Goal: Task Accomplishment & Management: Manage account settings

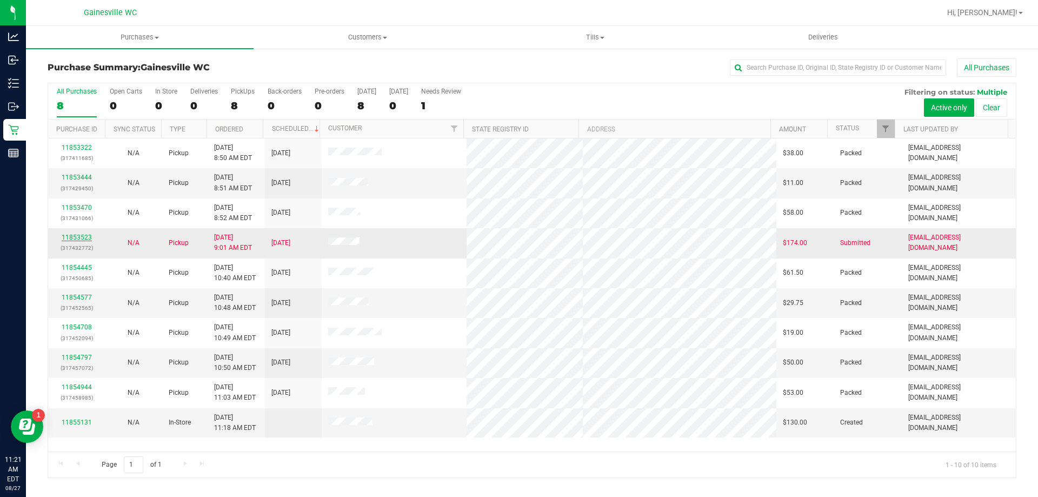
click at [82, 236] on link "11853523" at bounding box center [77, 238] width 30 height 8
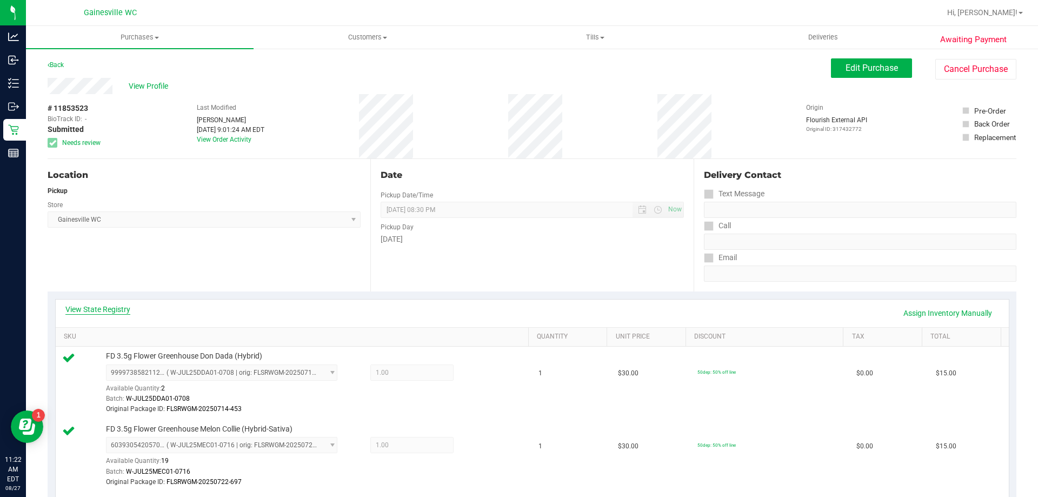
click at [113, 306] on link "View State Registry" at bounding box center [97, 309] width 65 height 11
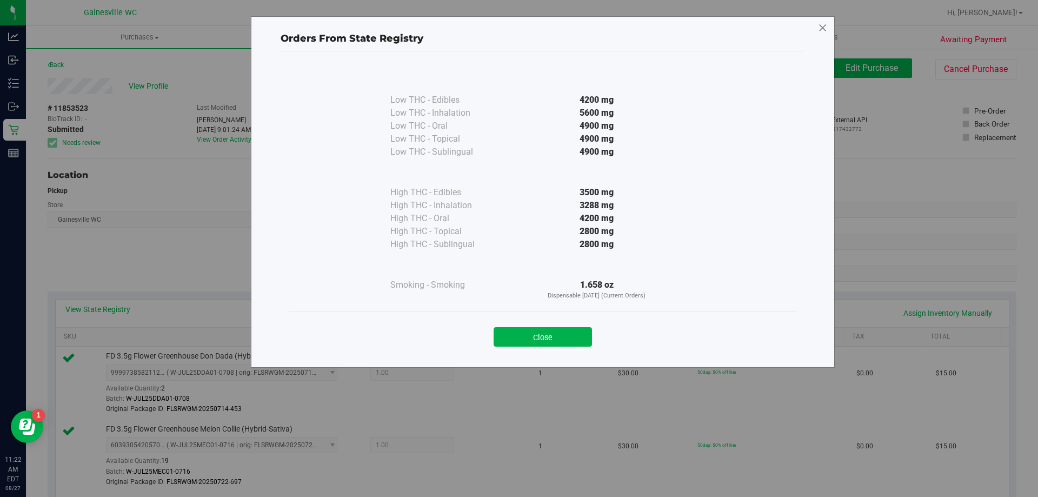
click at [823, 29] on icon at bounding box center [823, 27] width 10 height 17
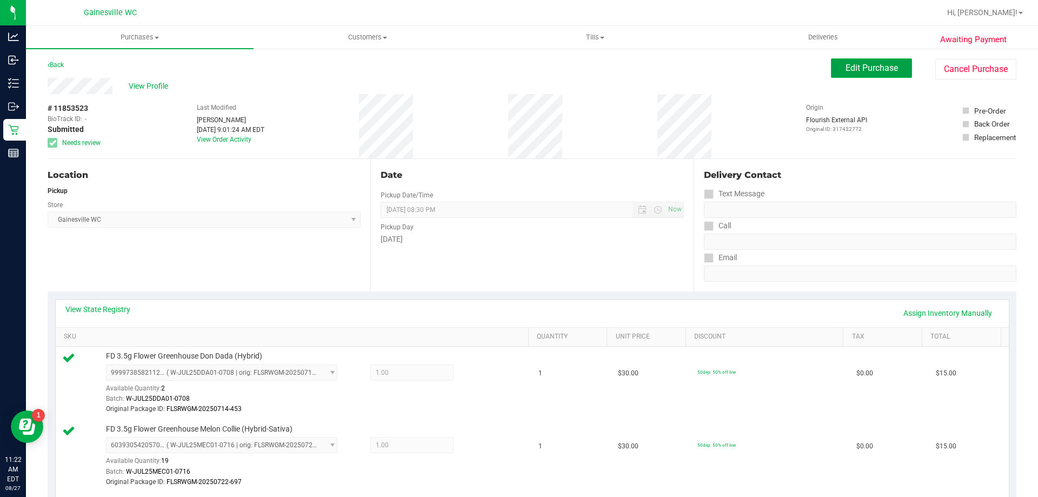
click at [846, 63] on span "Edit Purchase" at bounding box center [872, 68] width 52 height 10
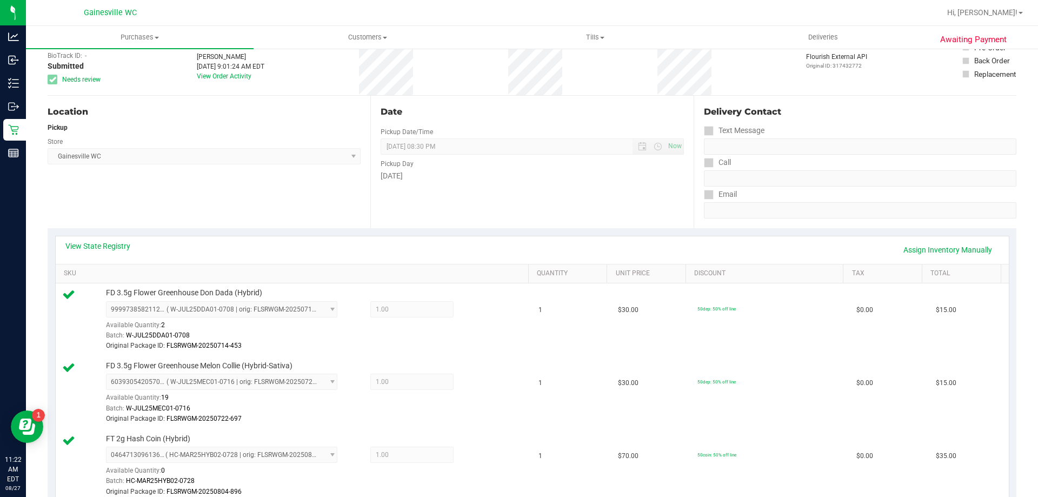
scroll to position [162, 0]
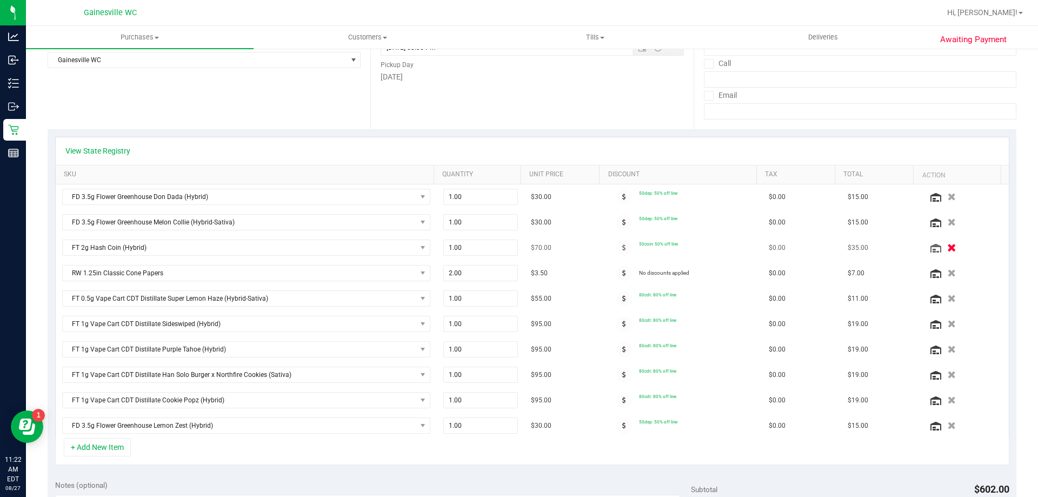
click at [948, 248] on icon "button" at bounding box center [952, 248] width 9 height 8
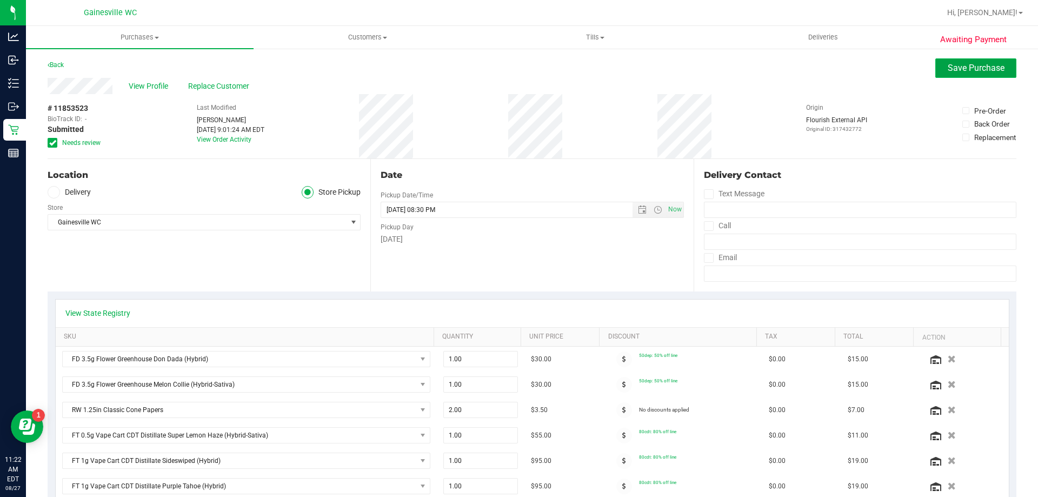
click at [964, 74] on button "Save Purchase" at bounding box center [976, 67] width 81 height 19
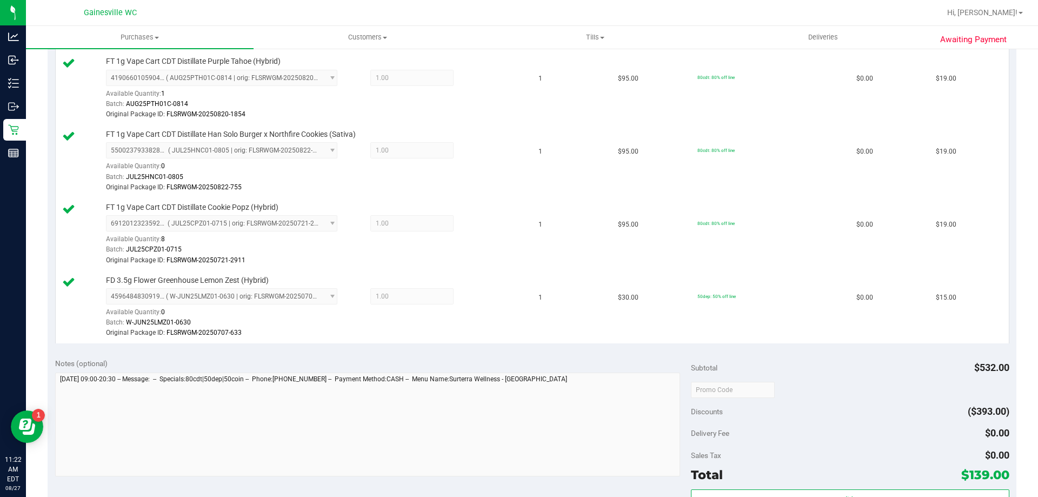
scroll to position [703, 0]
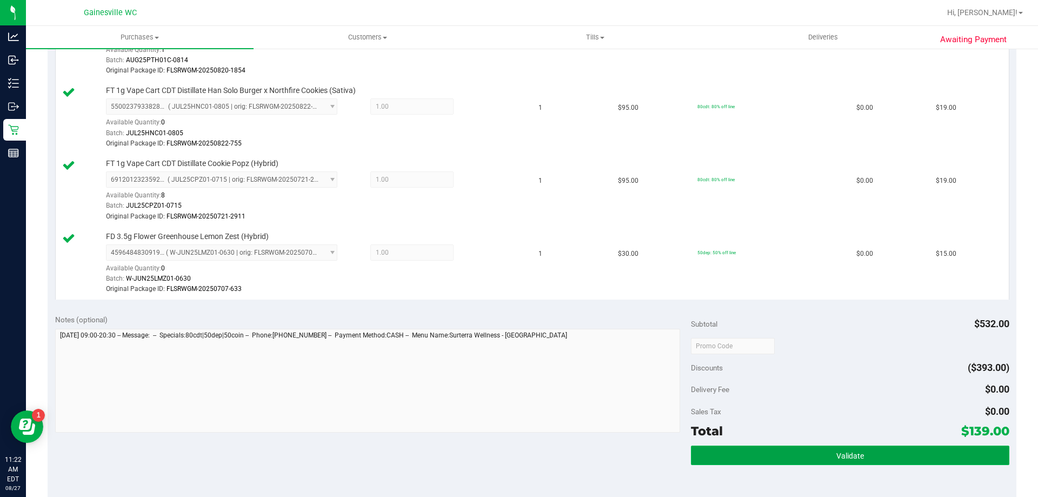
click at [854, 447] on button "Validate" at bounding box center [850, 455] width 318 height 19
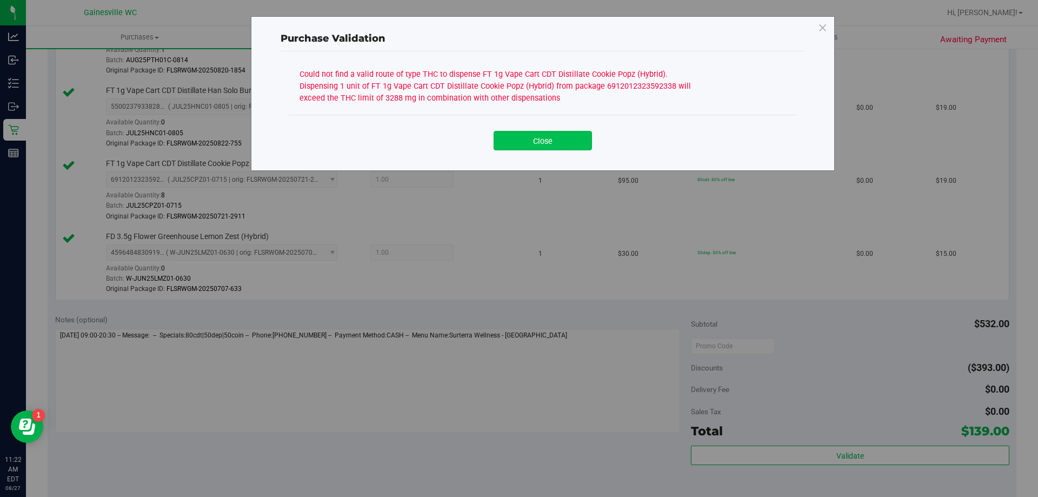
click at [560, 148] on button "Close" at bounding box center [543, 140] width 98 height 19
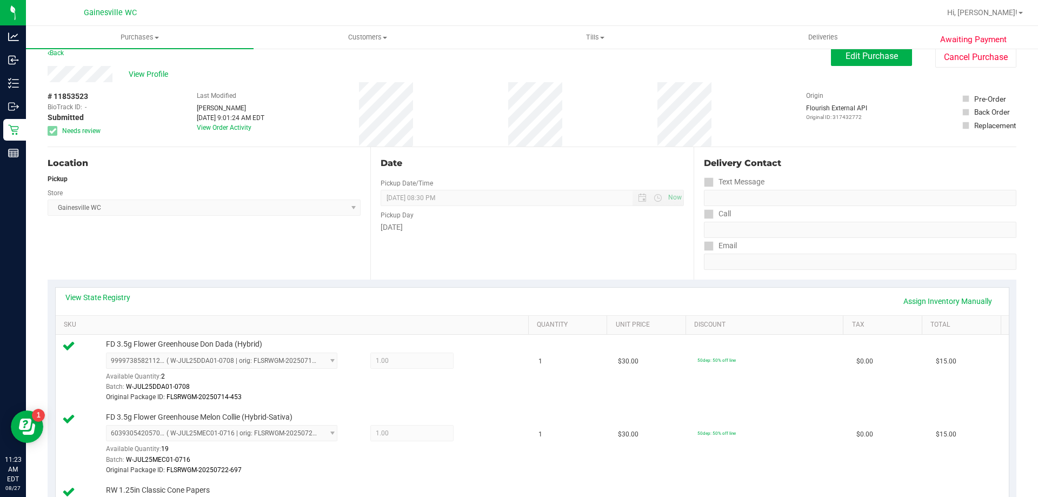
scroll to position [0, 0]
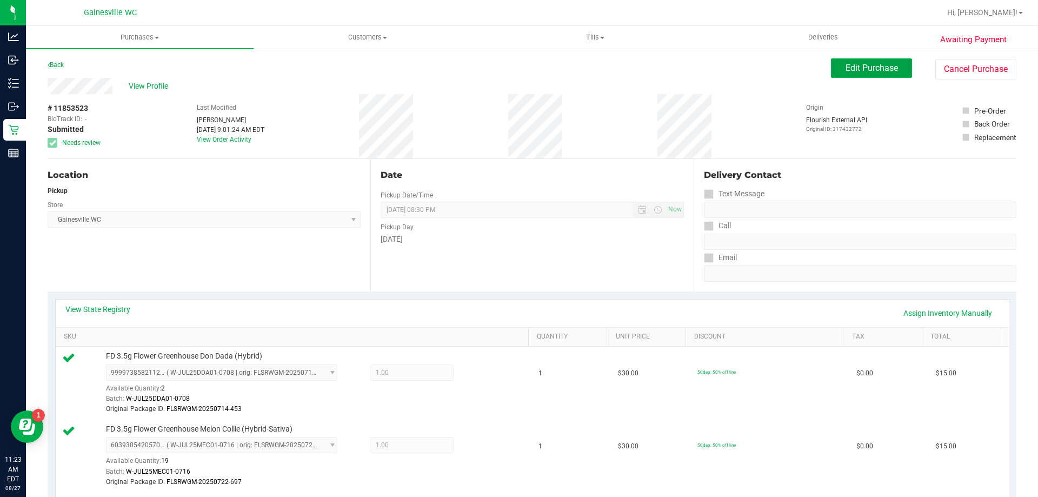
click at [868, 65] on span "Edit Purchase" at bounding box center [872, 68] width 52 height 10
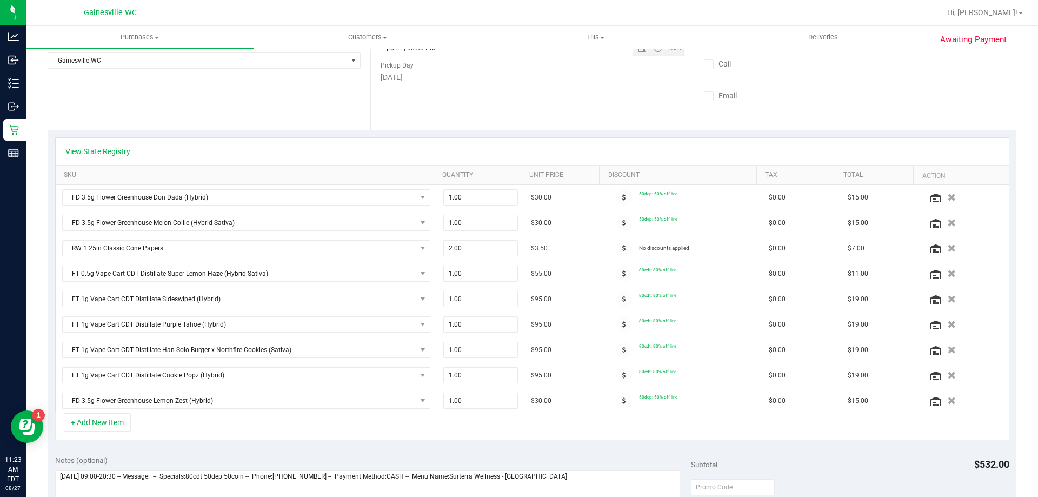
scroll to position [162, 0]
click at [948, 300] on icon "button" at bounding box center [952, 299] width 9 height 8
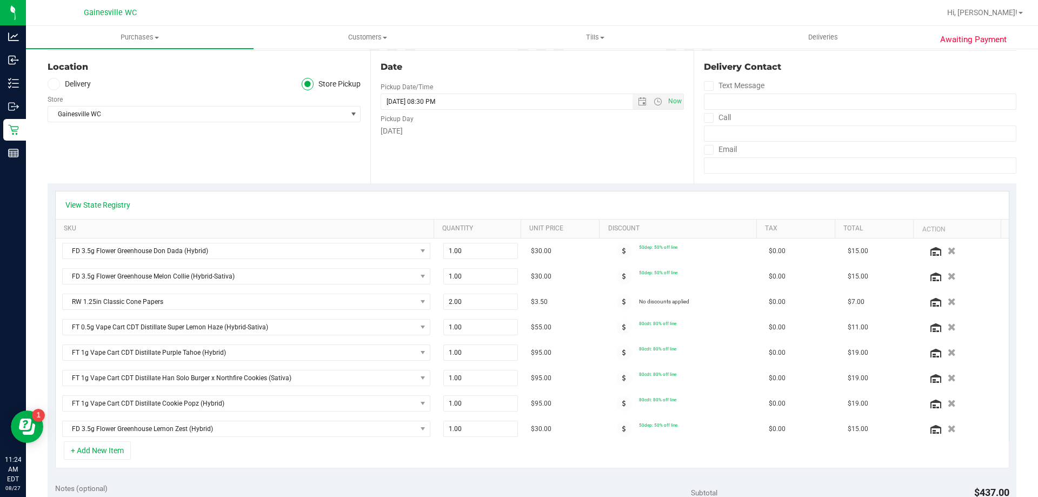
scroll to position [0, 0]
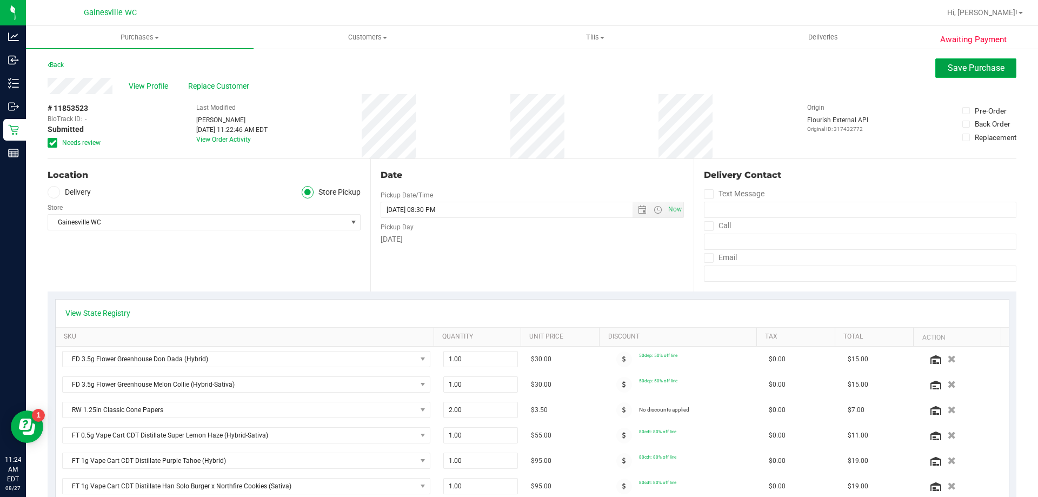
click at [950, 69] on span "Save Purchase" at bounding box center [976, 68] width 57 height 10
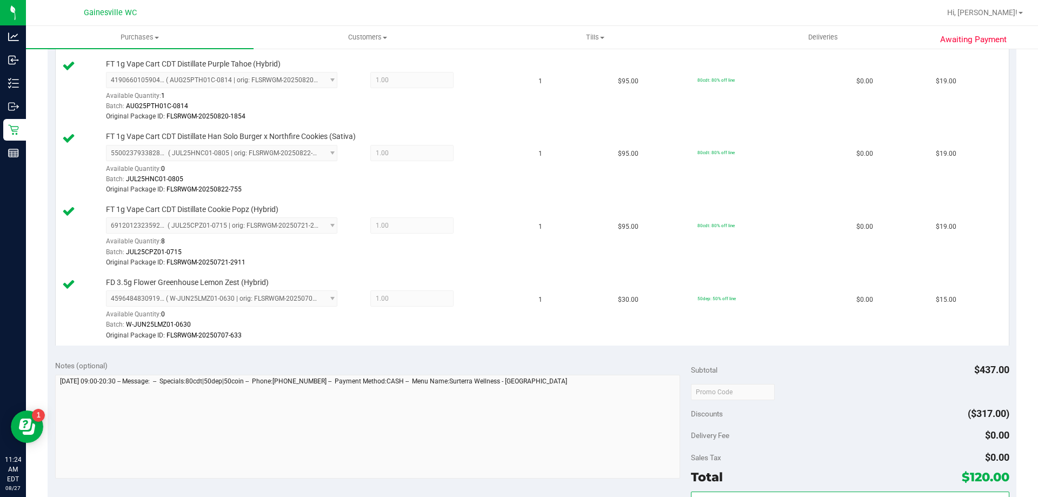
scroll to position [703, 0]
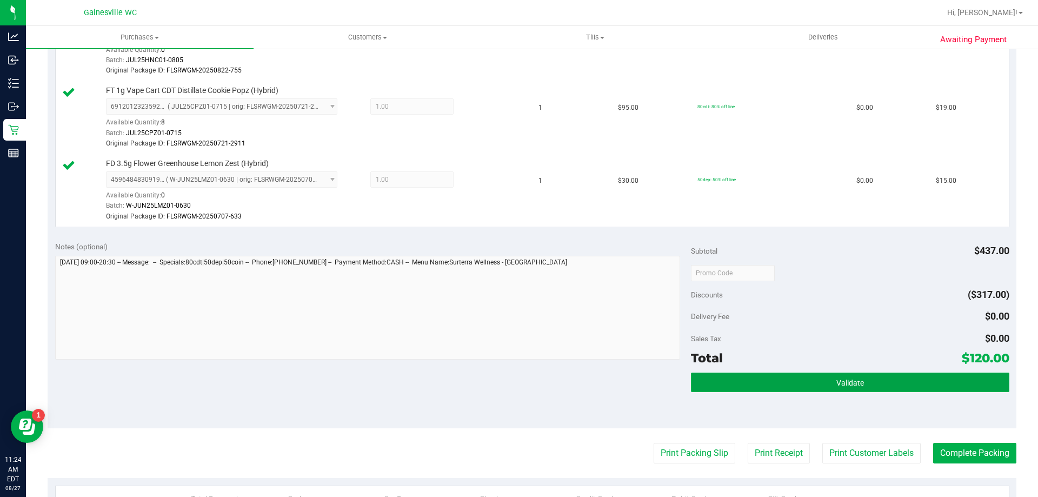
click at [812, 382] on button "Validate" at bounding box center [850, 382] width 318 height 19
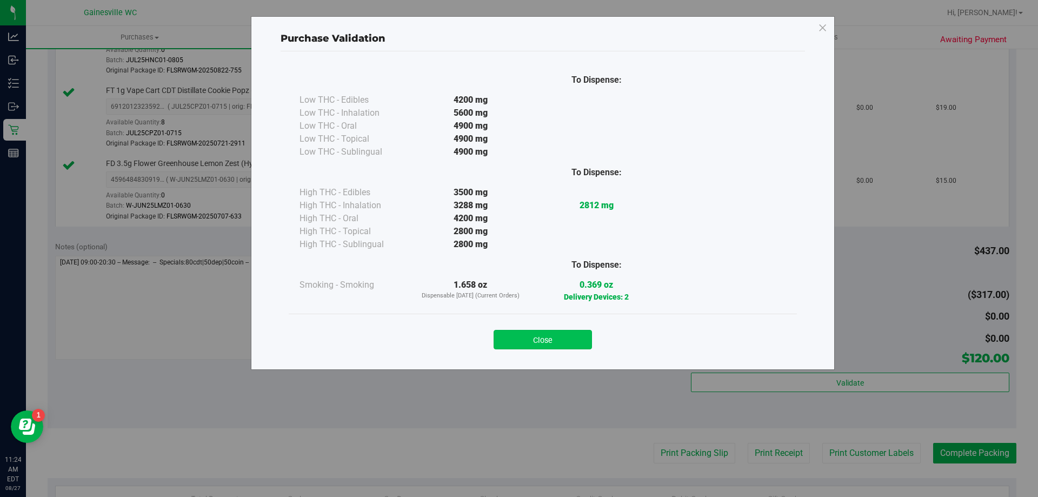
click at [537, 338] on button "Close" at bounding box center [543, 339] width 98 height 19
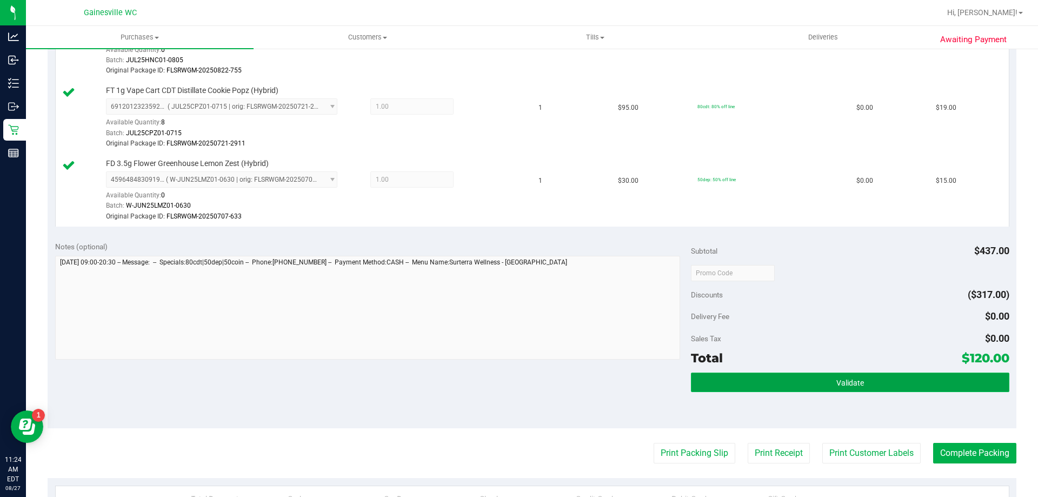
click at [837, 379] on span "Validate" at bounding box center [851, 383] width 28 height 9
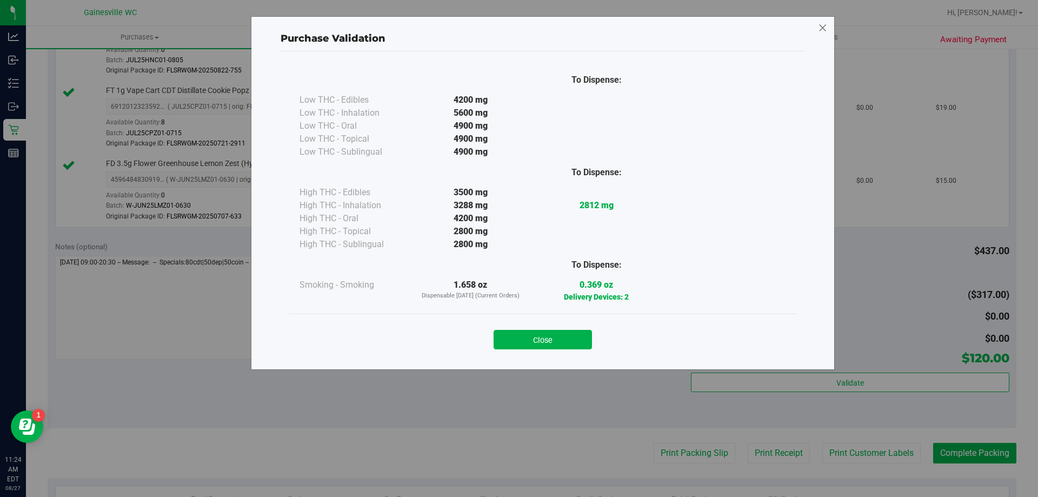
click at [826, 33] on icon at bounding box center [823, 27] width 10 height 17
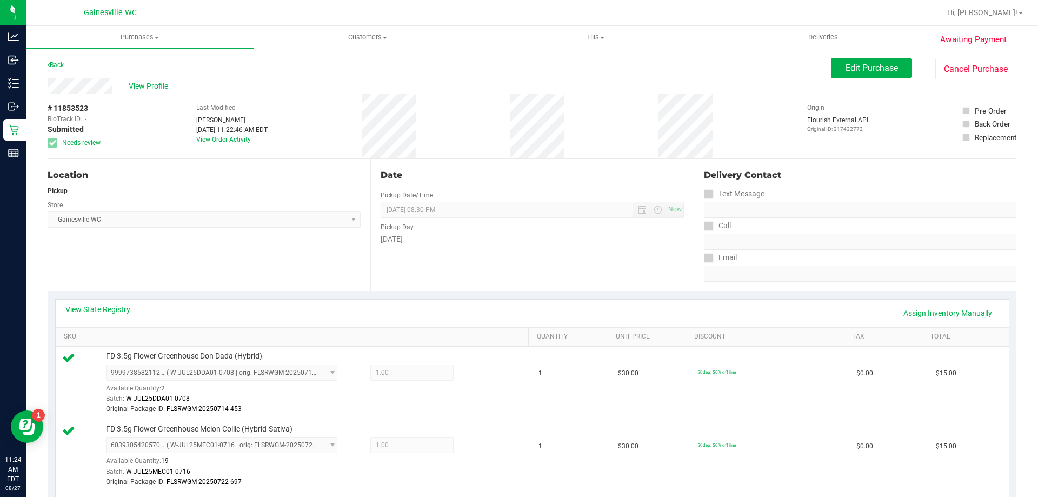
scroll to position [54, 0]
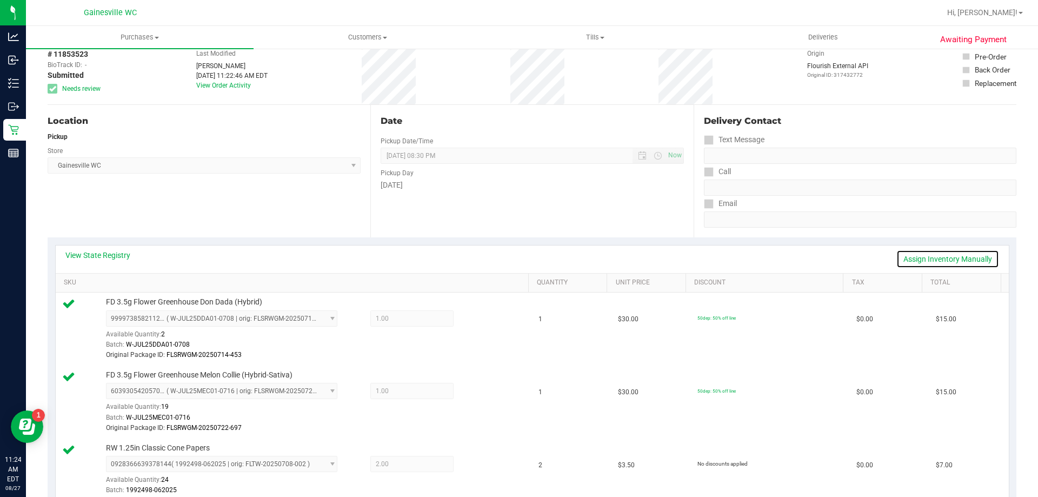
click at [949, 261] on link "Assign Inventory Manually" at bounding box center [948, 259] width 103 height 18
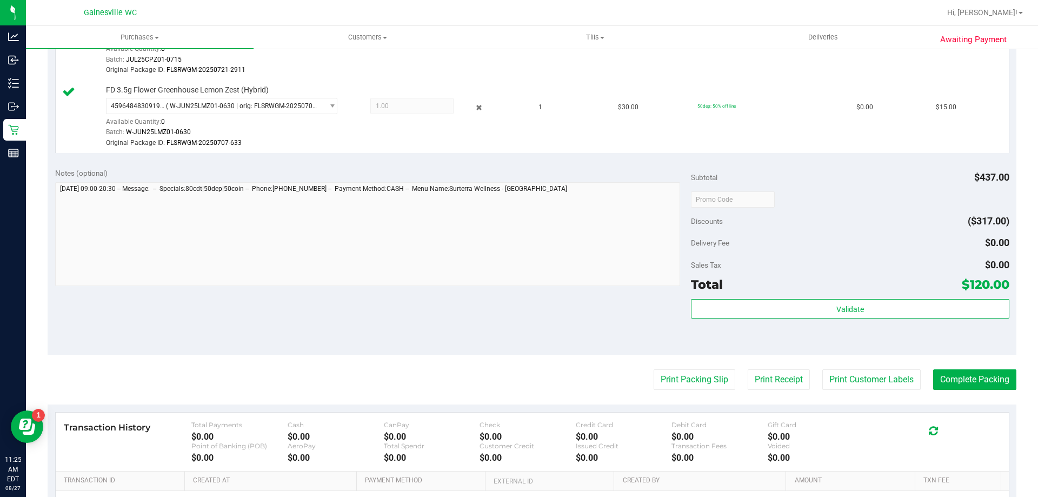
scroll to position [908, 0]
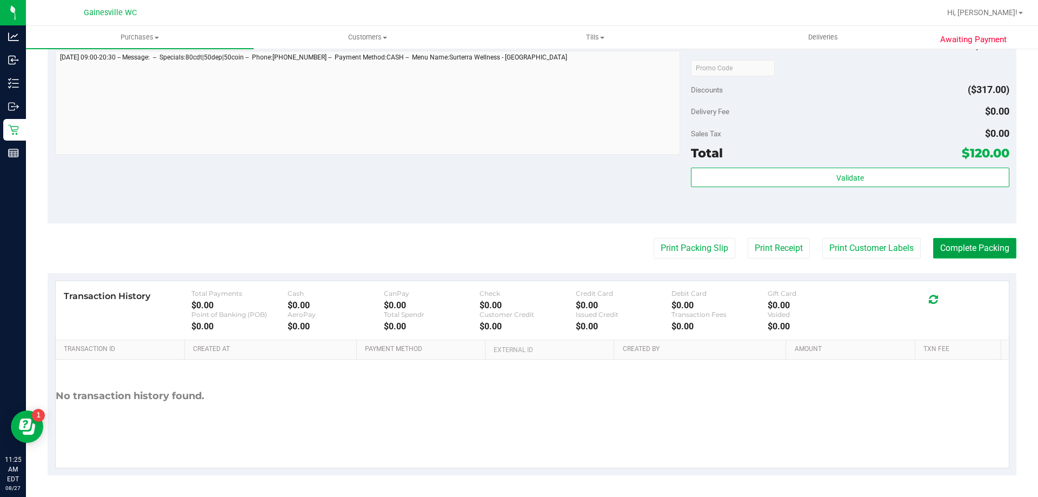
click at [944, 249] on button "Complete Packing" at bounding box center [975, 248] width 83 height 21
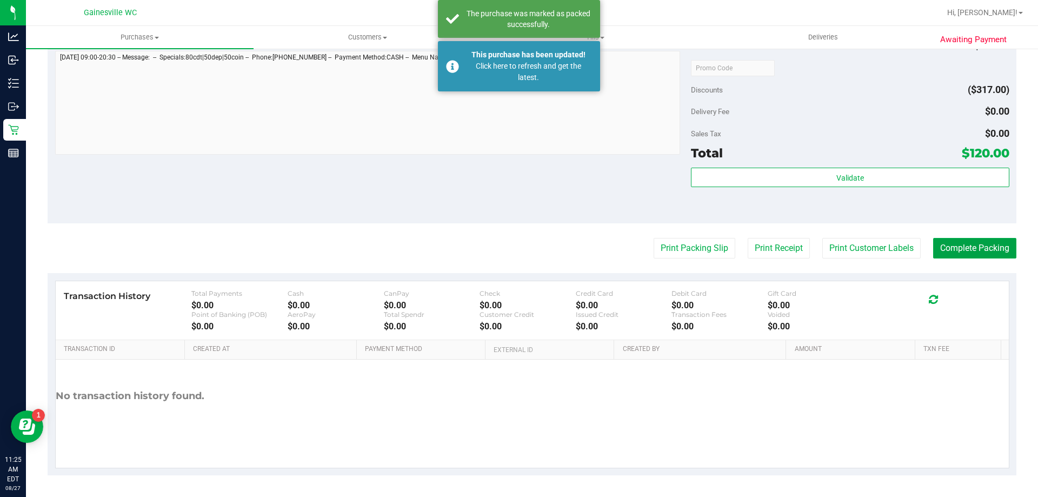
scroll to position [649, 0]
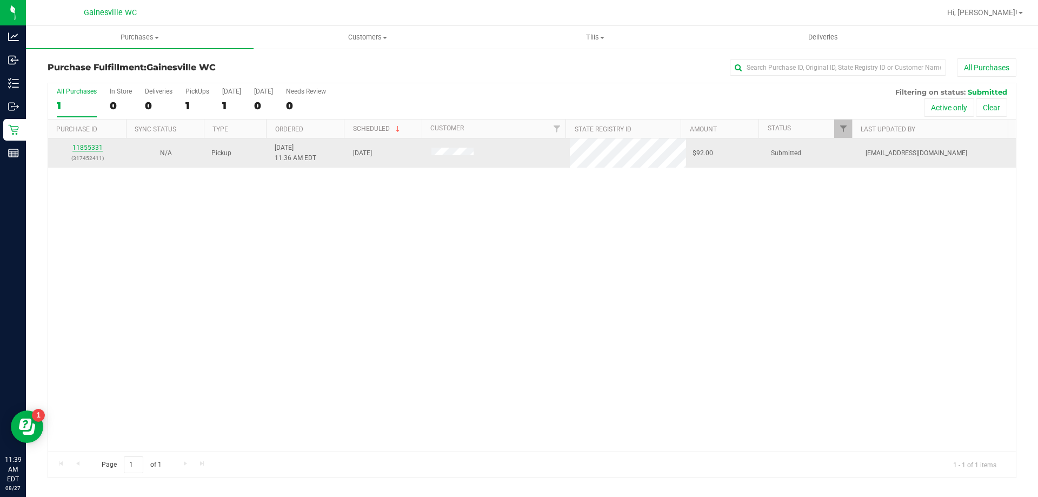
click at [92, 148] on link "11855331" at bounding box center [87, 148] width 30 height 8
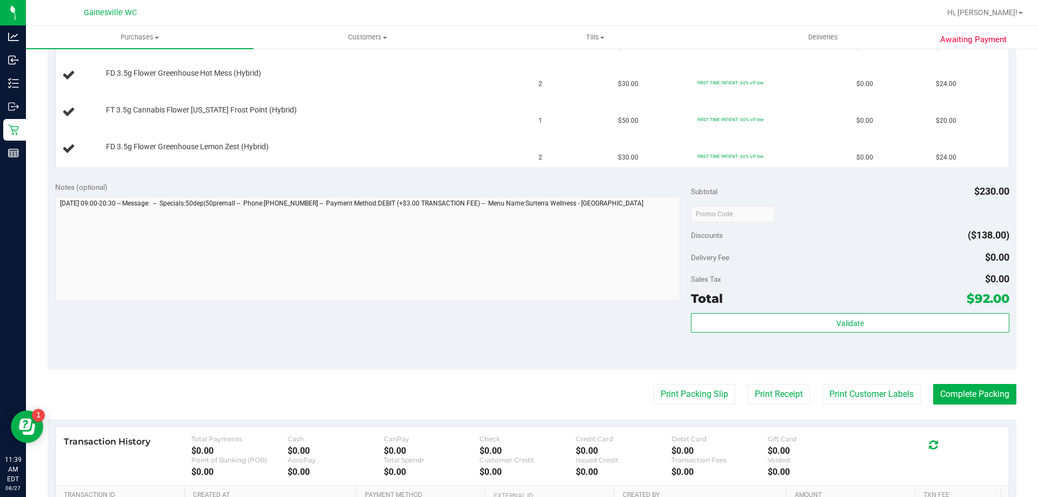
scroll to position [379, 0]
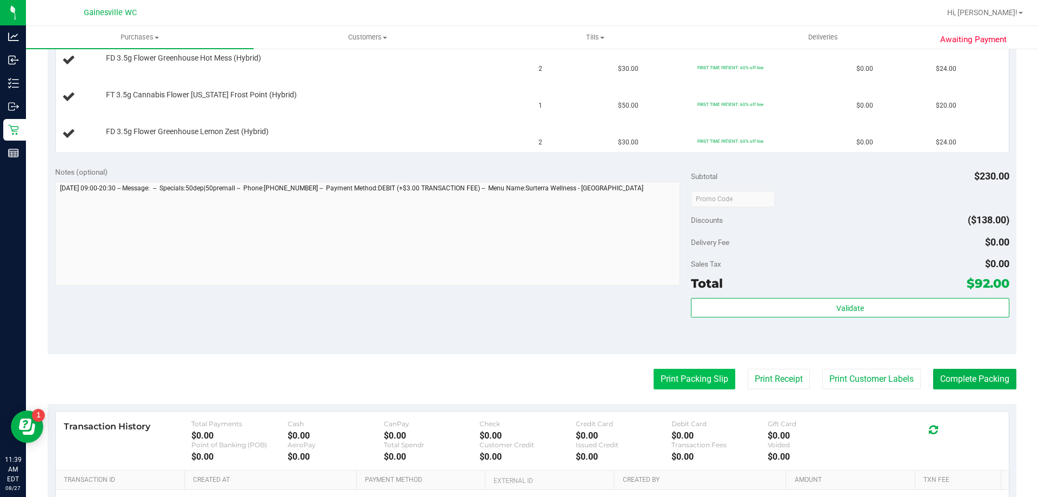
click at [654, 379] on button "Print Packing Slip" at bounding box center [695, 379] width 82 height 21
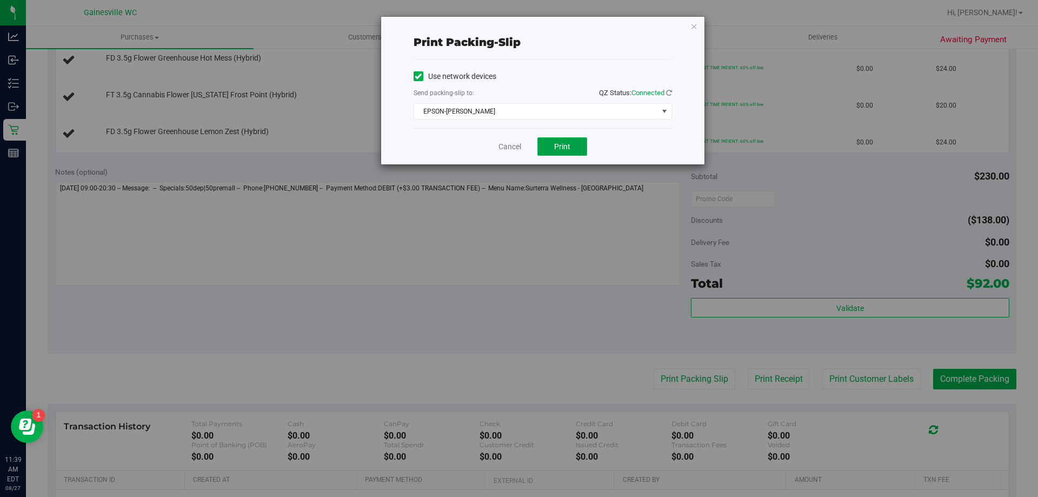
click at [564, 144] on span "Print" at bounding box center [562, 146] width 16 height 9
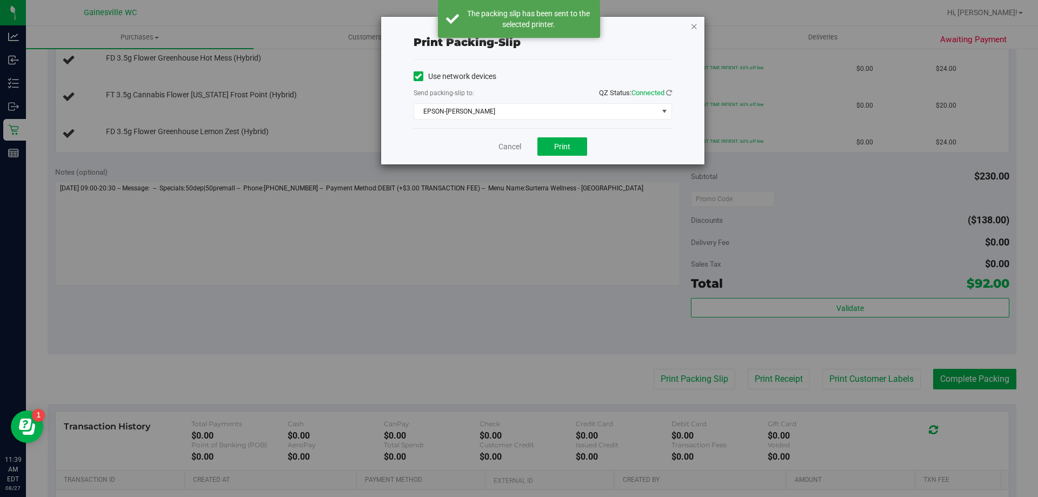
click at [694, 30] on icon "button" at bounding box center [695, 25] width 8 height 13
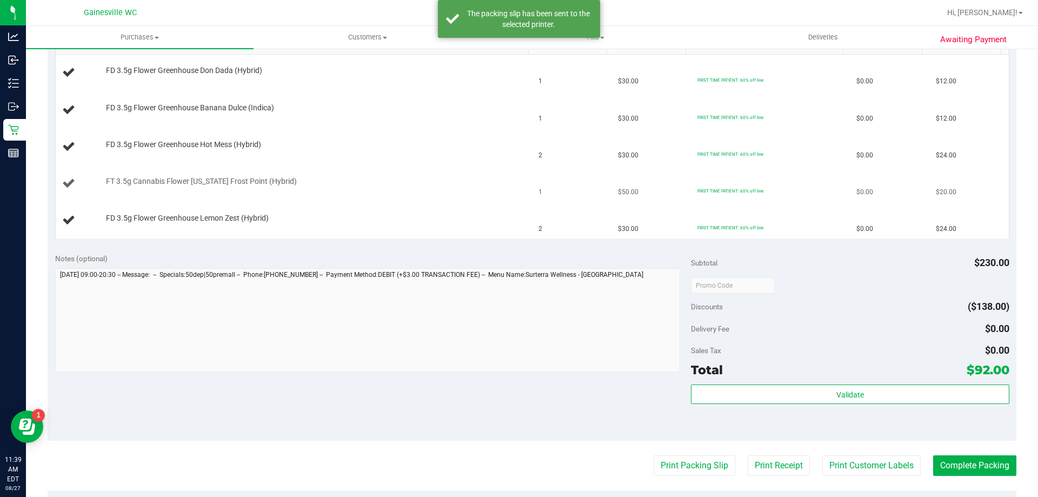
scroll to position [162, 0]
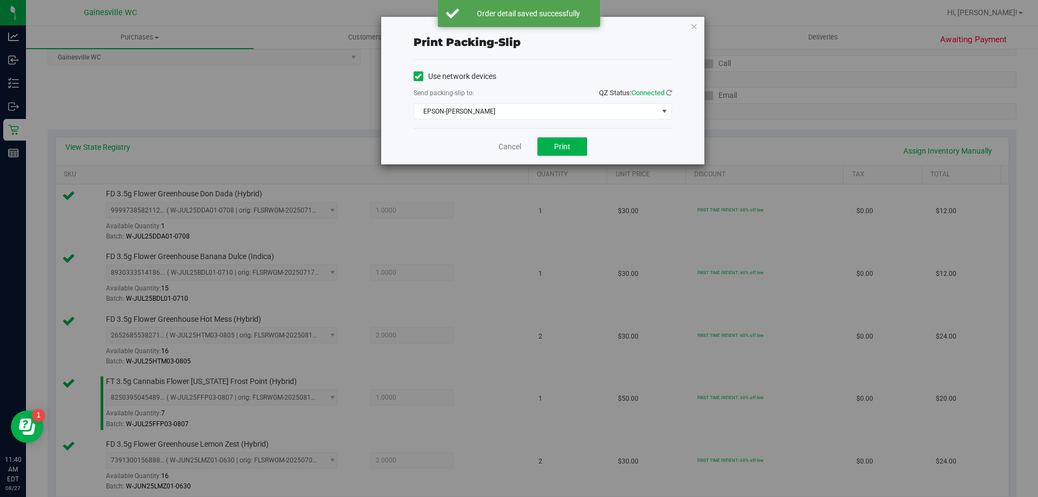
click at [498, 149] on div "Cancel Print" at bounding box center [543, 146] width 259 height 36
click at [502, 150] on link "Cancel" at bounding box center [510, 146] width 23 height 11
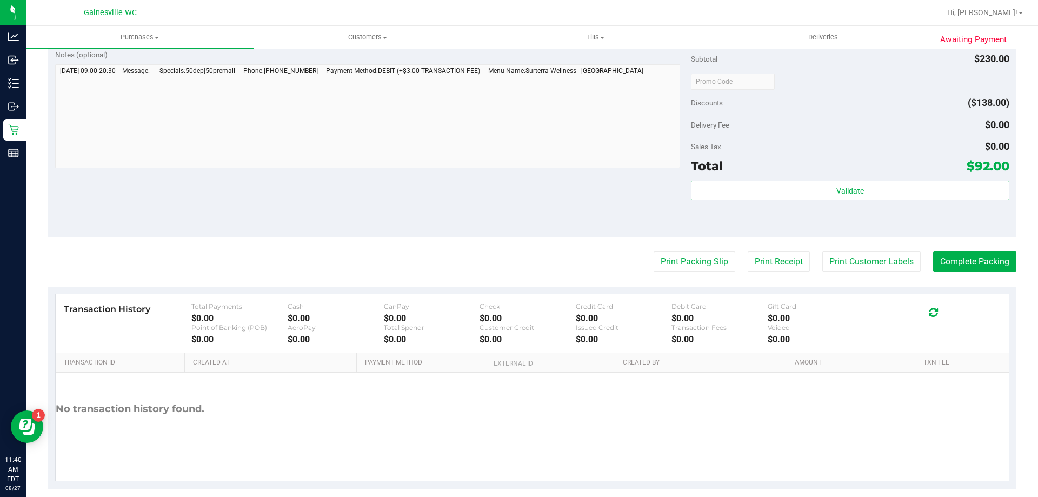
scroll to position [638, 0]
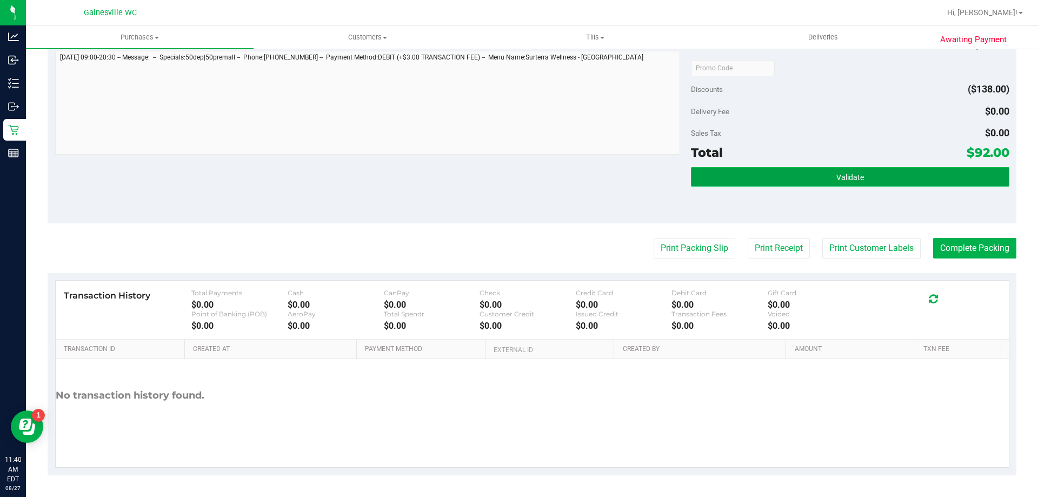
click at [852, 180] on span "Validate" at bounding box center [851, 177] width 28 height 9
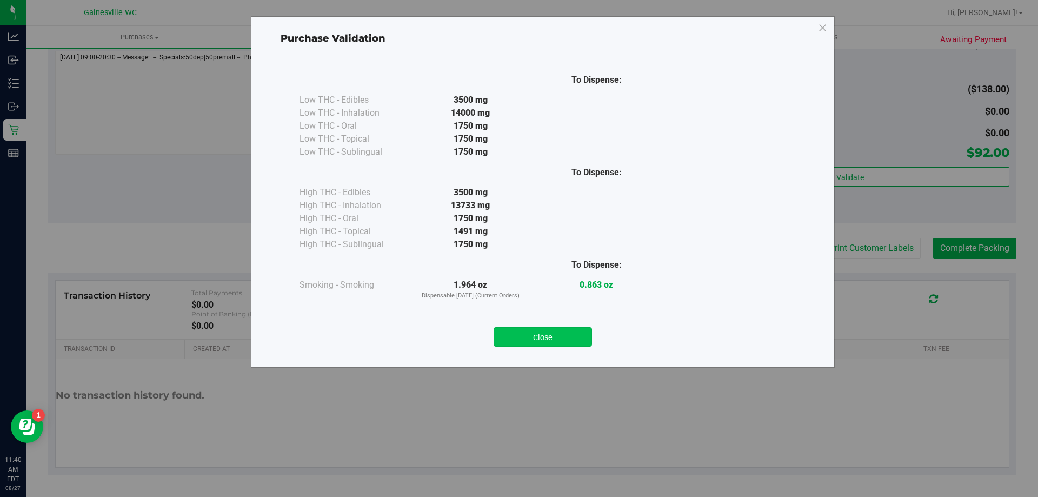
click at [579, 337] on button "Close" at bounding box center [543, 336] width 98 height 19
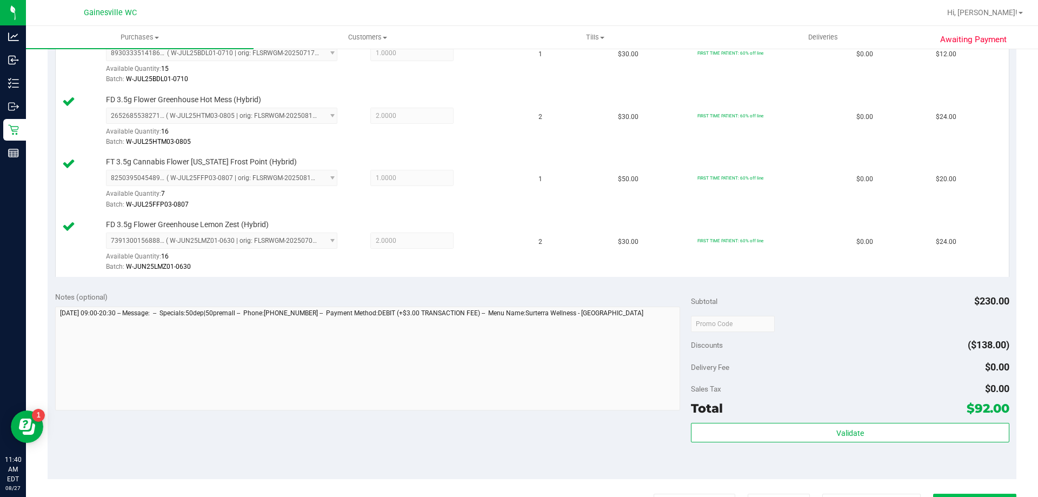
scroll to position [584, 0]
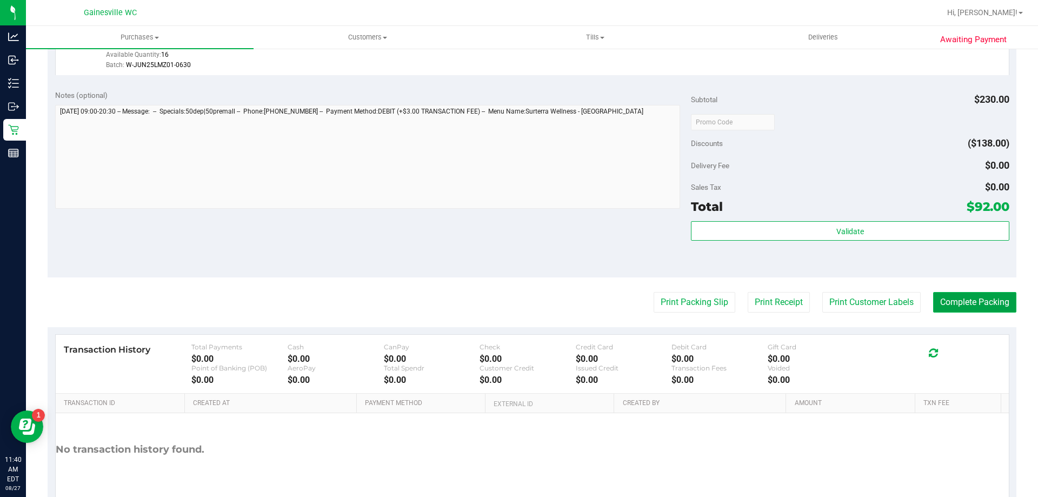
click at [944, 298] on button "Complete Packing" at bounding box center [975, 302] width 83 height 21
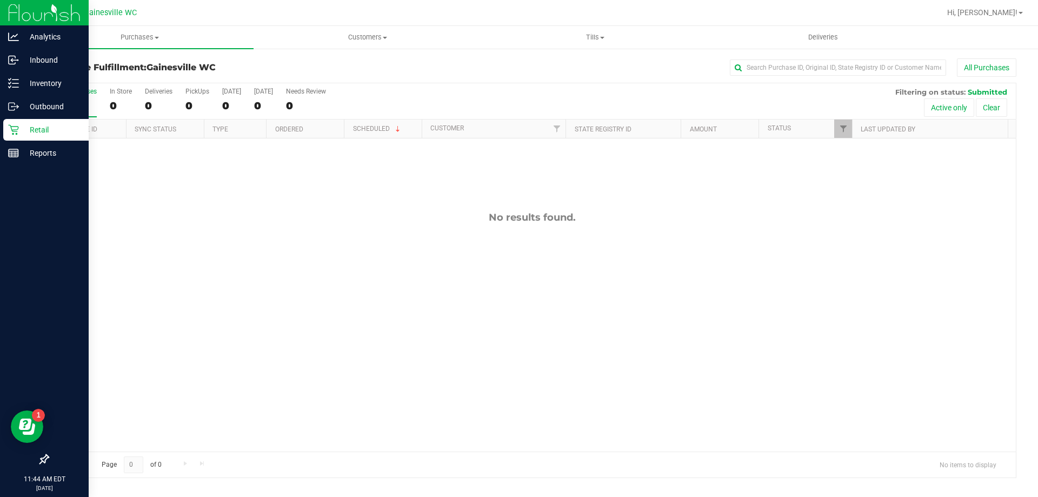
click at [28, 124] on p "Retail" at bounding box center [51, 129] width 65 height 13
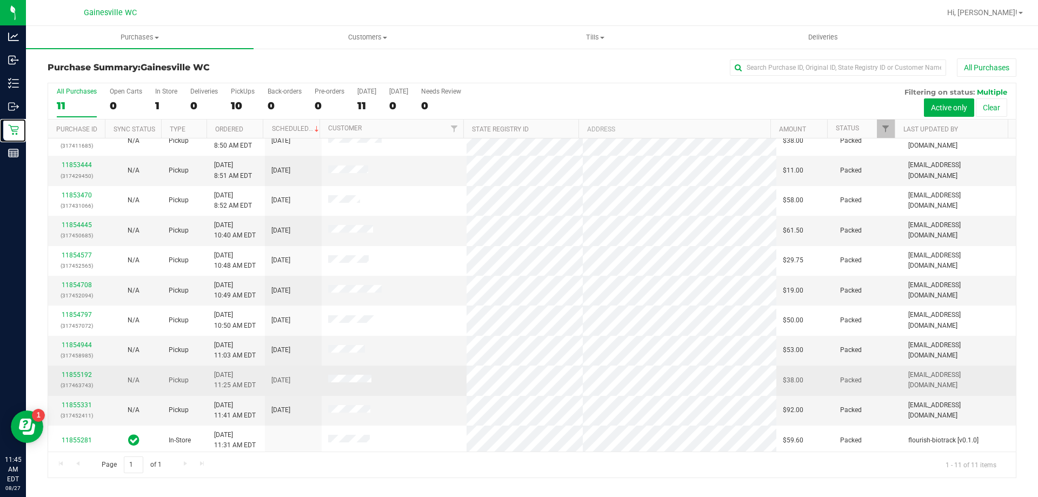
scroll to position [16, 0]
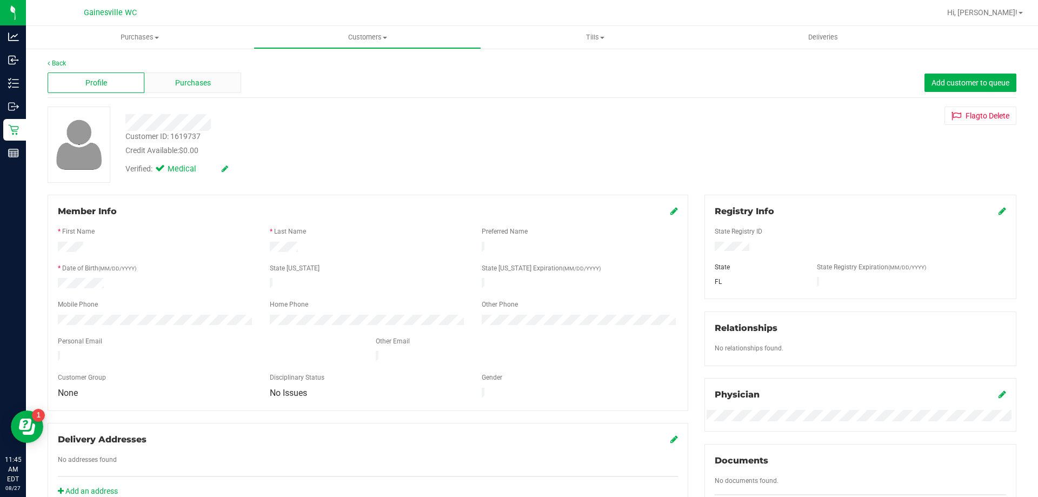
click at [223, 85] on div "Purchases" at bounding box center [192, 82] width 97 height 21
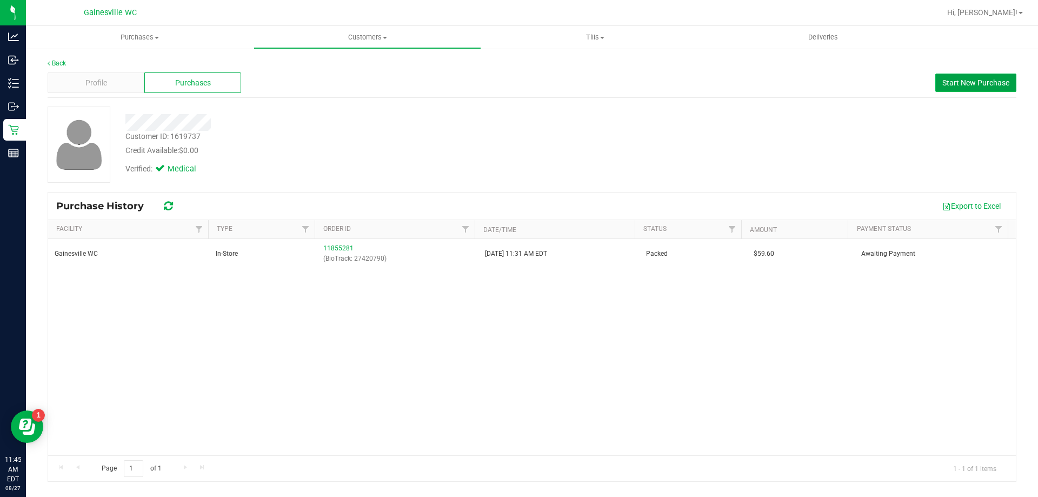
click at [968, 81] on span "Start New Purchase" at bounding box center [976, 82] width 67 height 9
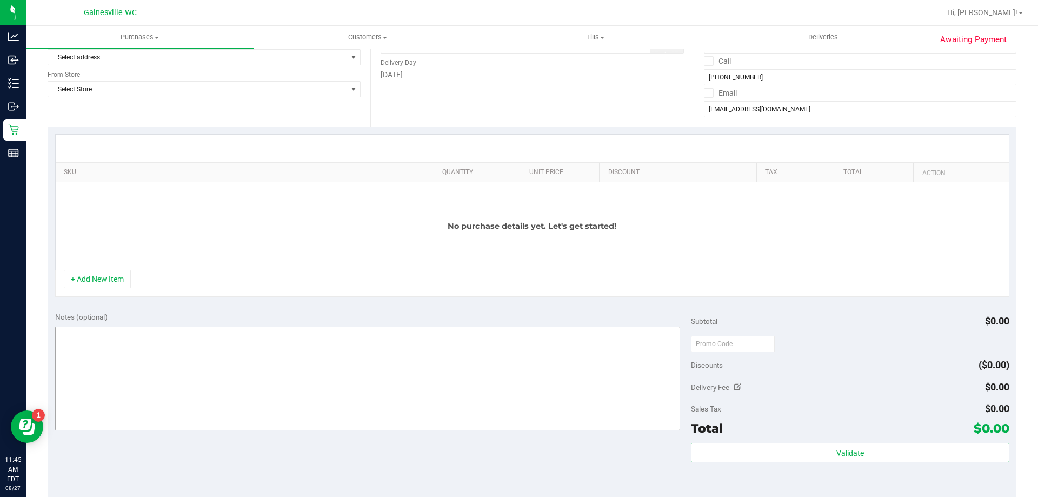
scroll to position [216, 0]
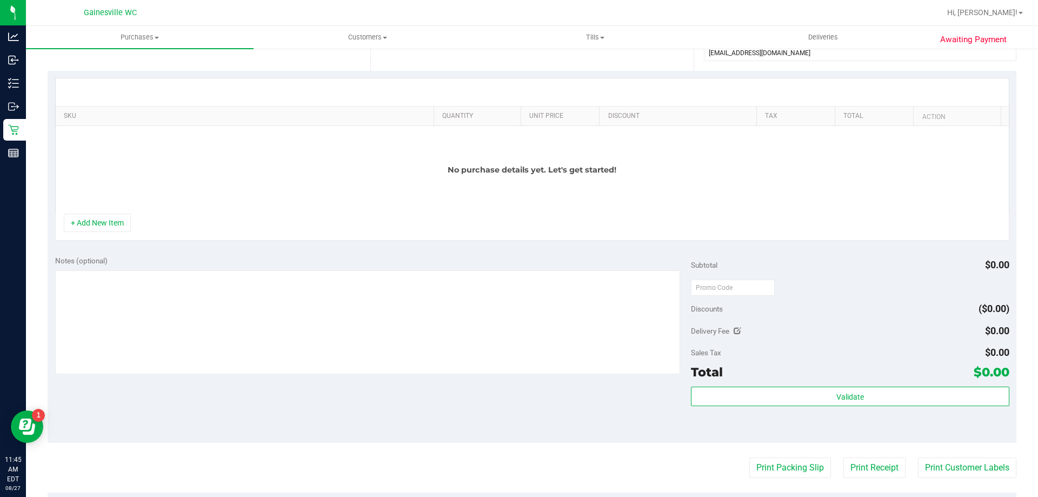
click at [367, 206] on div "No purchase details yet. Let's get started!" at bounding box center [533, 170] width 954 height 88
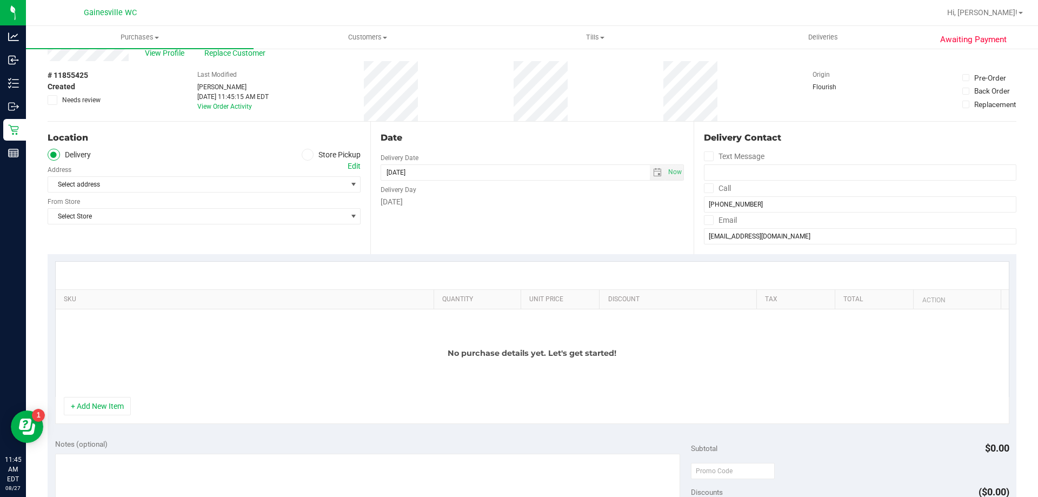
scroll to position [0, 0]
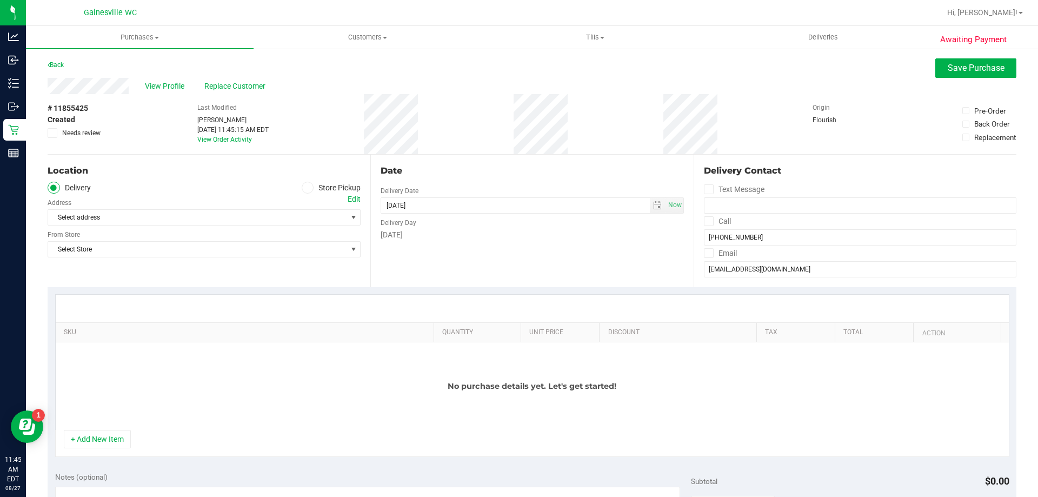
click at [347, 182] on label "Store Pickup" at bounding box center [331, 188] width 59 height 12
click at [0, 0] on input "Store Pickup" at bounding box center [0, 0] width 0 height 0
click at [310, 220] on span "Select Store" at bounding box center [197, 217] width 299 height 15
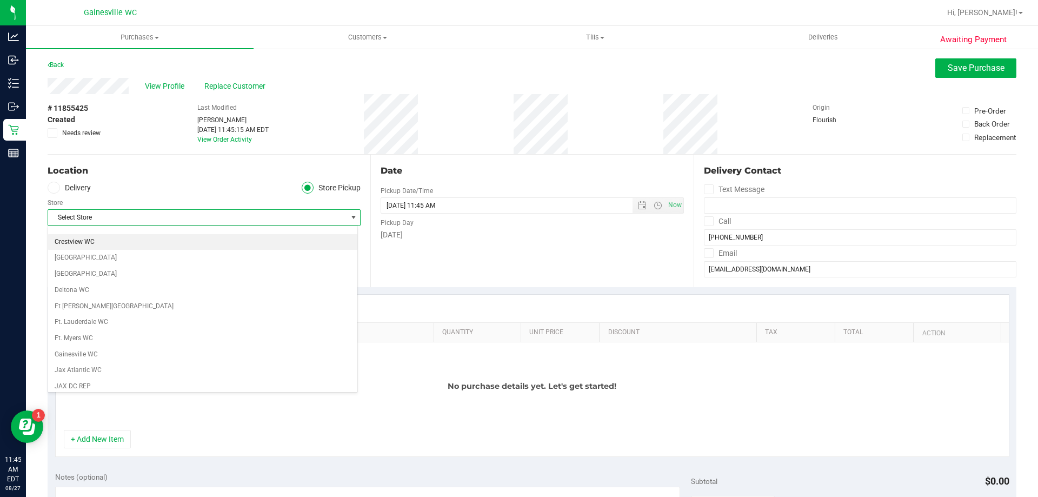
scroll to position [108, 0]
click at [136, 350] on li "Gainesville WC" at bounding box center [202, 353] width 309 height 16
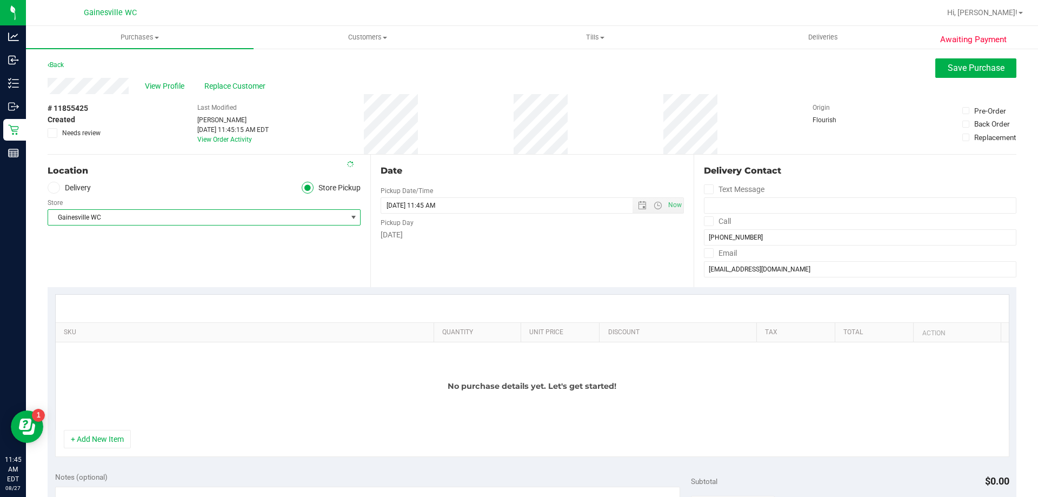
click at [158, 354] on div "No purchase details yet. Let's get started!" at bounding box center [533, 386] width 954 height 88
drag, startPoint x: 112, startPoint y: 435, endPoint x: 153, endPoint y: 392, distance: 59.3
click at [111, 435] on button "+ Add New Item" at bounding box center [97, 439] width 67 height 18
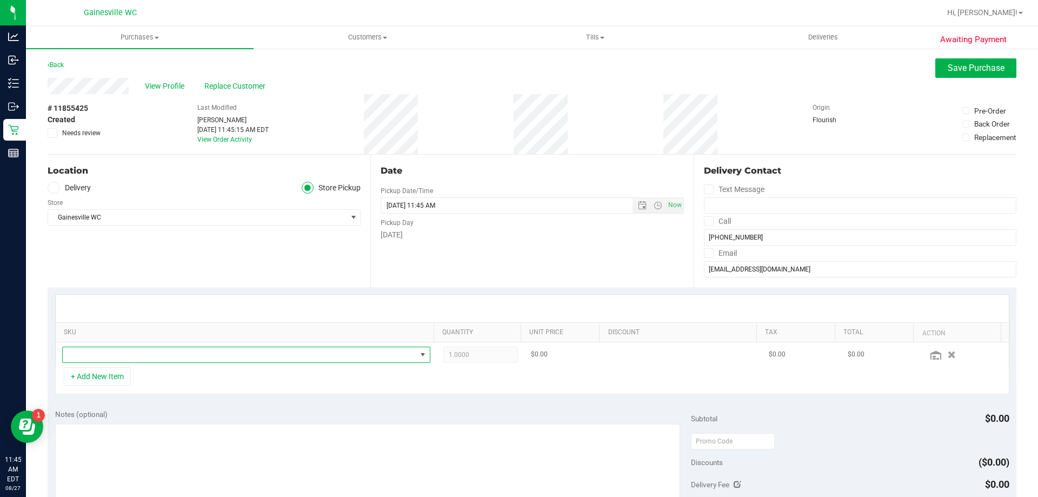
click at [165, 359] on span "NO DATA FOUND" at bounding box center [240, 354] width 354 height 15
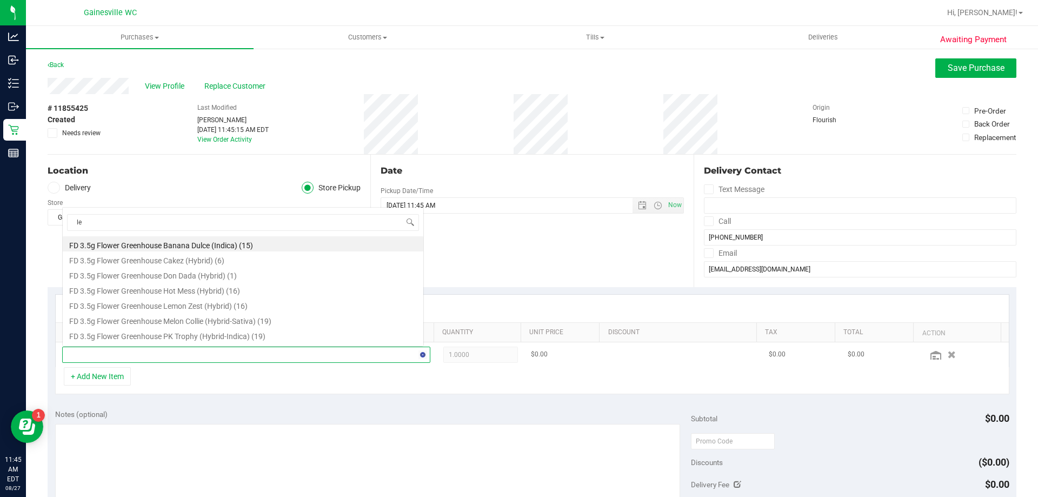
scroll to position [0, 0]
type input "lemon c"
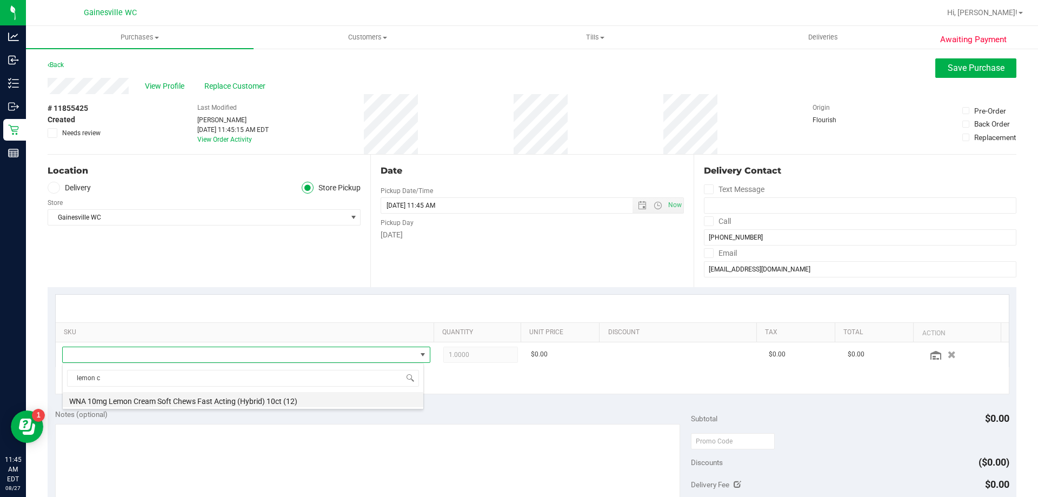
click at [202, 399] on li "WNA 10mg Lemon Cream Soft Chews Fast Acting (Hybrid) 10ct (12)" at bounding box center [243, 399] width 361 height 15
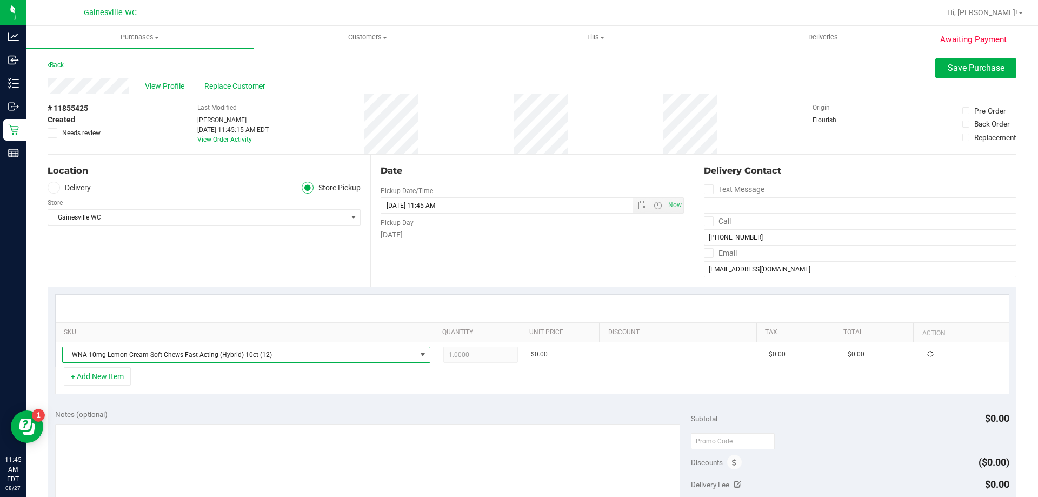
click at [222, 385] on div "+ Add New Item" at bounding box center [532, 380] width 955 height 27
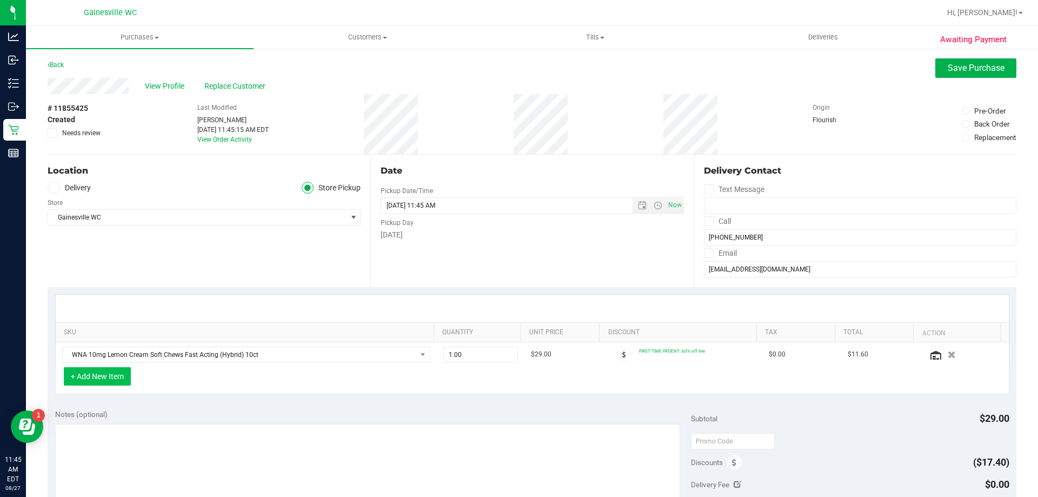
click at [125, 376] on button "+ Add New Item" at bounding box center [97, 376] width 67 height 18
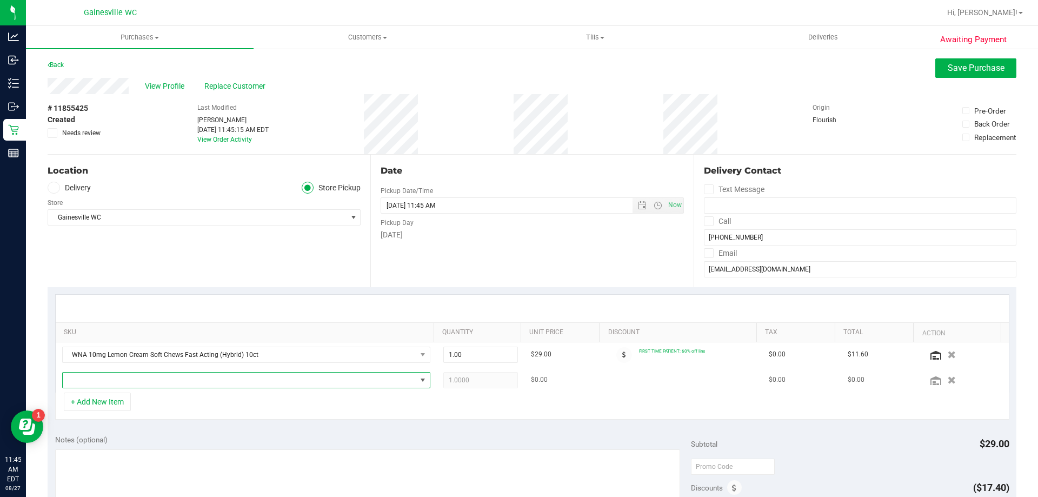
click at [140, 378] on span "NO DATA FOUND" at bounding box center [240, 380] width 354 height 15
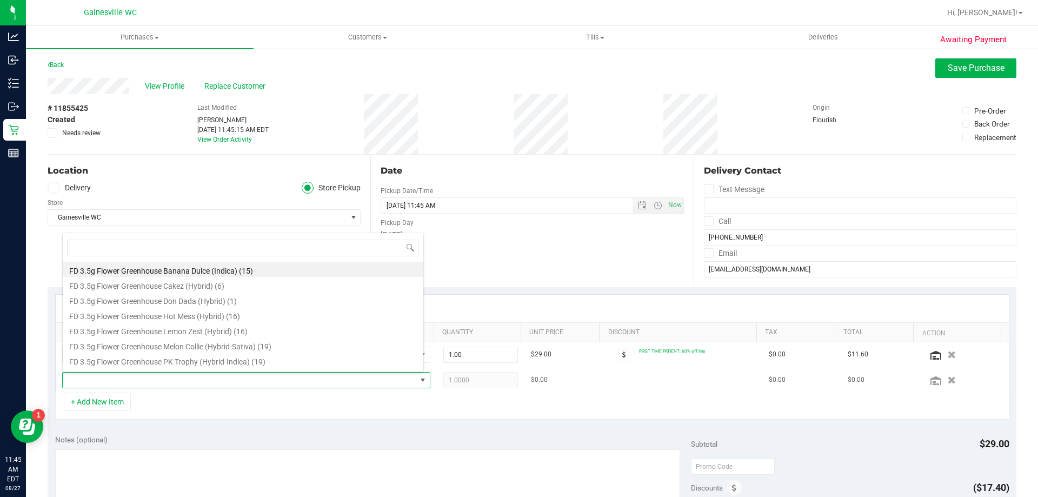
scroll to position [16, 359]
type input "watermelon"
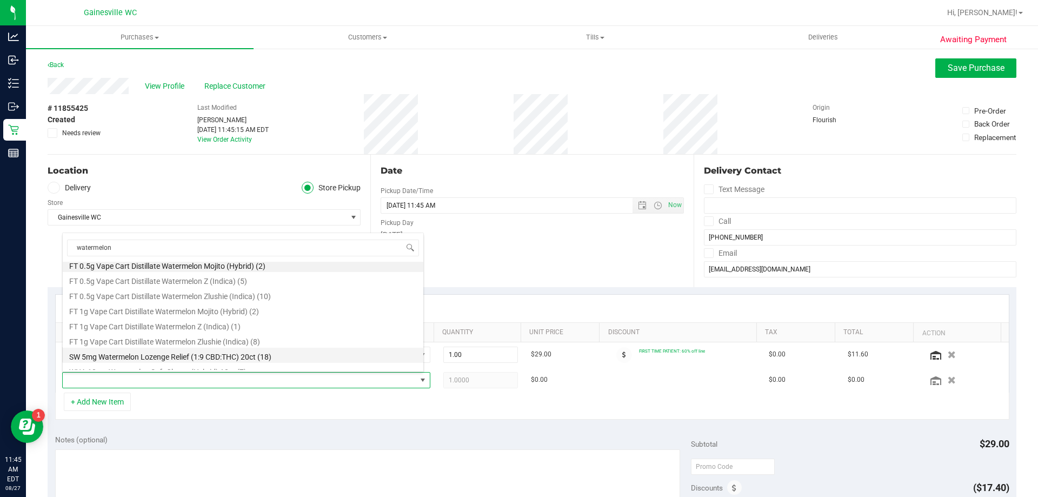
scroll to position [13, 0]
click at [287, 362] on li "WNA 10mg Watermelon Soft Chews (Hybrid) 10ct (7)" at bounding box center [243, 362] width 361 height 15
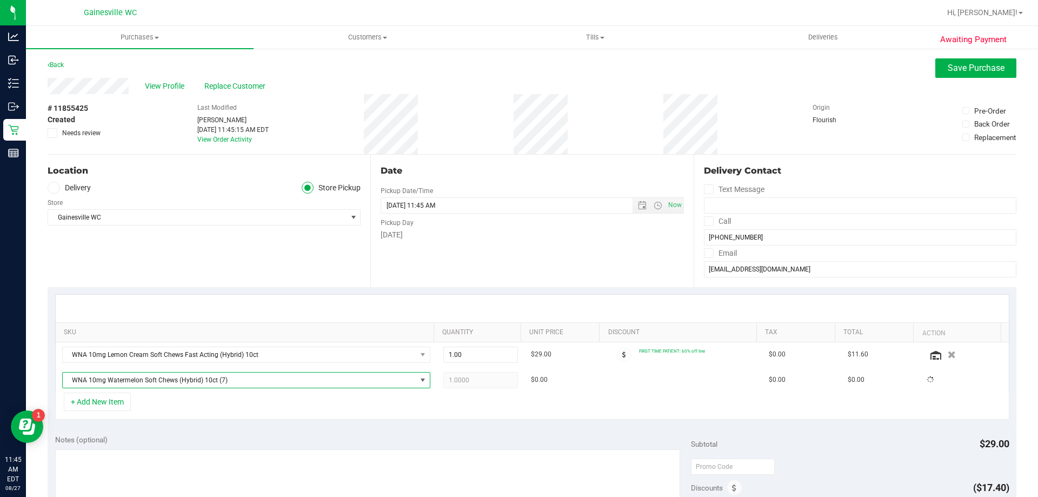
click at [280, 403] on div "+ Add New Item" at bounding box center [532, 406] width 955 height 27
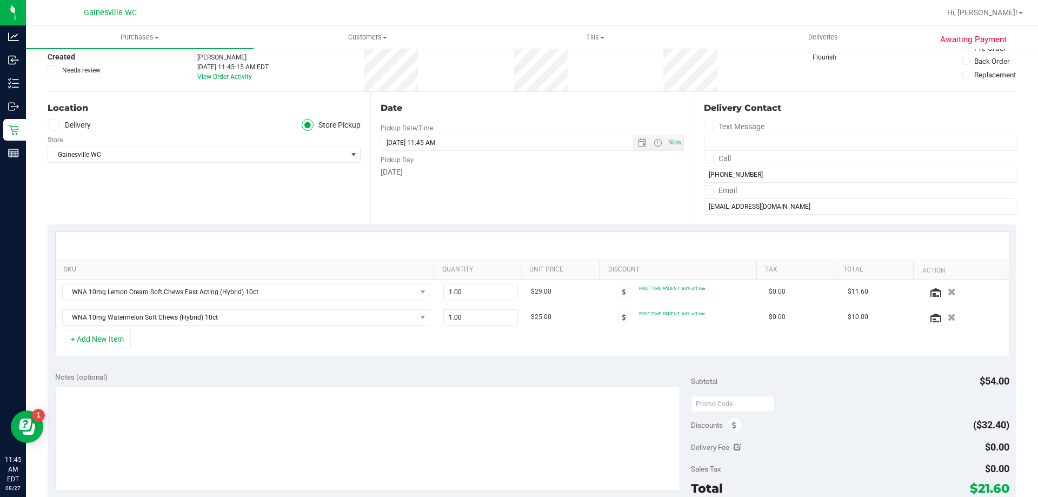
scroll to position [162, 0]
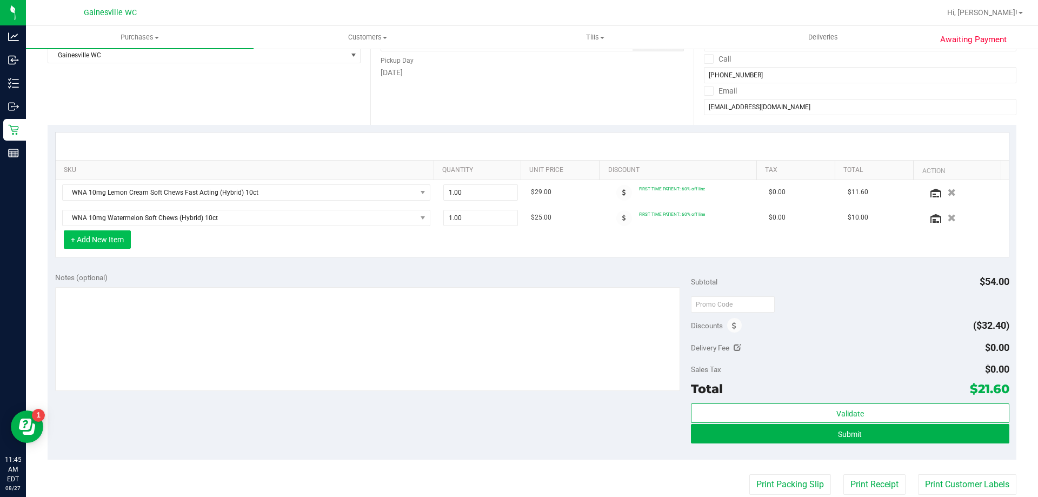
click at [100, 248] on button "+ Add New Item" at bounding box center [97, 239] width 67 height 18
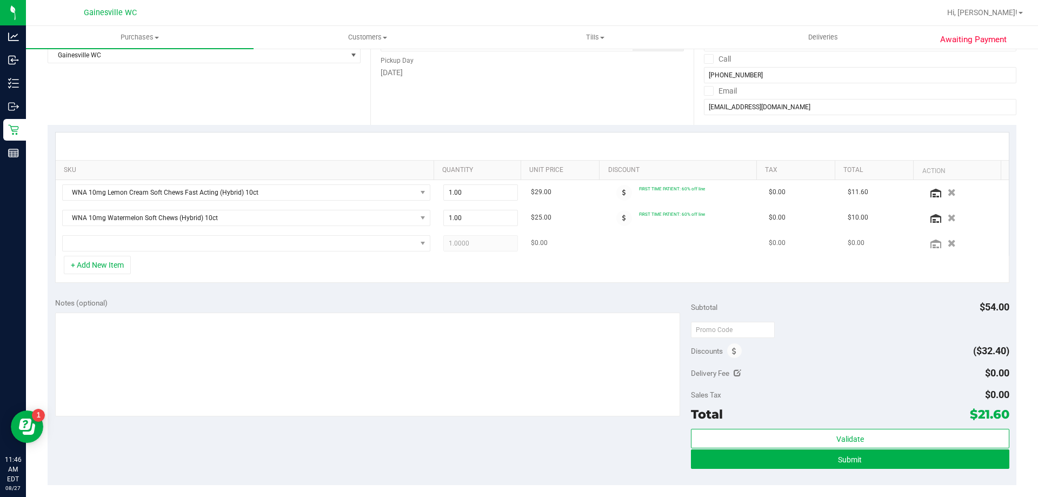
click at [252, 235] on td at bounding box center [246, 243] width 381 height 25
click at [943, 243] on button "button" at bounding box center [952, 242] width 18 height 11
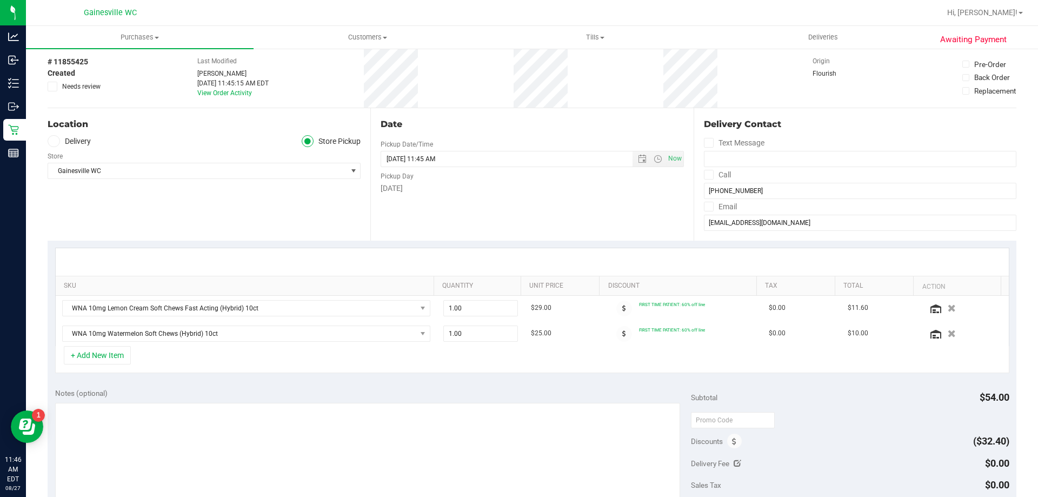
scroll to position [0, 0]
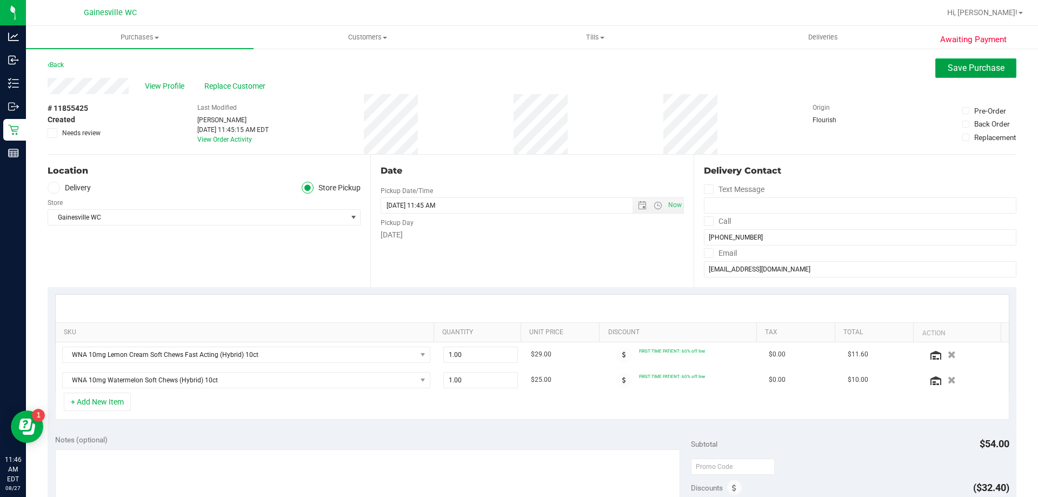
click at [970, 65] on span "Save Purchase" at bounding box center [976, 68] width 57 height 10
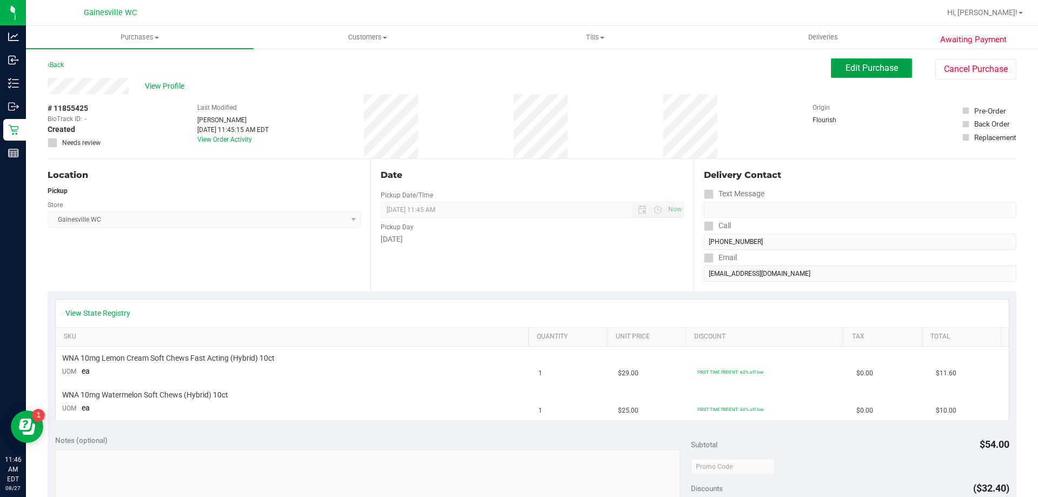
click at [851, 68] on span "Edit Purchase" at bounding box center [872, 68] width 52 height 10
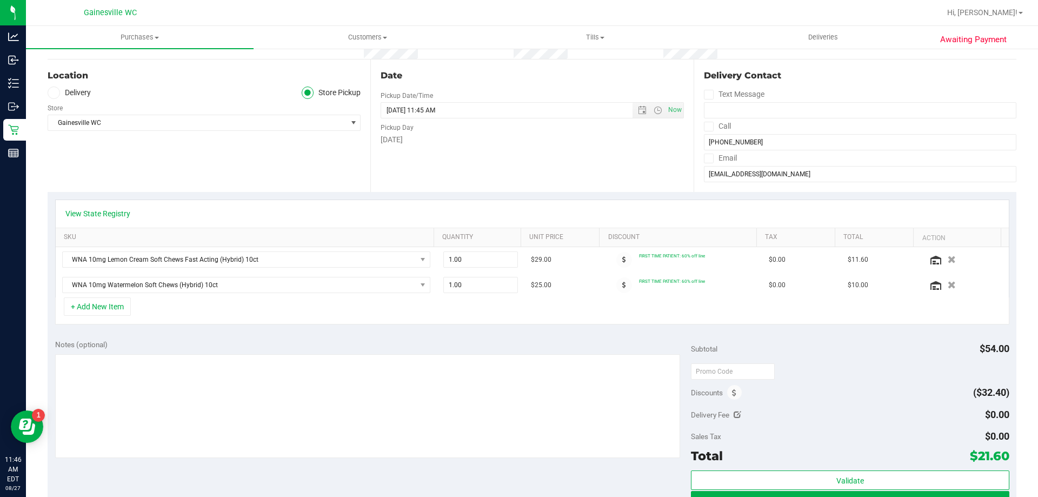
scroll to position [108, 0]
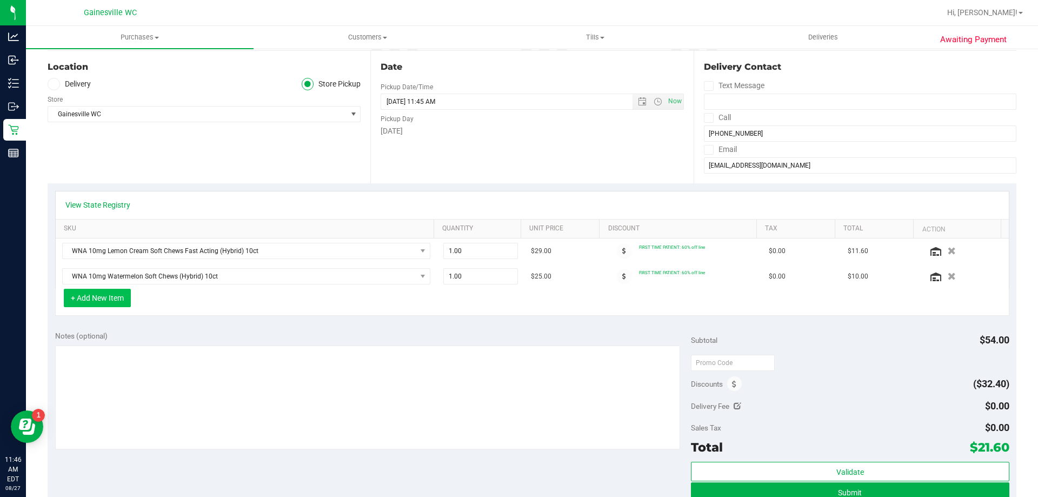
click at [116, 298] on button "+ Add New Item" at bounding box center [97, 298] width 67 height 18
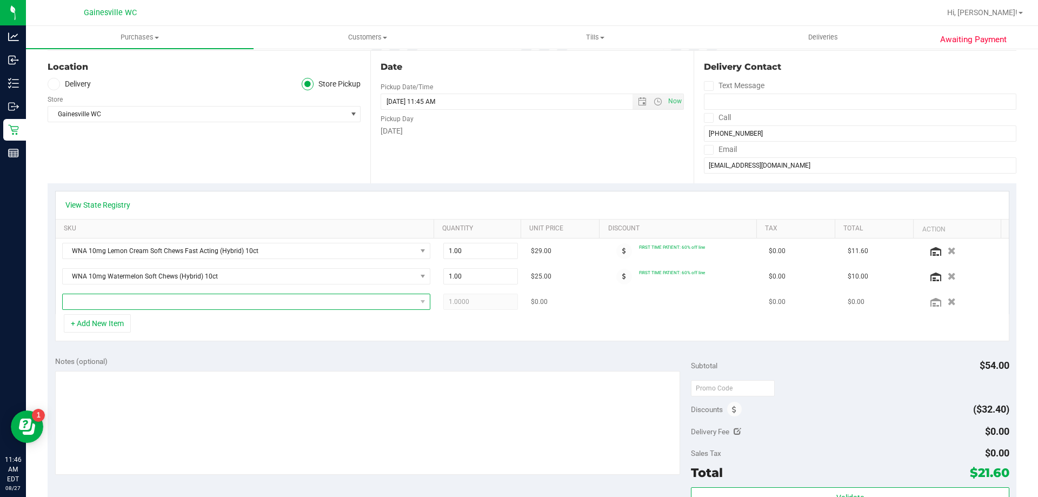
click at [244, 302] on span "NO DATA FOUND" at bounding box center [240, 301] width 354 height 15
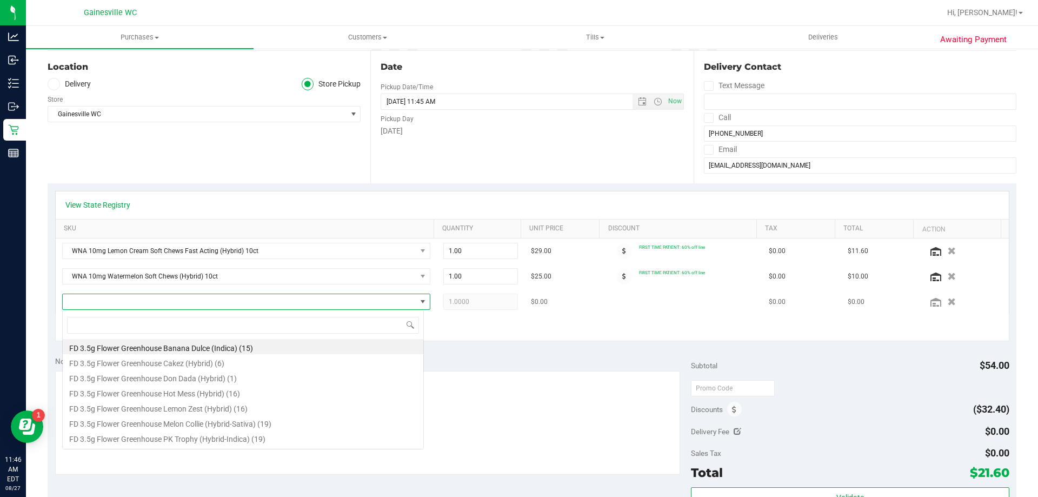
scroll to position [16, 359]
type input "milk c"
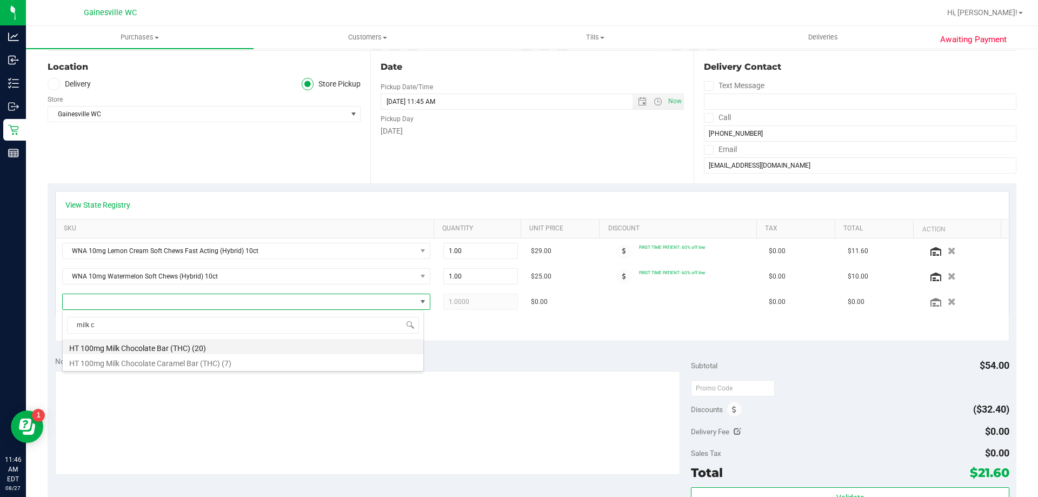
click at [240, 349] on li "HT 100mg Milk Chocolate Bar (THC) (20)" at bounding box center [243, 346] width 361 height 15
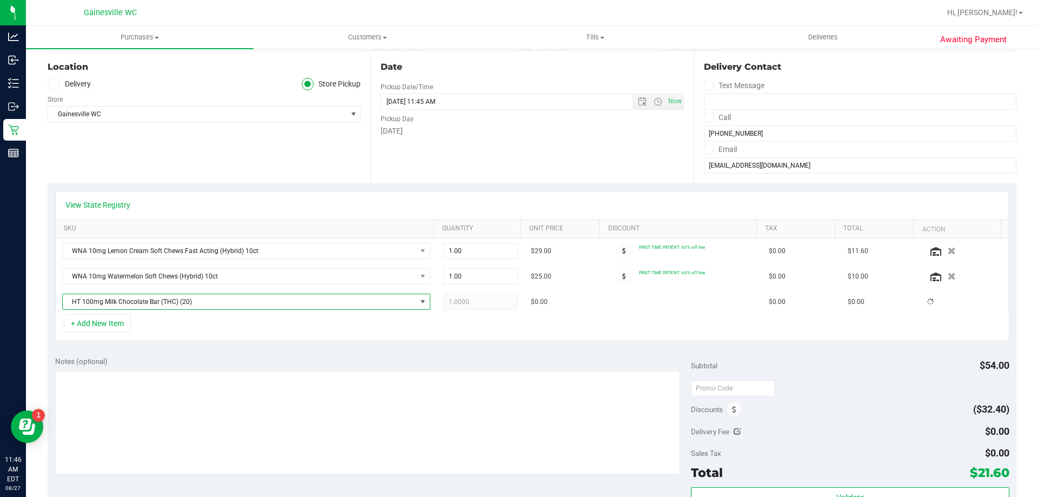
click at [241, 346] on div "View State Registry SKU Quantity Unit Price Discount Tax Total Action WNA 10mg …" at bounding box center [532, 266] width 969 height 166
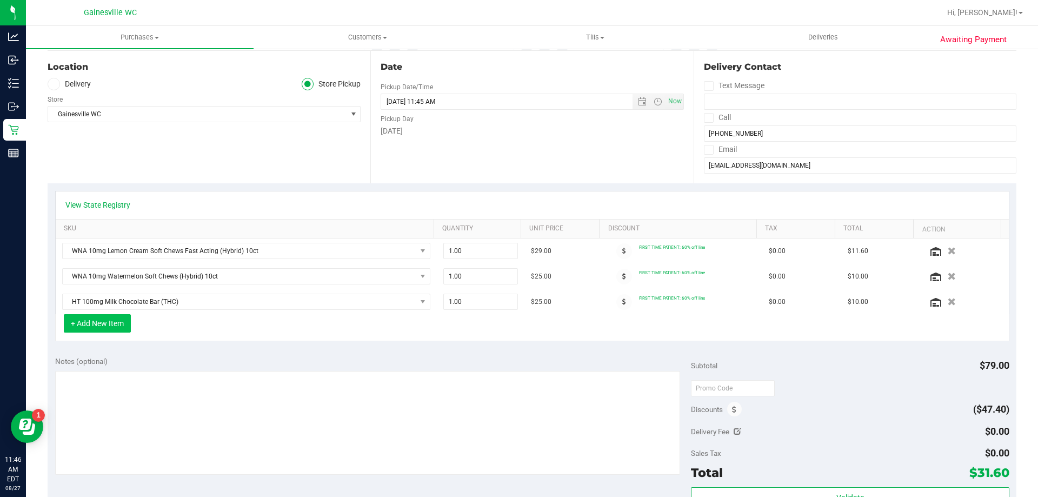
click at [104, 326] on button "+ Add New Item" at bounding box center [97, 323] width 67 height 18
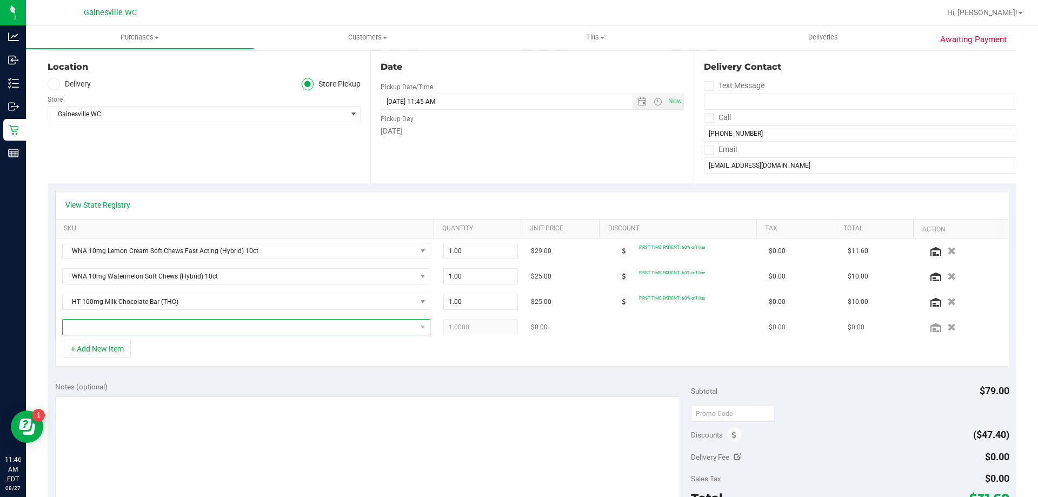
click at [236, 322] on span "NO DATA FOUND" at bounding box center [240, 327] width 354 height 15
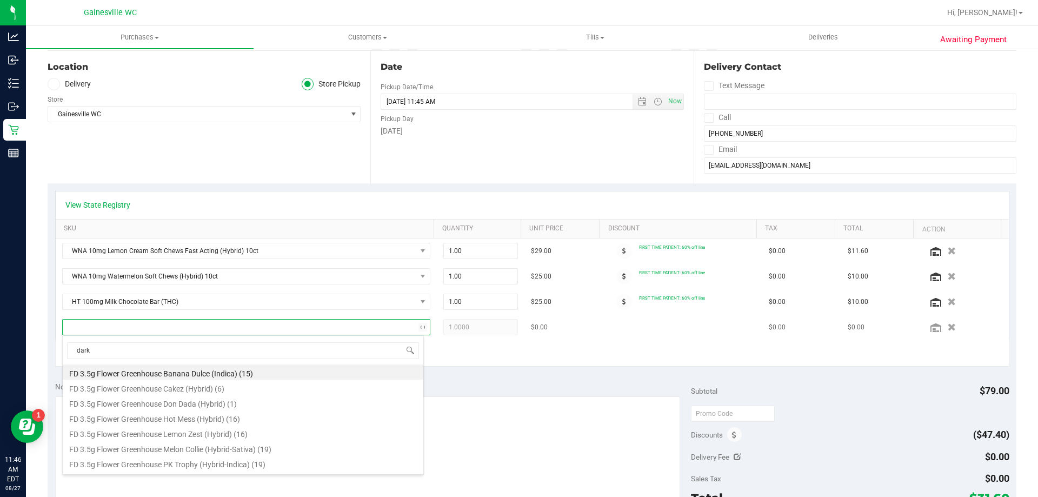
type input "dark c"
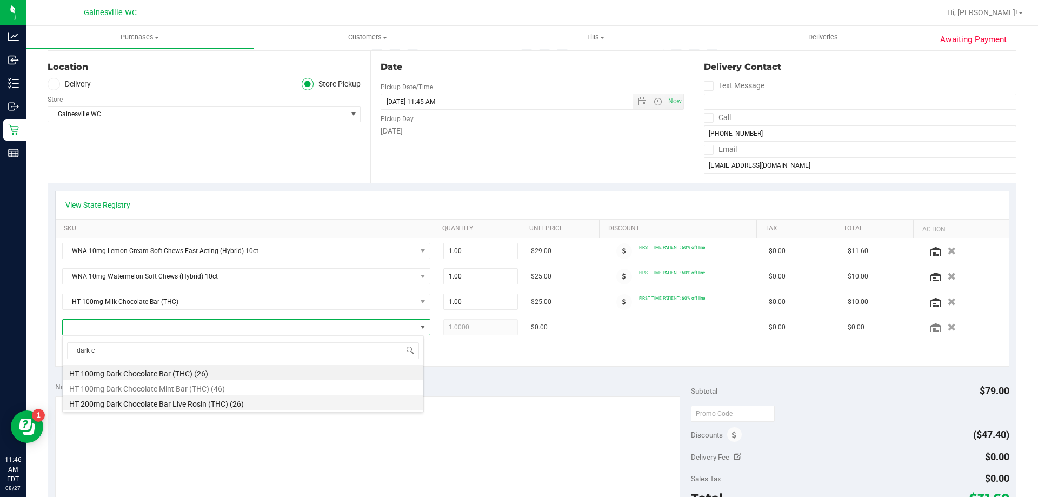
click at [257, 398] on li "HT 200mg Dark Chocolate Bar Live Rosin (THC) (26)" at bounding box center [243, 402] width 361 height 15
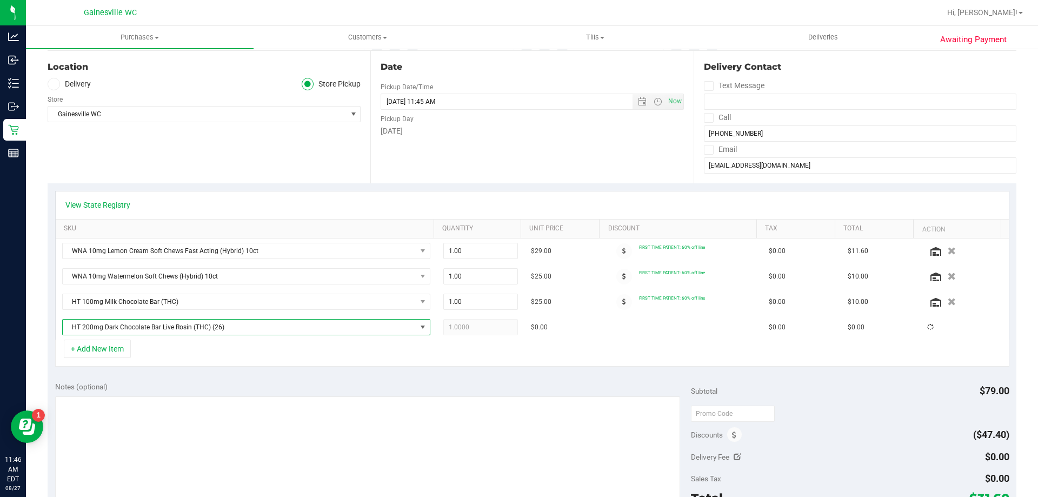
click at [262, 379] on div "Notes (optional) Subtotal $79.00 Discounts ($47.40) Delivery Fee $0.00 Sales Ta…" at bounding box center [532, 471] width 969 height 195
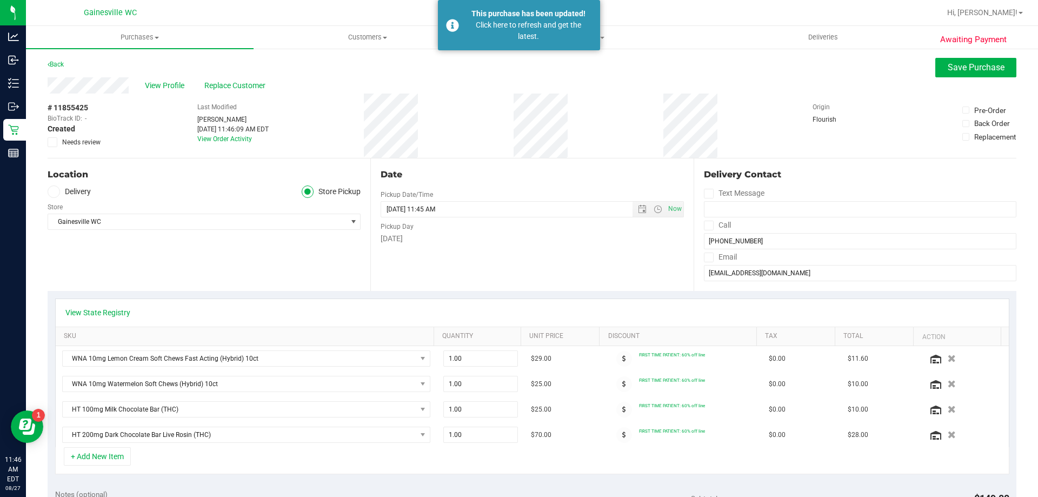
scroll to position [0, 0]
click at [972, 65] on span "Save Purchase" at bounding box center [976, 68] width 57 height 10
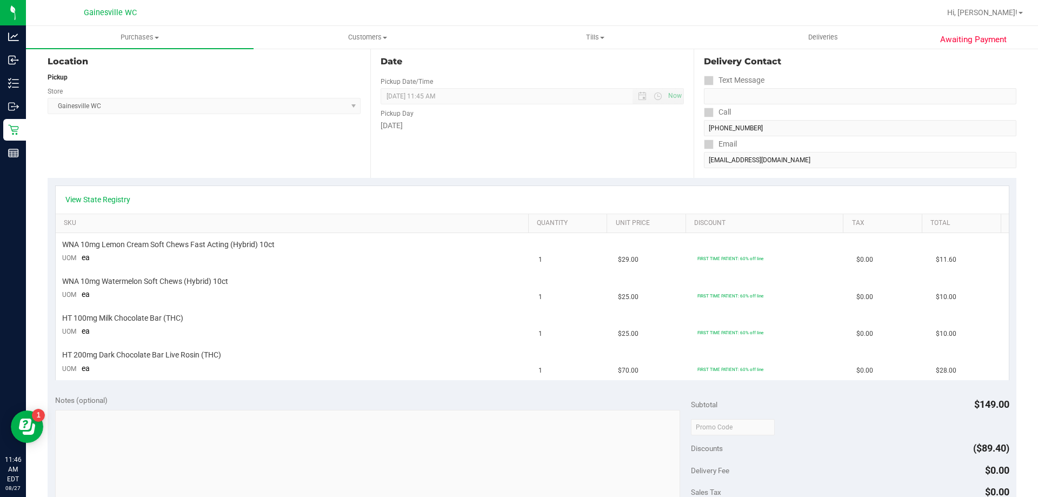
scroll to position [270, 0]
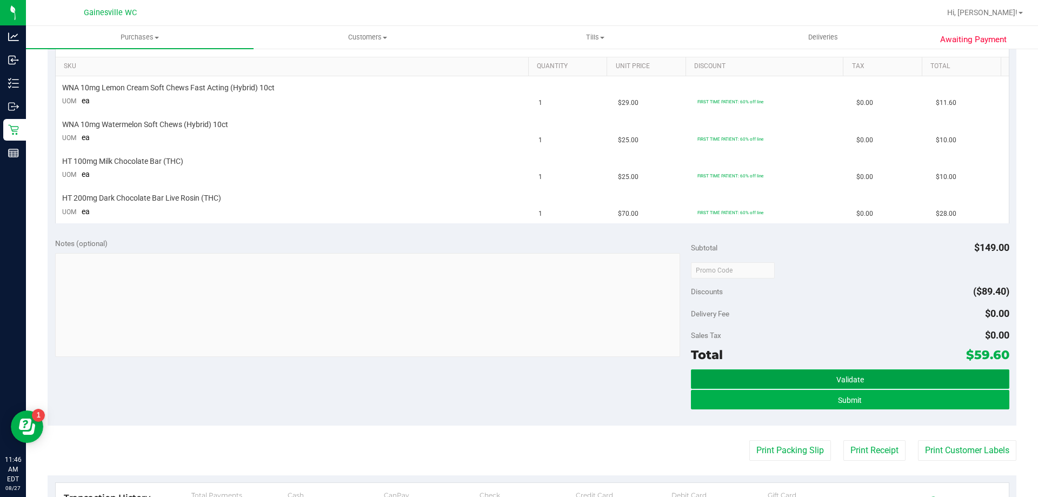
click at [862, 383] on button "Validate" at bounding box center [850, 378] width 318 height 19
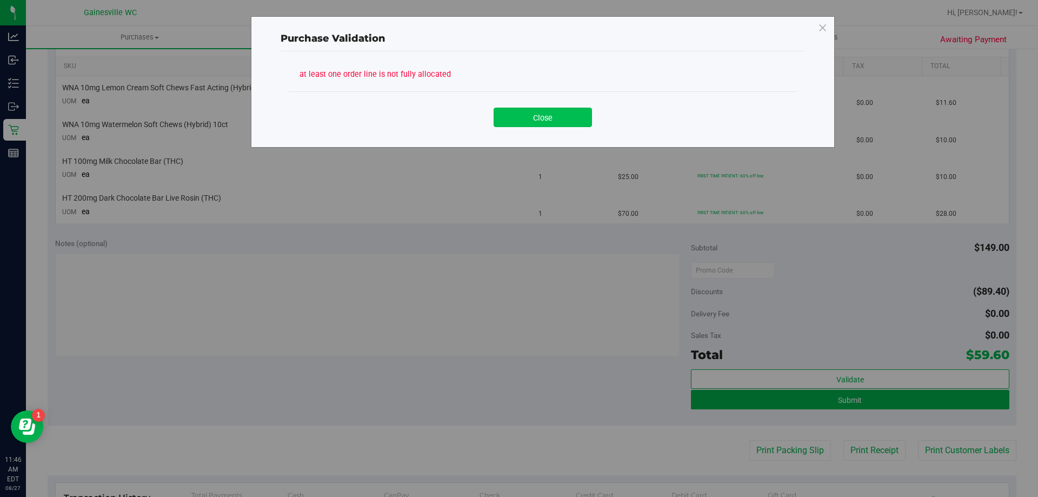
click at [539, 119] on button "Close" at bounding box center [543, 117] width 98 height 19
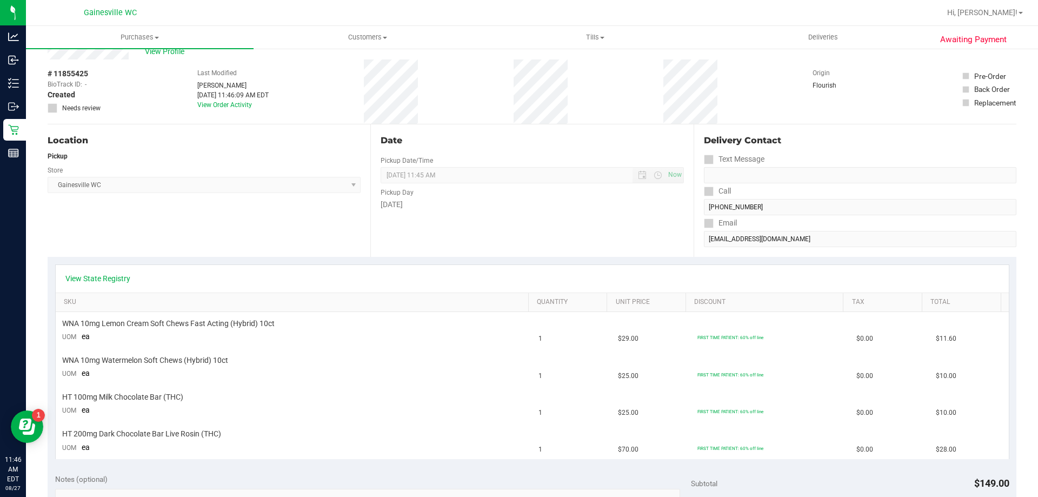
scroll to position [0, 0]
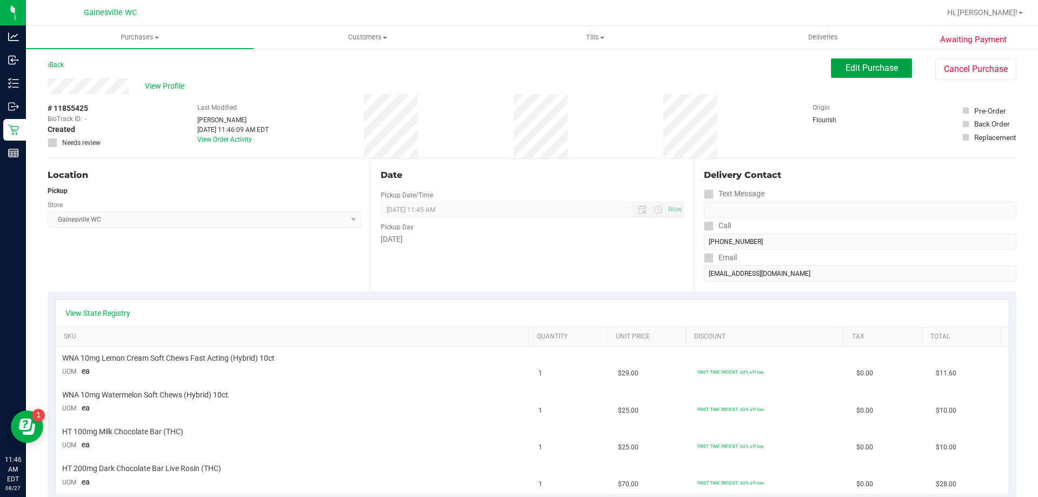
click at [874, 71] on span "Edit Purchase" at bounding box center [872, 68] width 52 height 10
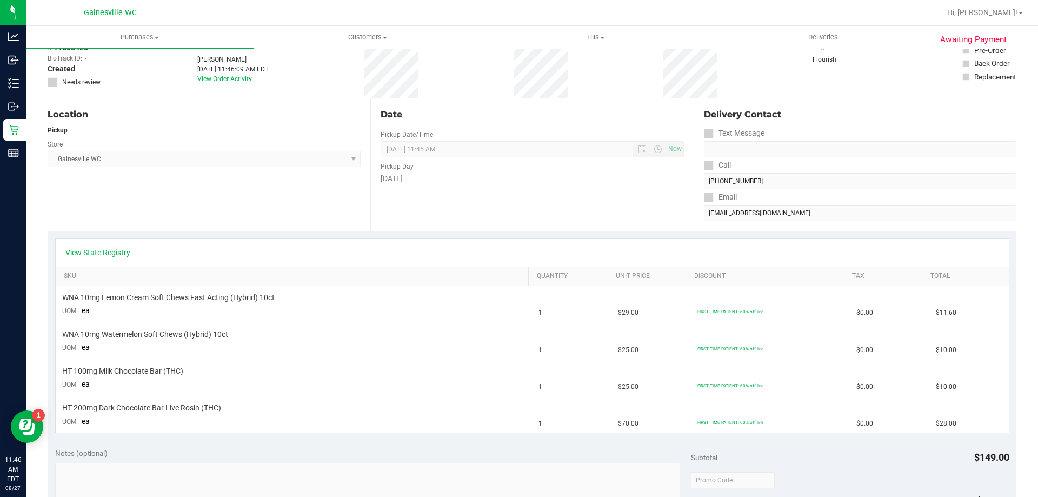
scroll to position [162, 0]
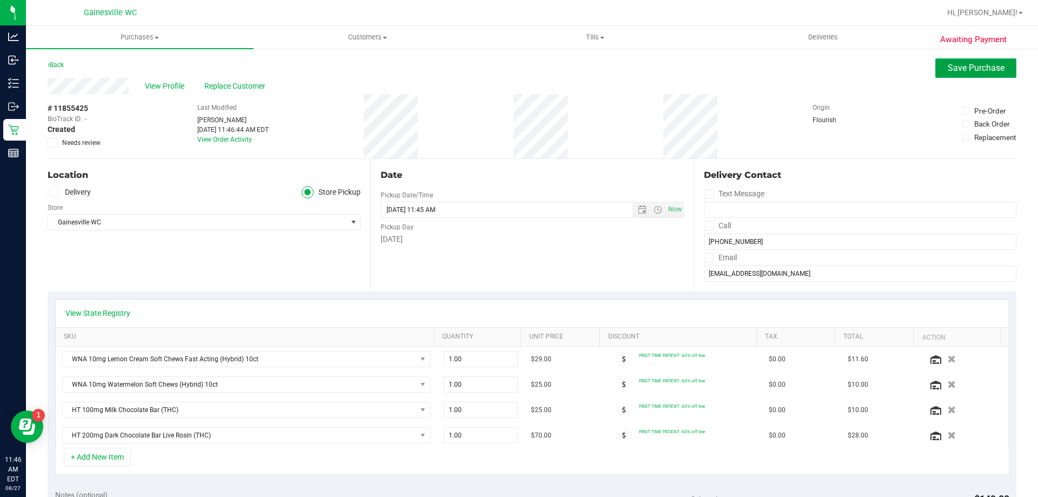
click at [978, 63] on span "Save Purchase" at bounding box center [976, 68] width 57 height 10
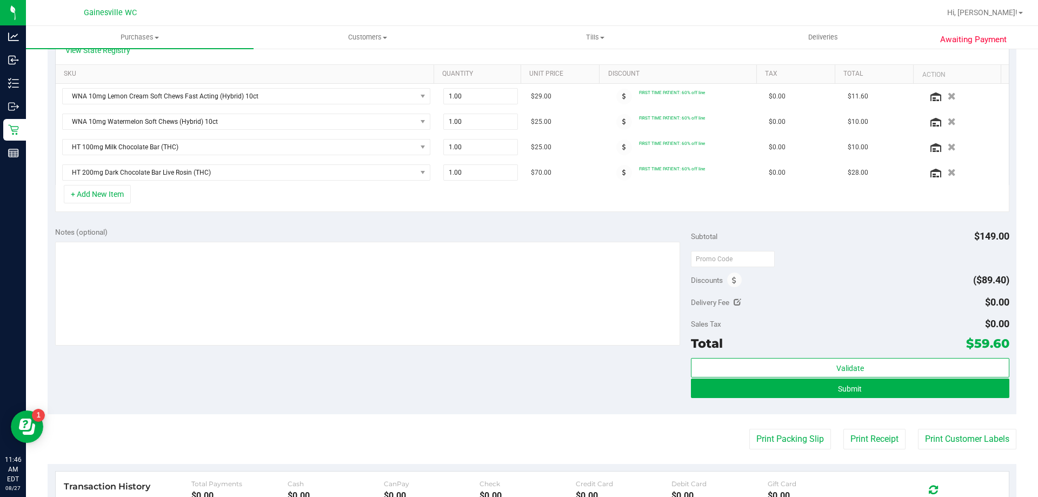
scroll to position [270, 0]
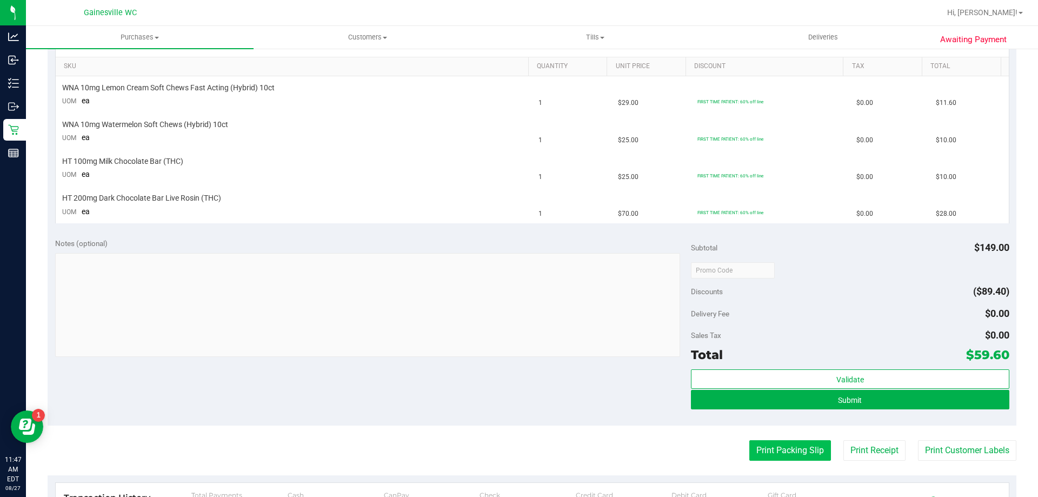
click at [773, 450] on button "Print Packing Slip" at bounding box center [791, 450] width 82 height 21
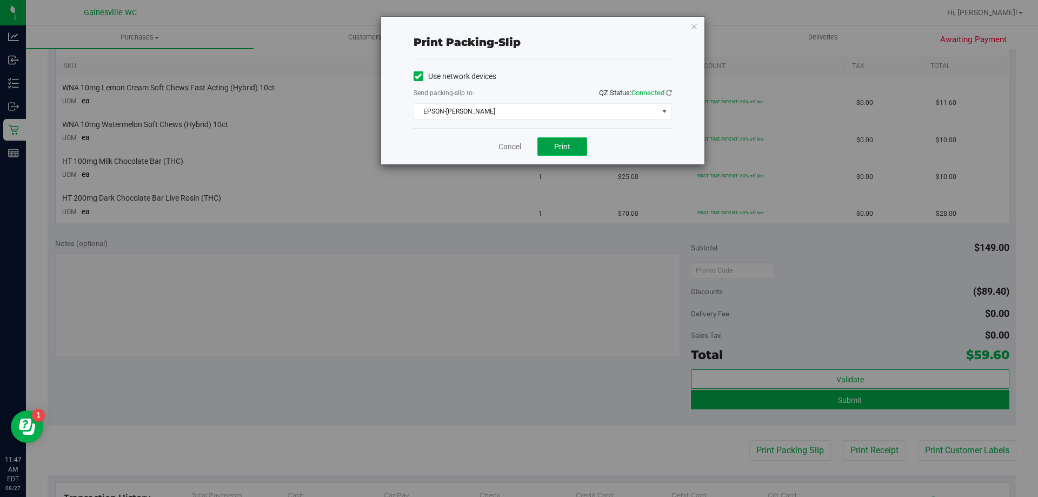
click at [553, 140] on button "Print" at bounding box center [563, 146] width 50 height 18
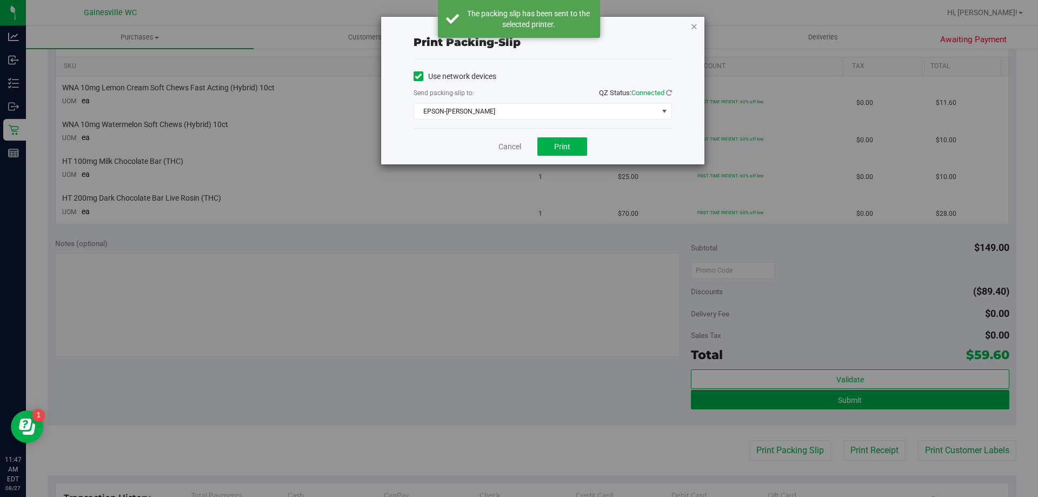
click at [697, 26] on icon "button" at bounding box center [695, 25] width 8 height 13
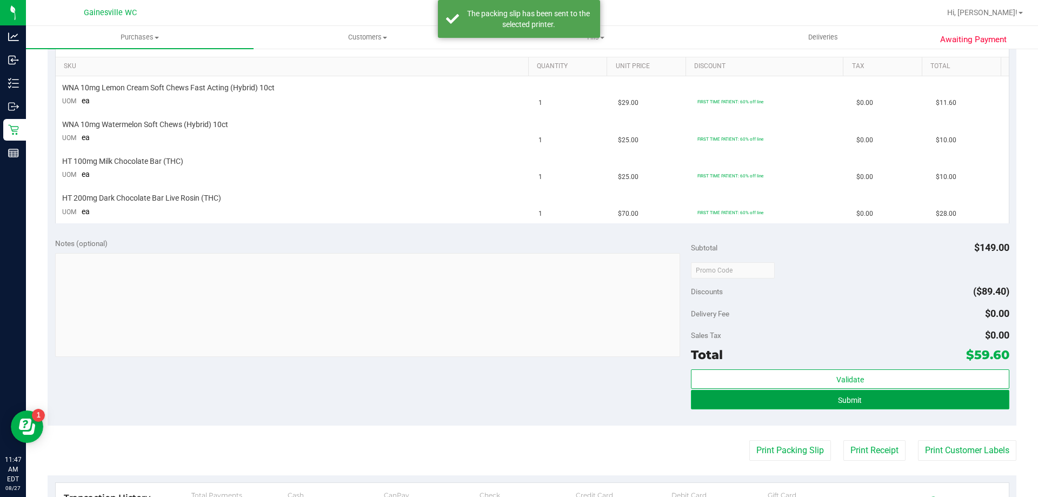
click at [775, 392] on button "Submit" at bounding box center [850, 399] width 318 height 19
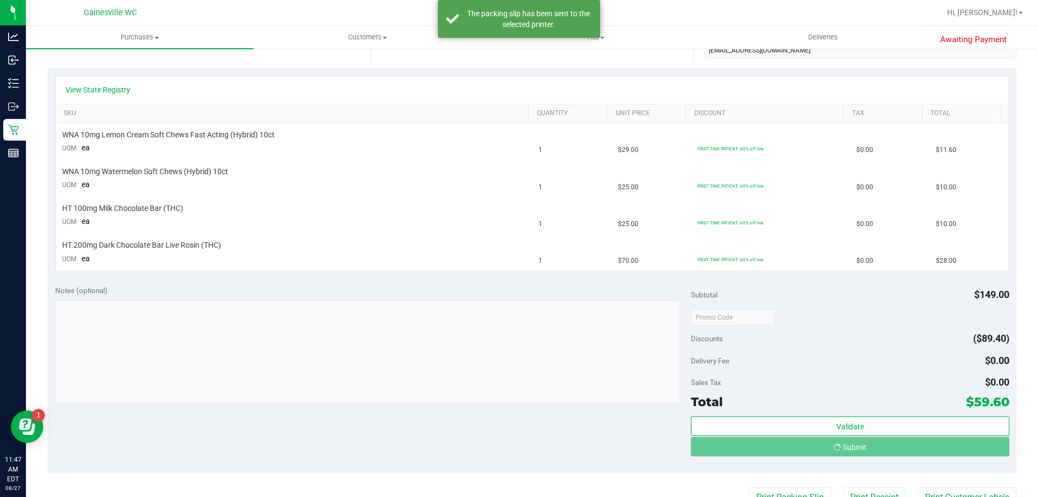
scroll to position [162, 0]
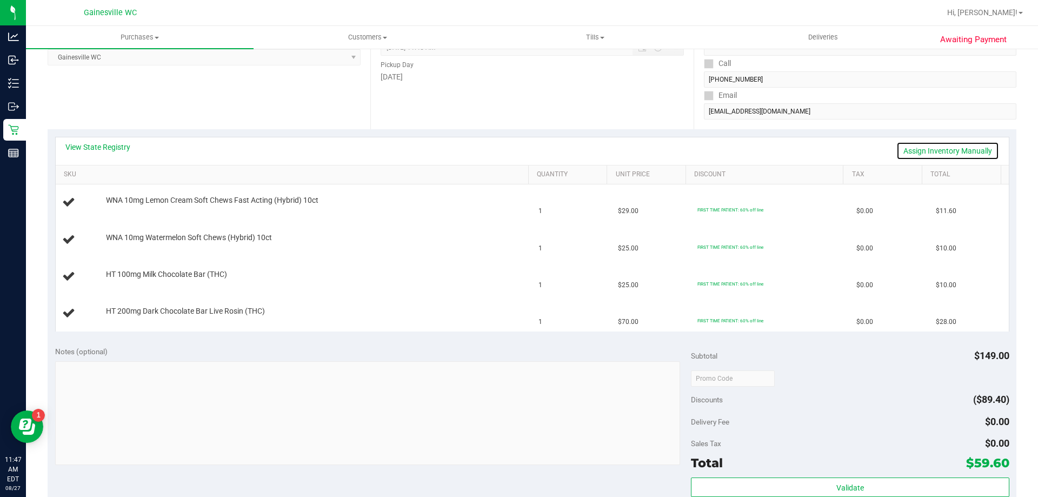
click at [904, 149] on link "Assign Inventory Manually" at bounding box center [948, 151] width 103 height 18
click at [130, 207] on link "Add Package" at bounding box center [125, 208] width 39 height 8
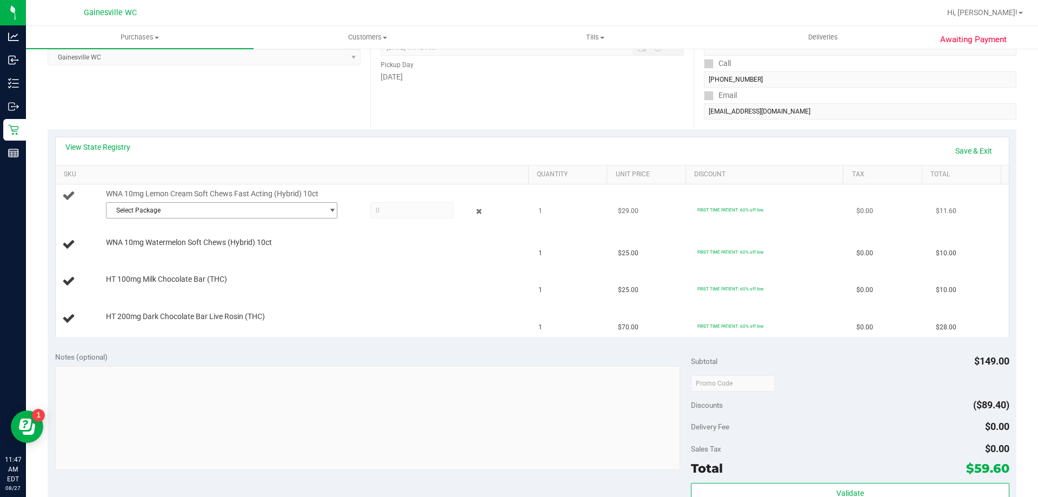
click at [144, 210] on span "Select Package" at bounding box center [215, 210] width 217 height 15
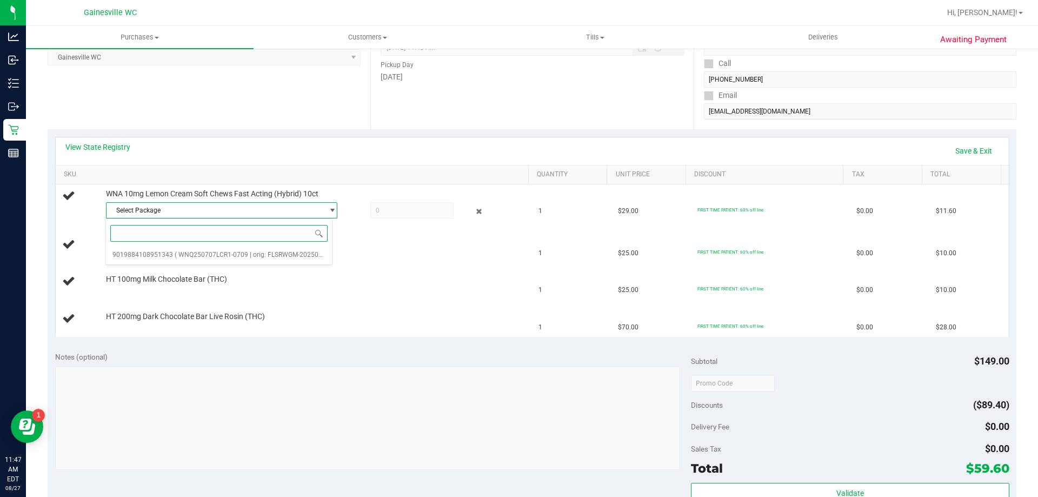
click at [207, 243] on span at bounding box center [219, 233] width 226 height 25
click at [212, 246] on span at bounding box center [219, 233] width 226 height 25
click at [219, 251] on li "9019884108951343 ( WNQ250707LCR1-0709 | orig: FLSRWGM-20250715-1352 )" at bounding box center [219, 254] width 226 height 15
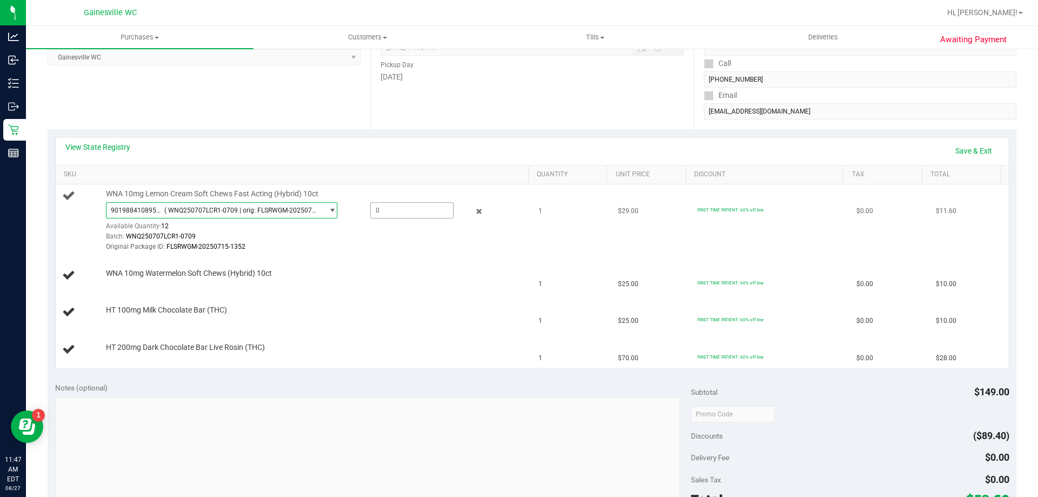
click at [405, 209] on span at bounding box center [412, 210] width 83 height 16
click at [405, 209] on input "text" at bounding box center [412, 210] width 82 height 15
type input "1"
type input "1.0000"
click at [402, 186] on td "WNA 10mg Lemon Cream Soft Chews Fast Acting (Hybrid) 10ct 9019884108951343 ( WN…" at bounding box center [294, 220] width 477 height 73
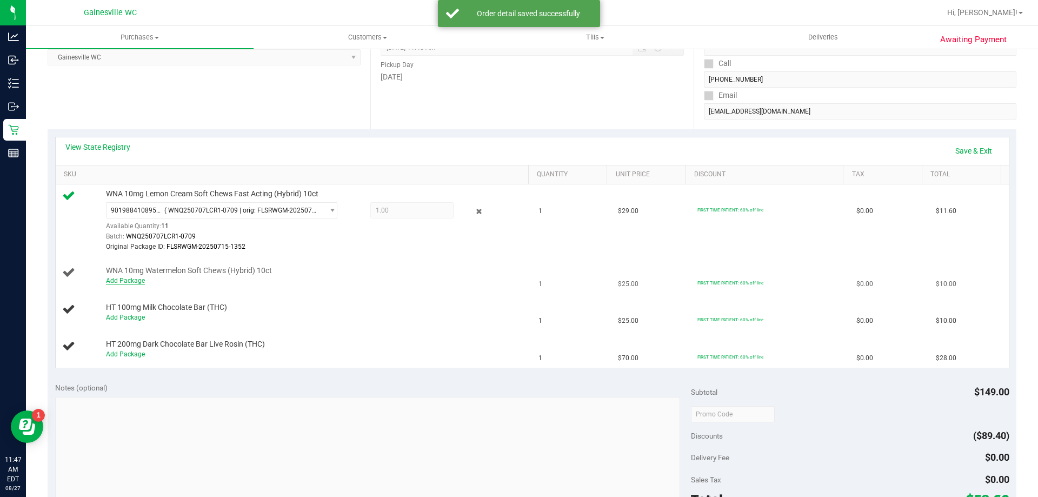
click at [127, 280] on link "Add Package" at bounding box center [125, 281] width 39 height 8
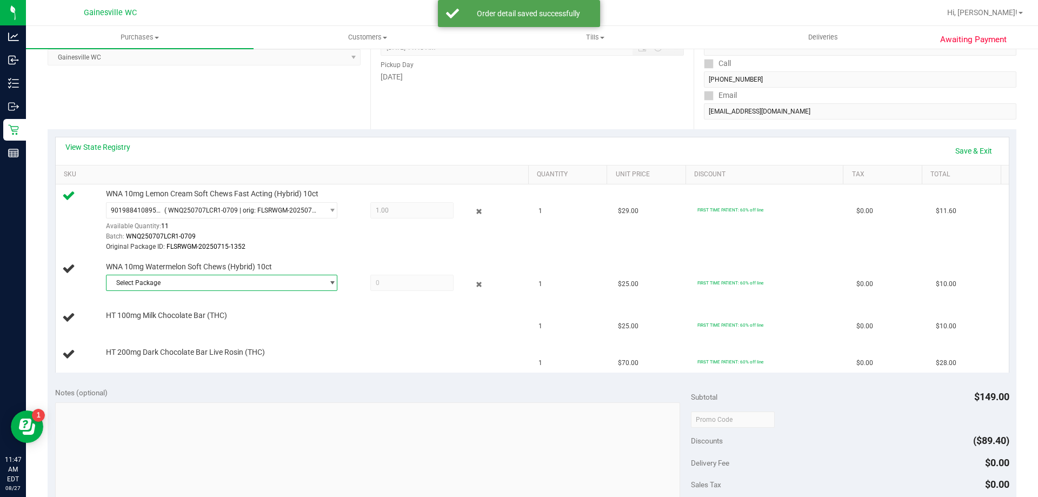
click at [220, 282] on span "Select Package" at bounding box center [215, 282] width 217 height 15
click at [208, 324] on span "( WN250423WAT1-0424 | orig: FLSRWGM-20250430-531 )" at bounding box center [260, 328] width 170 height 8
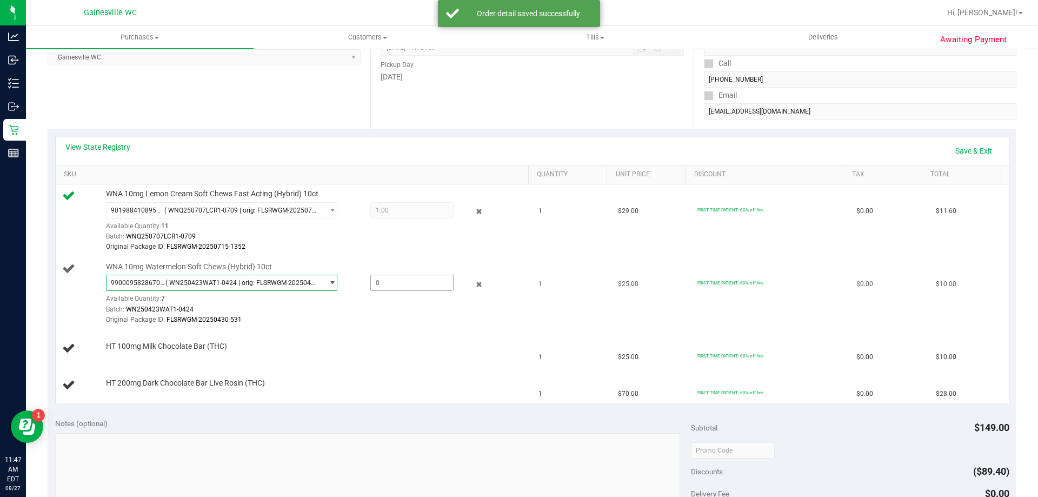
click at [380, 281] on span at bounding box center [412, 283] width 83 height 16
type input "1"
type input "1.0000"
click at [393, 254] on td "WNA 10mg Lemon Cream Soft Chews Fast Acting (Hybrid) 10ct 9019884108951343 ( WN…" at bounding box center [294, 220] width 477 height 73
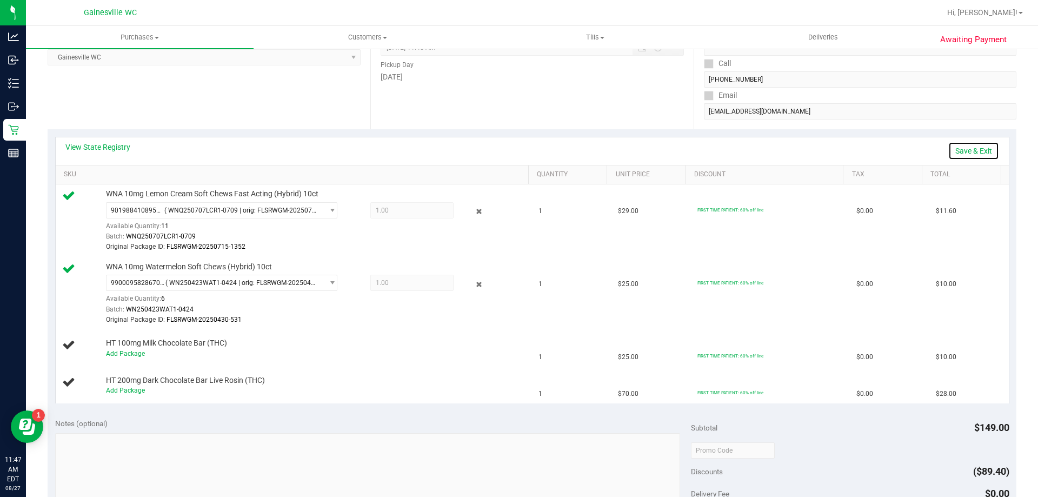
click at [975, 151] on link "Save & Exit" at bounding box center [974, 151] width 51 height 18
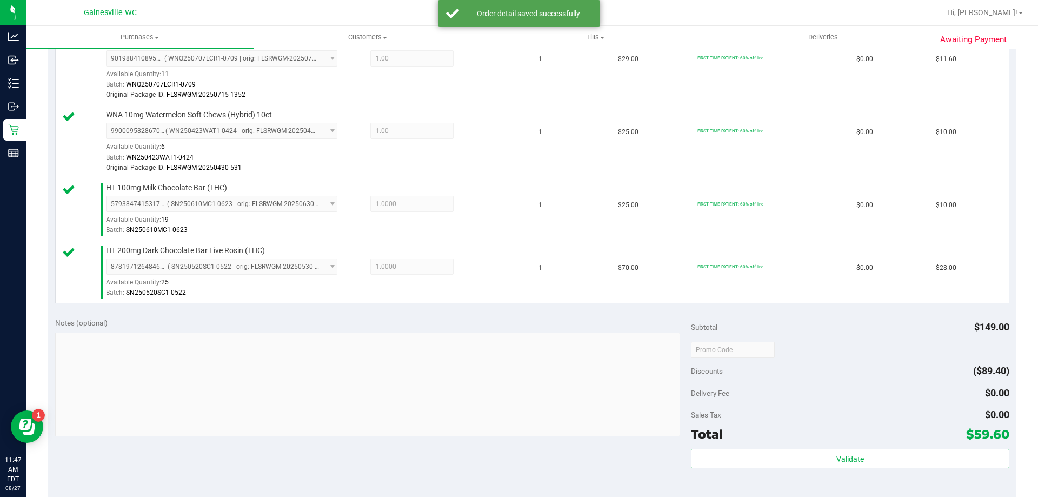
scroll to position [541, 0]
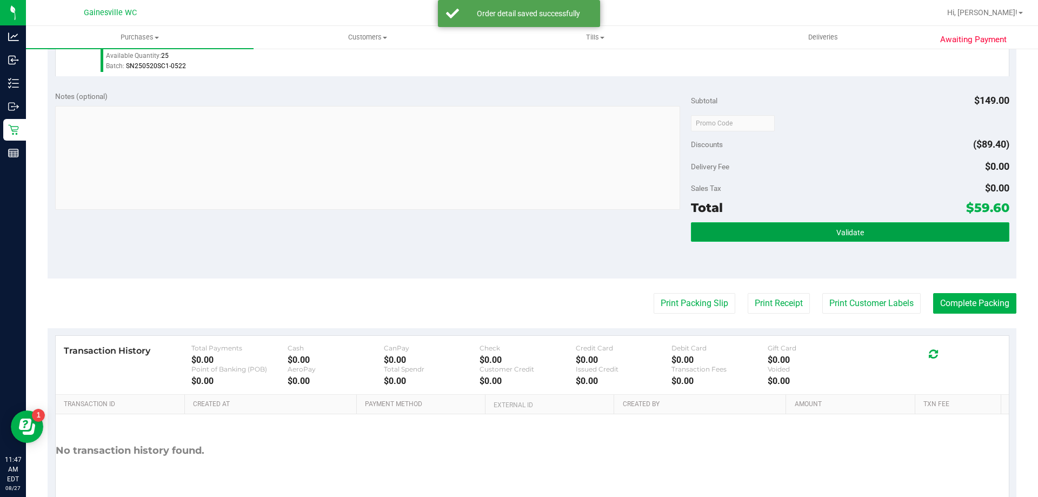
click at [794, 239] on button "Validate" at bounding box center [850, 231] width 318 height 19
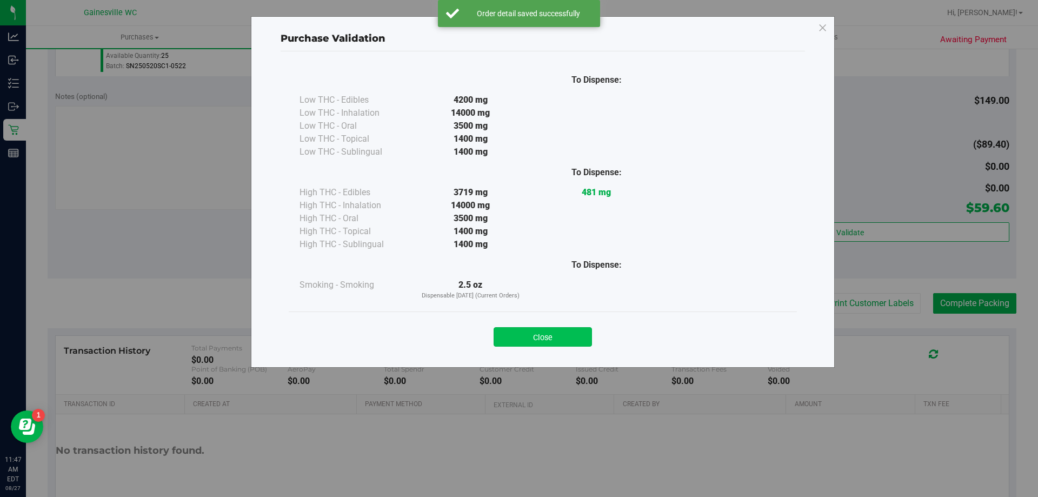
click at [517, 339] on button "Close" at bounding box center [543, 336] width 98 height 19
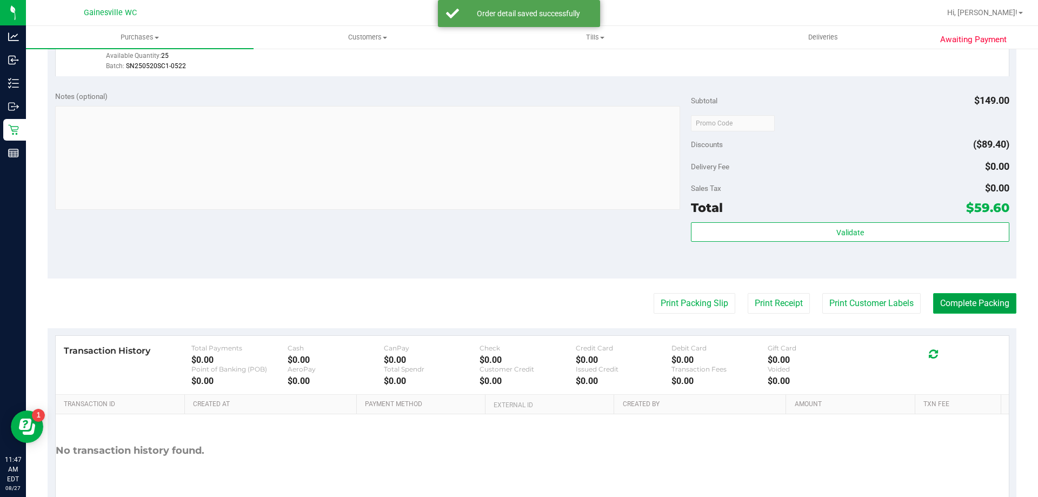
click at [968, 309] on button "Complete Packing" at bounding box center [975, 303] width 83 height 21
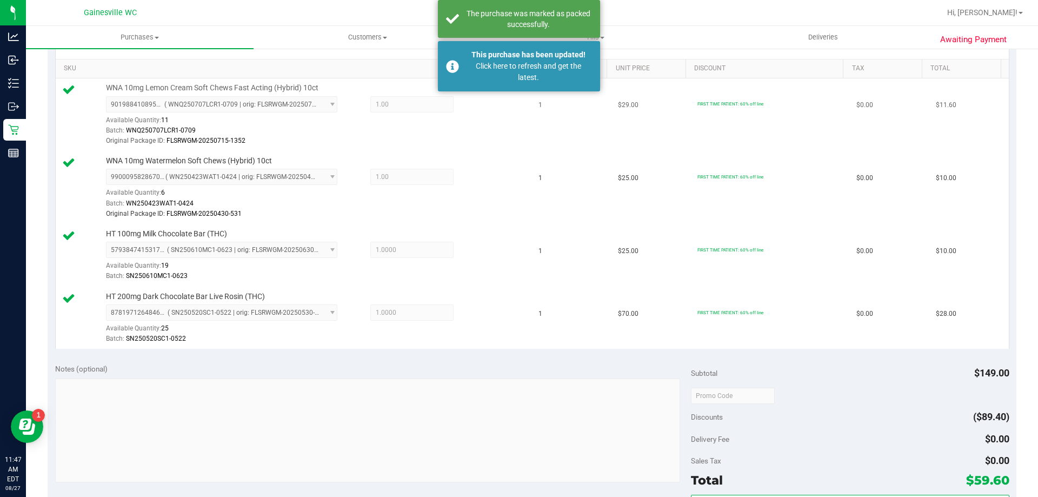
scroll to position [108, 0]
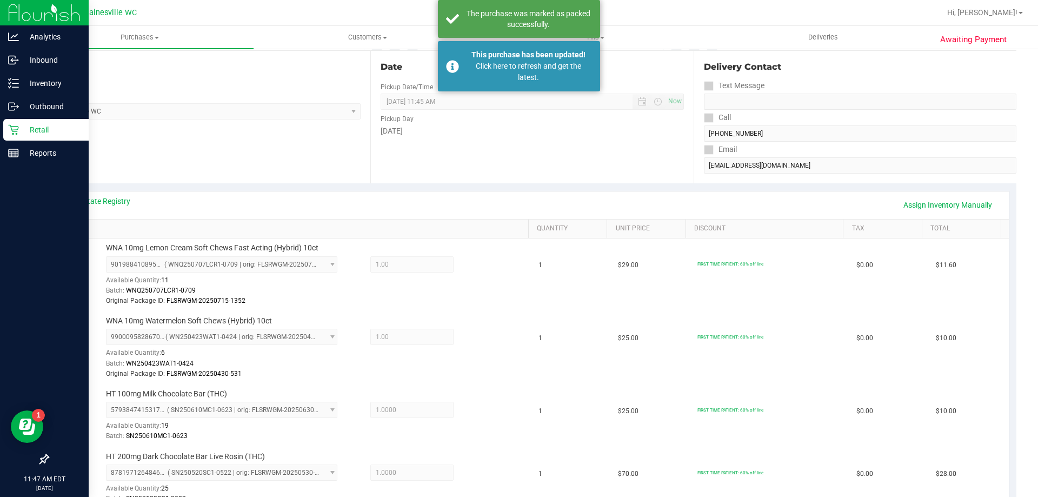
click at [25, 125] on p "Retail" at bounding box center [51, 129] width 65 height 13
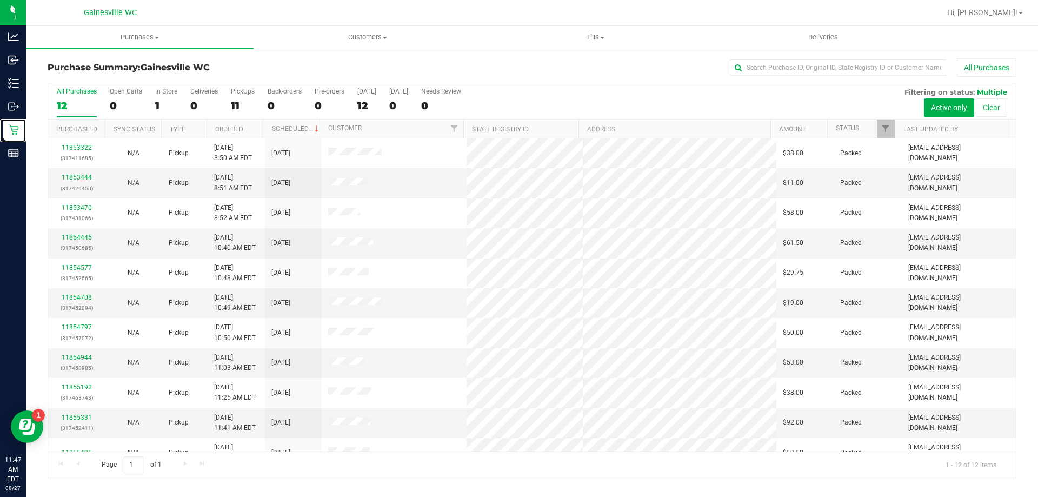
scroll to position [46, 0]
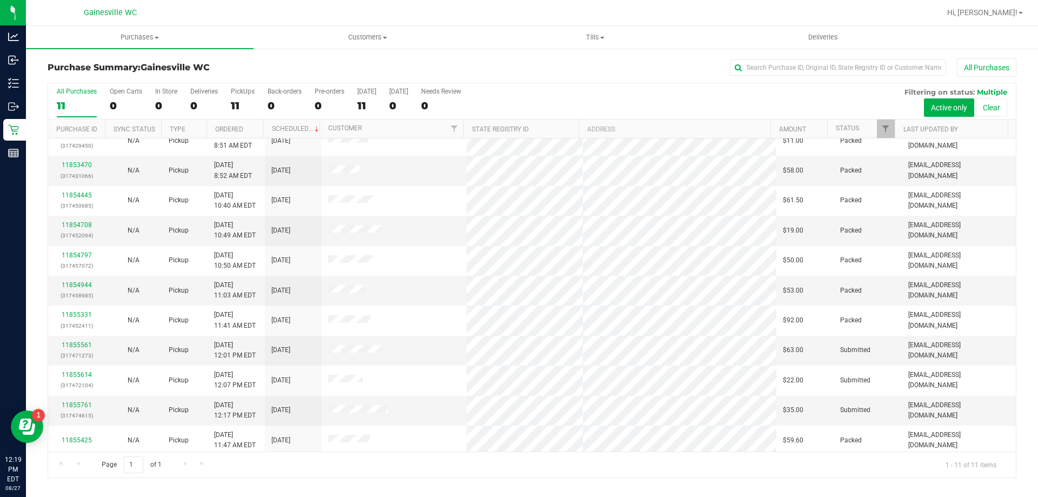
scroll to position [16, 0]
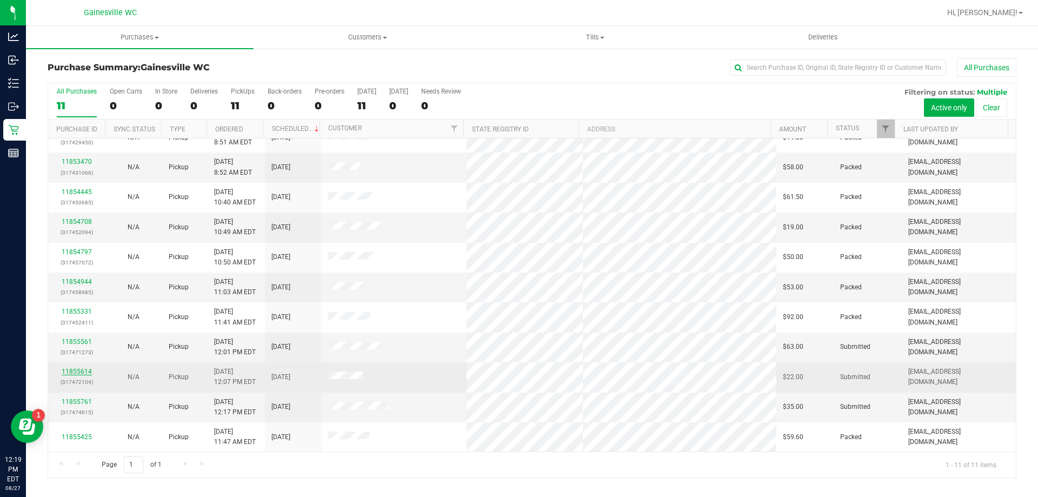
click at [82, 370] on link "11855614" at bounding box center [77, 372] width 30 height 8
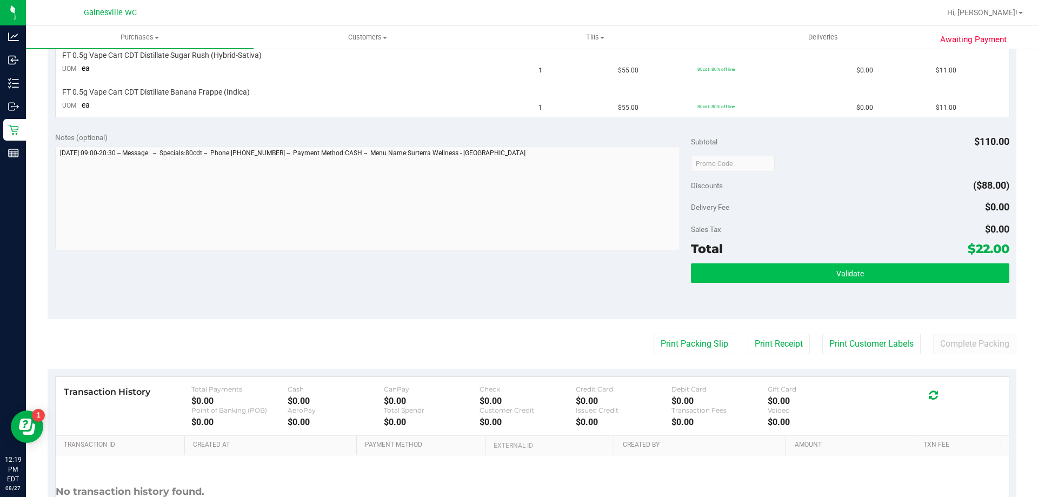
scroll to position [308, 0]
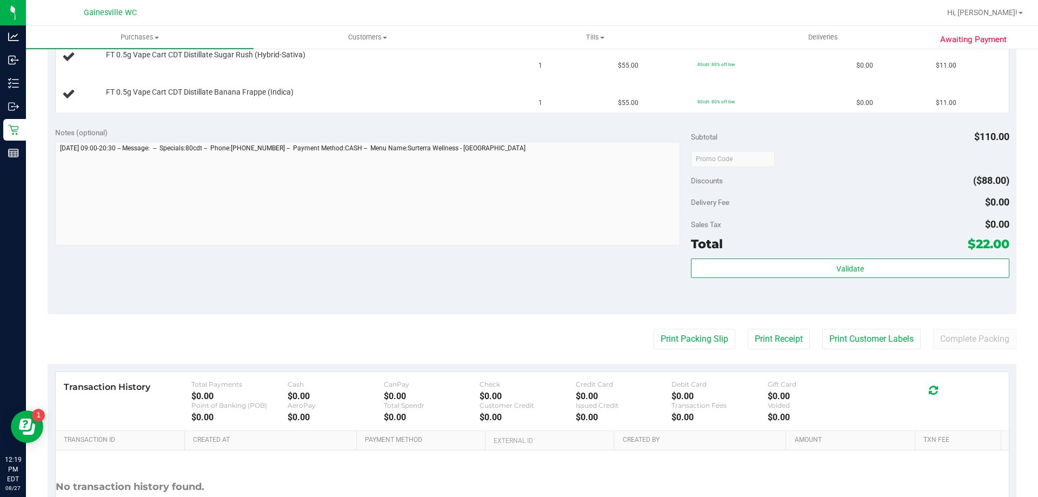
click at [684, 350] on purchase-details "Back Edit Purchase Cancel Purchase View Profile # 11855614 BioTrack ID: - Submi…" at bounding box center [532, 159] width 969 height 816
click at [684, 340] on button "Print Packing Slip" at bounding box center [695, 339] width 82 height 21
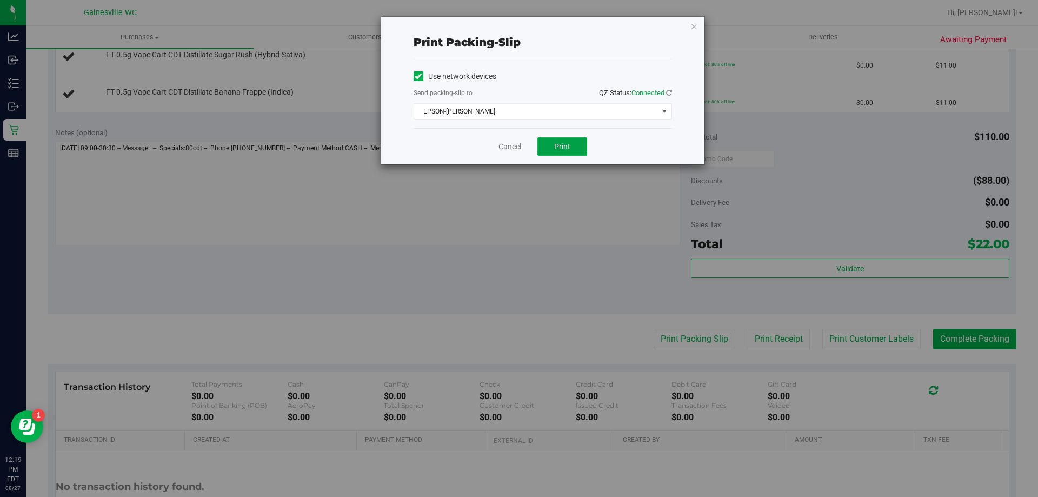
click at [570, 145] on span "Print" at bounding box center [562, 146] width 16 height 9
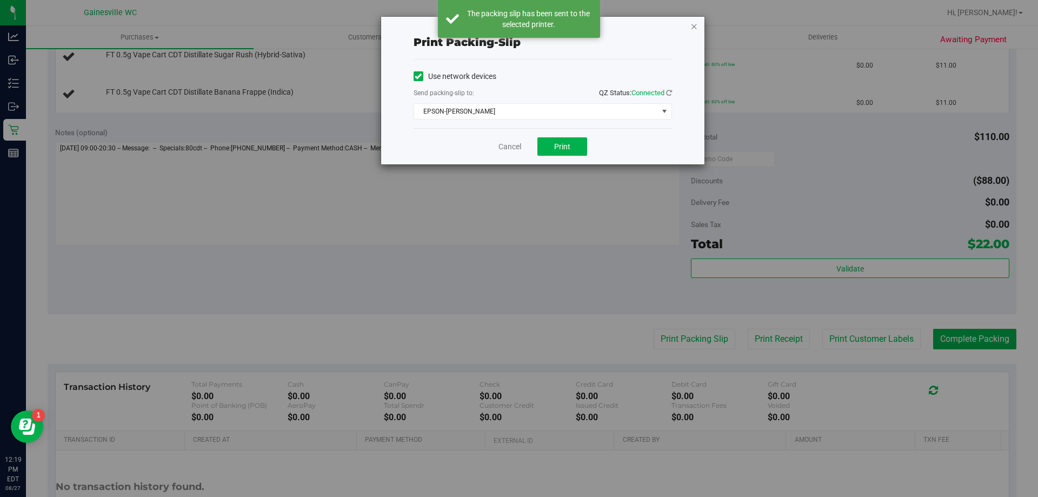
click at [694, 27] on icon "button" at bounding box center [695, 25] width 8 height 13
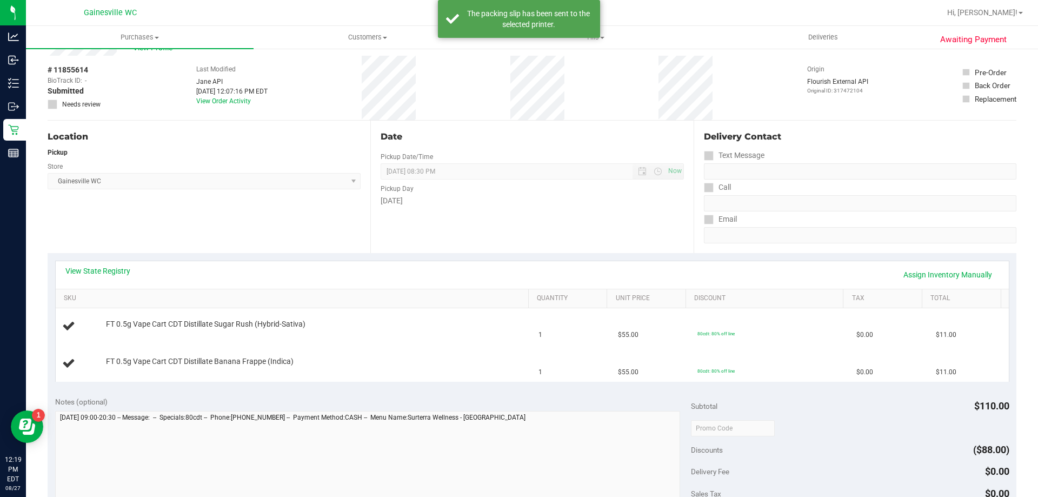
scroll to position [37, 0]
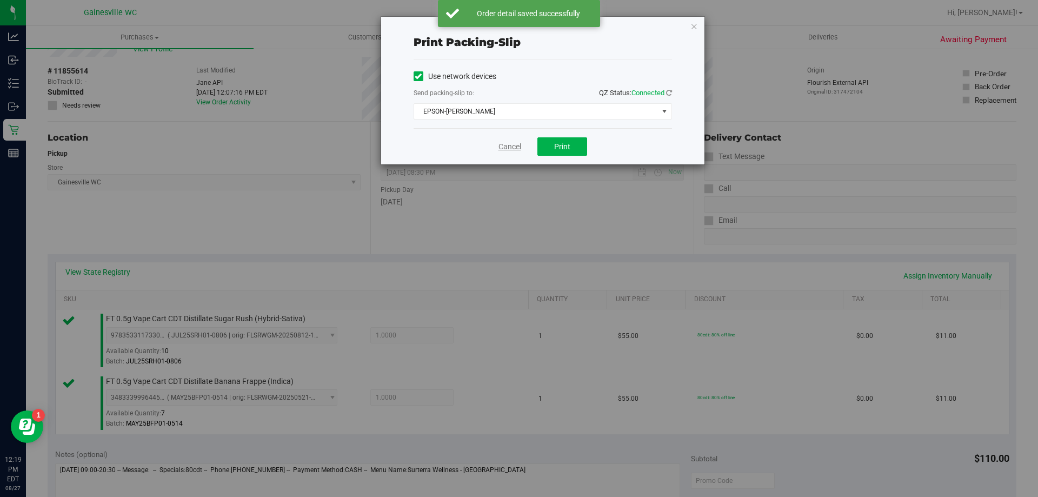
click at [499, 146] on link "Cancel" at bounding box center [510, 146] width 23 height 11
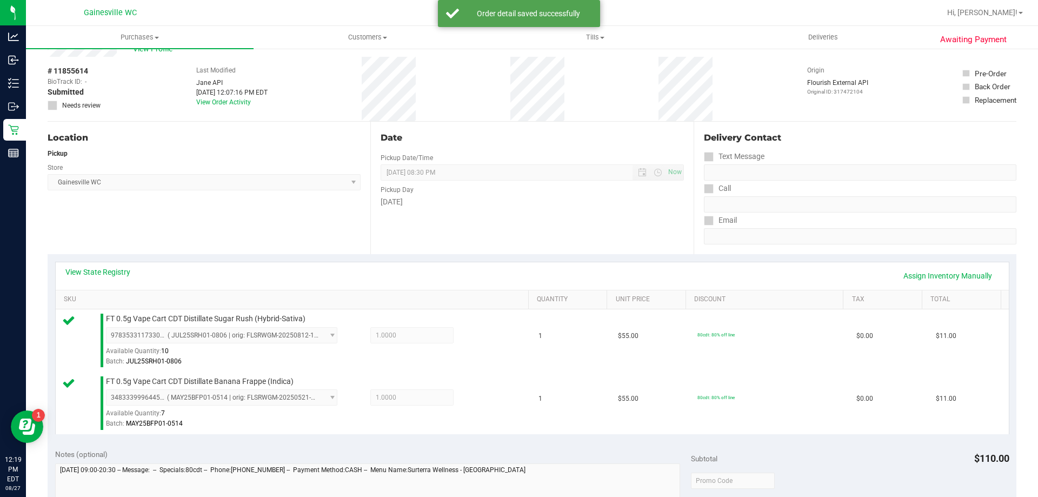
scroll to position [437, 0]
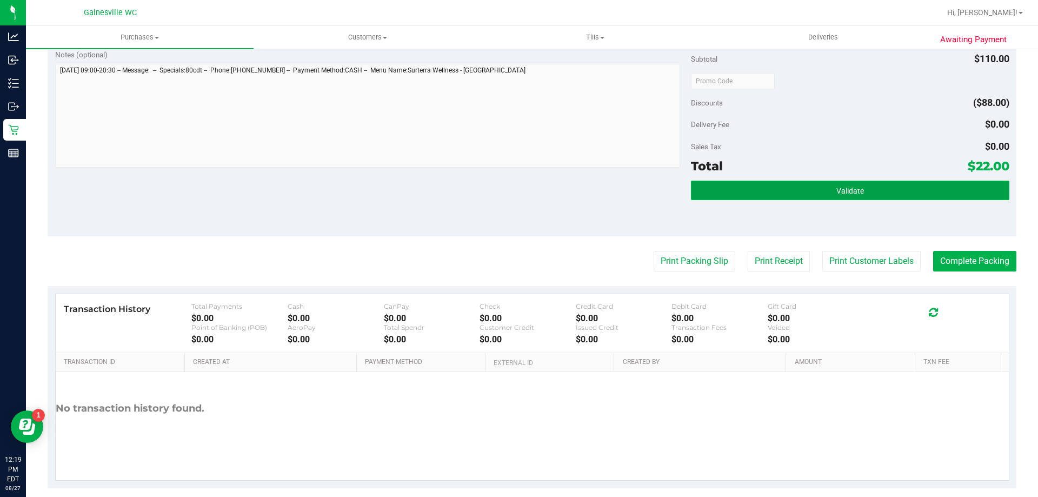
click at [955, 200] on button "Validate" at bounding box center [850, 190] width 318 height 19
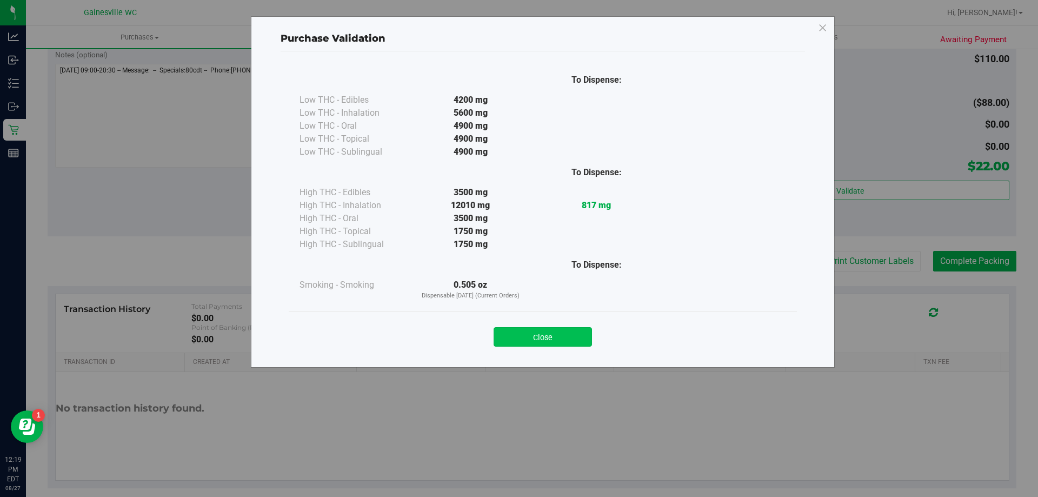
click at [573, 333] on button "Close" at bounding box center [543, 336] width 98 height 19
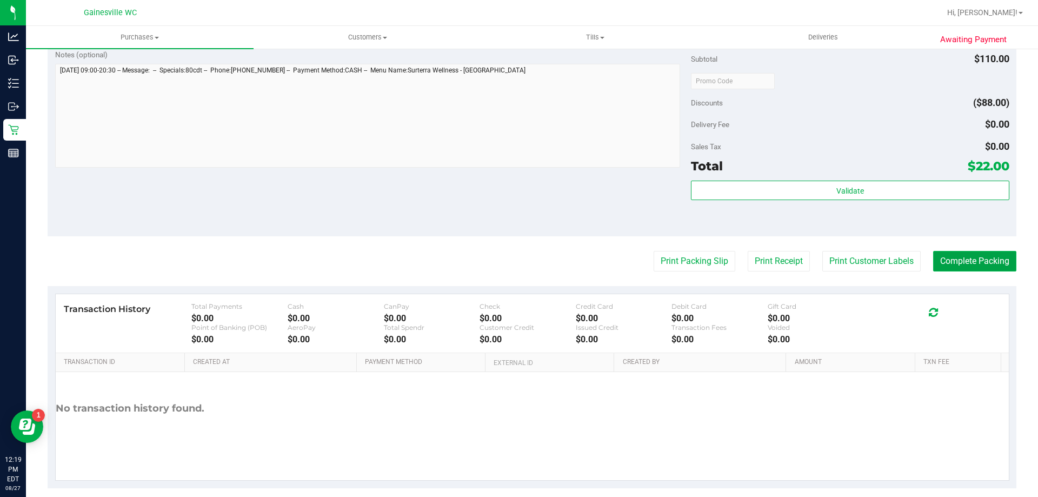
click at [975, 267] on button "Complete Packing" at bounding box center [975, 261] width 83 height 21
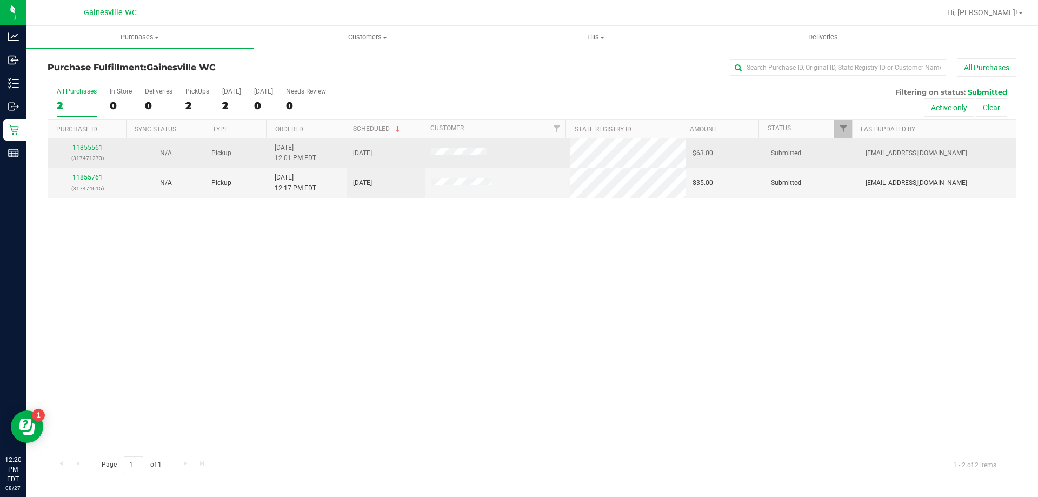
click at [80, 145] on link "11855561" at bounding box center [87, 148] width 30 height 8
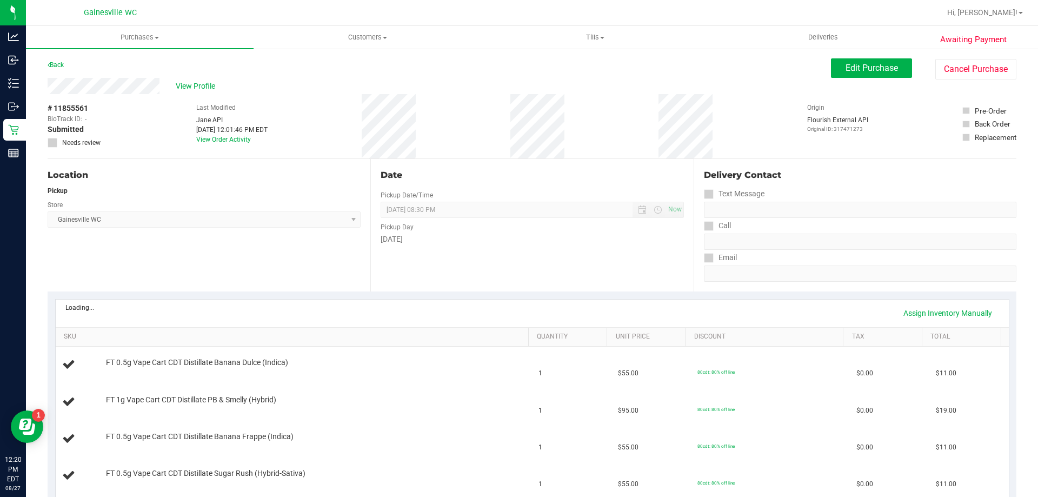
scroll to position [325, 0]
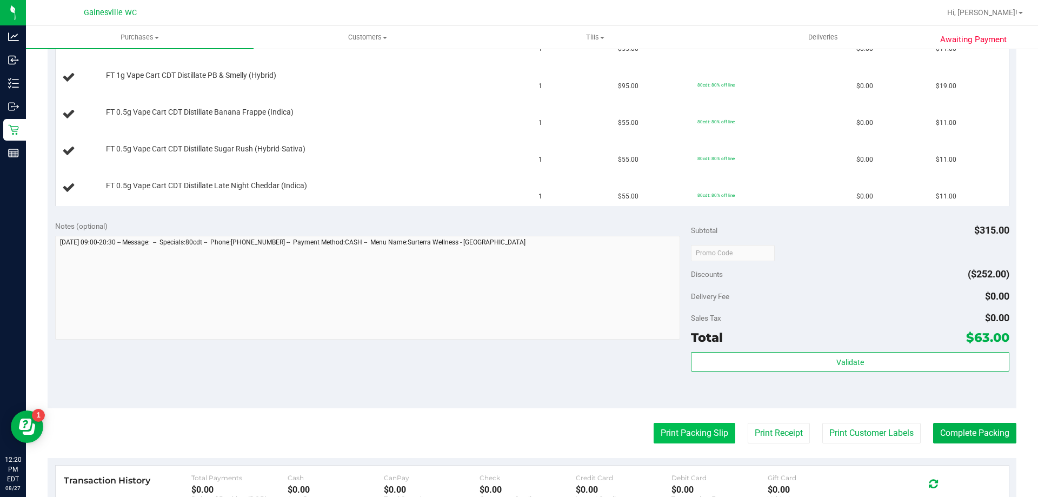
click at [687, 427] on button "Print Packing Slip" at bounding box center [695, 433] width 82 height 21
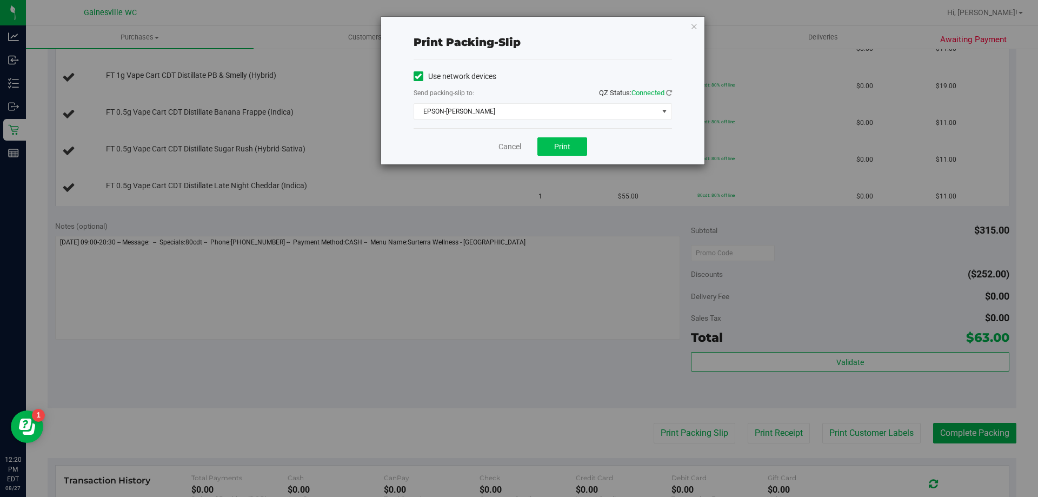
drag, startPoint x: 554, startPoint y: 158, endPoint x: 560, endPoint y: 147, distance: 12.8
click at [558, 154] on div "Cancel Print" at bounding box center [543, 146] width 259 height 36
click at [560, 147] on span "Print" at bounding box center [562, 146] width 16 height 9
click at [507, 141] on link "Cancel" at bounding box center [510, 146] width 23 height 11
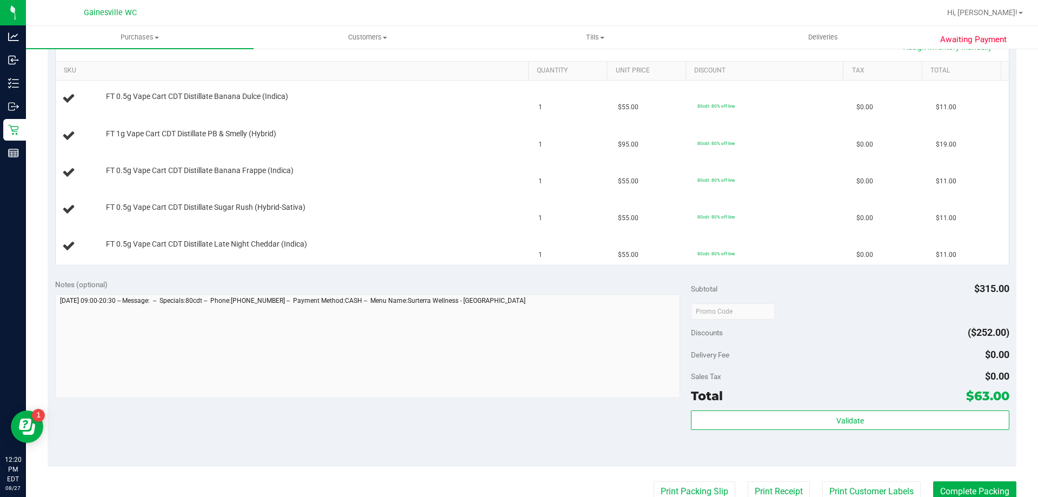
scroll to position [162, 0]
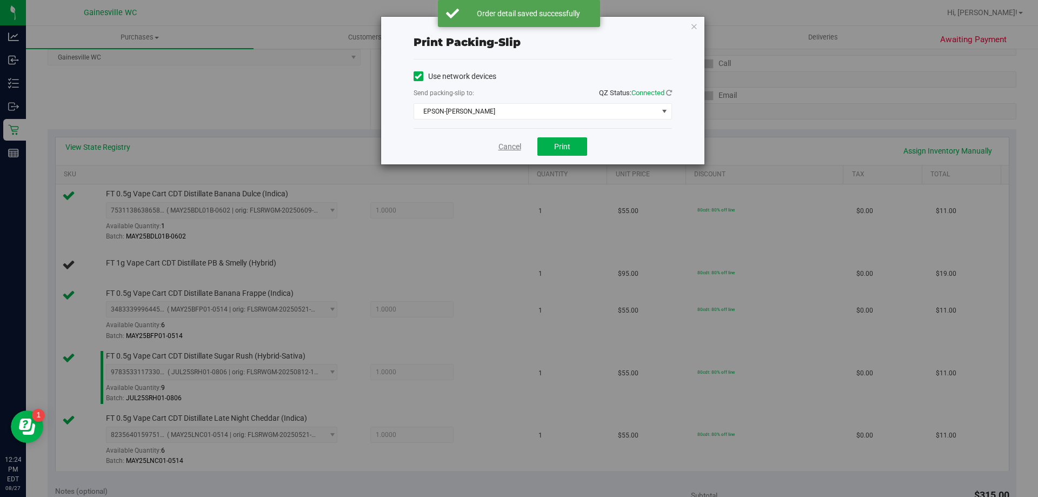
click at [499, 144] on link "Cancel" at bounding box center [510, 146] width 23 height 11
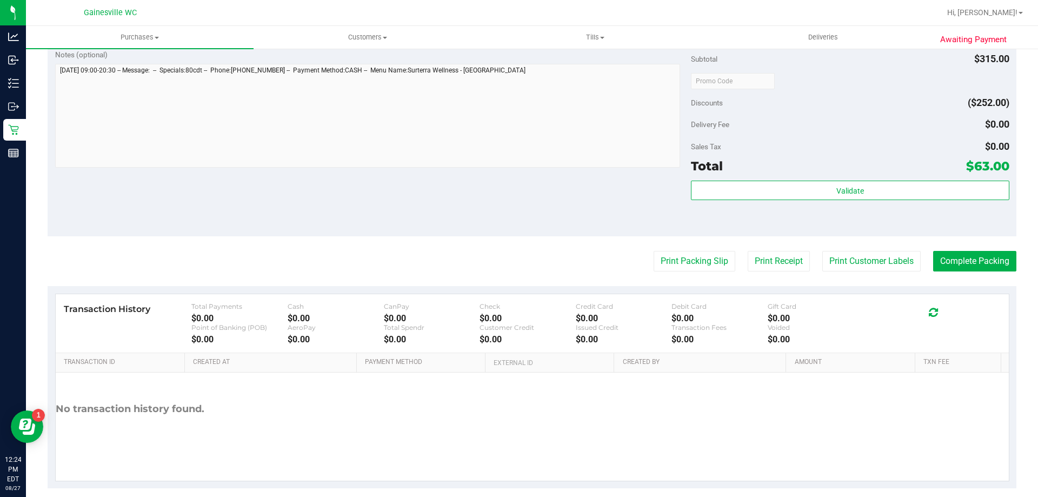
click at [654, 251] on button "Print Packing Slip" at bounding box center [695, 261] width 82 height 21
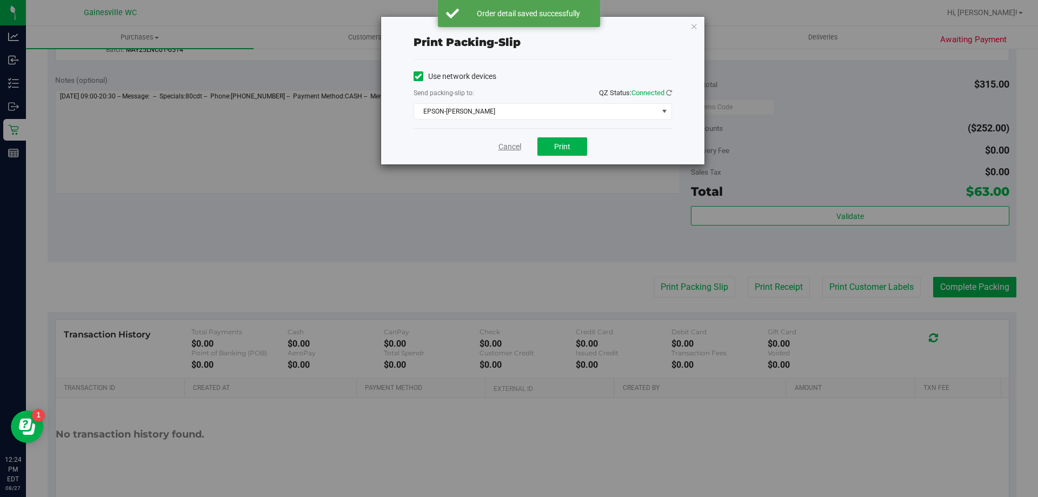
click at [511, 151] on link "Cancel" at bounding box center [510, 146] width 23 height 11
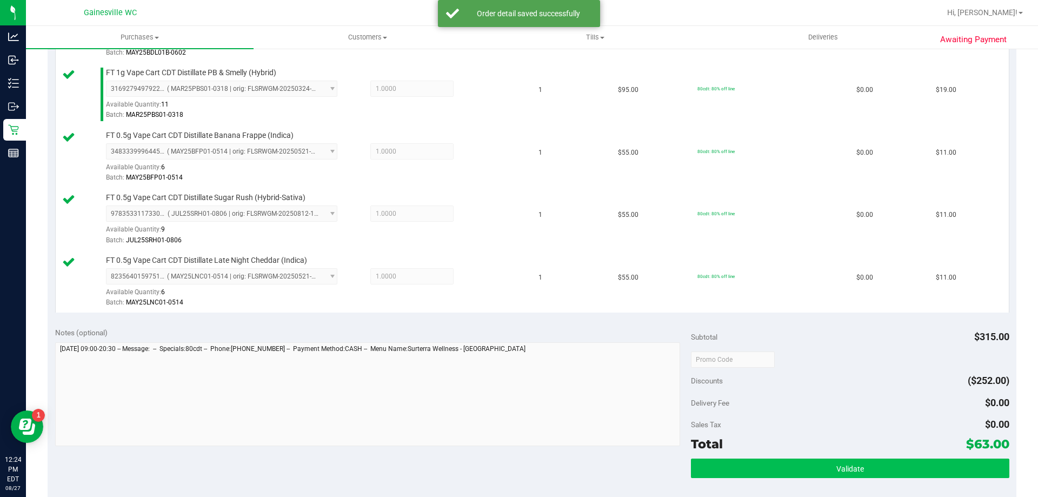
scroll to position [545, 0]
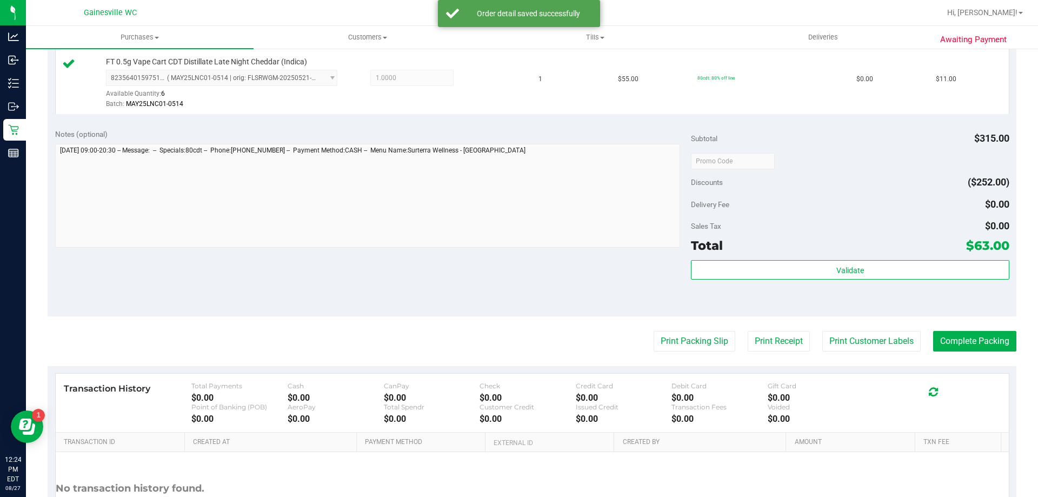
click at [833, 285] on div "Validate" at bounding box center [850, 284] width 318 height 49
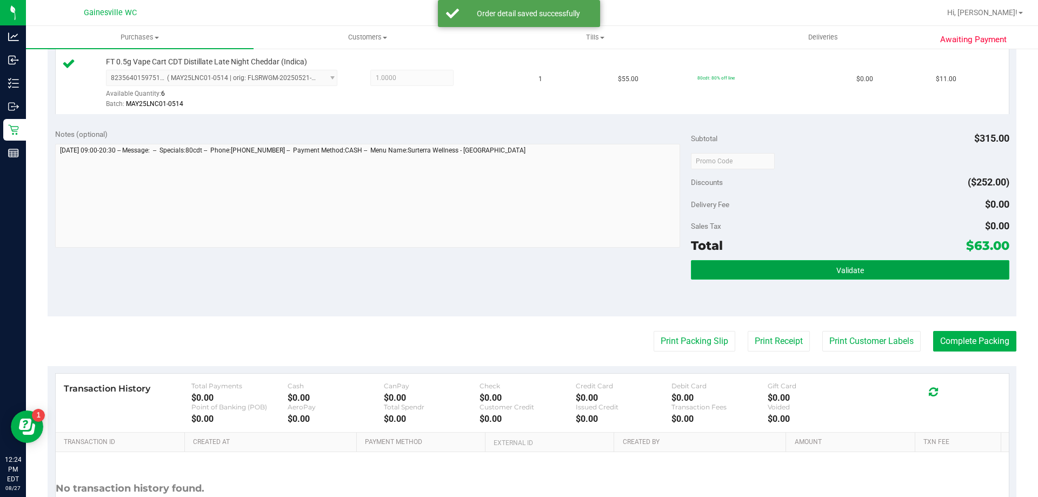
click at [834, 275] on button "Validate" at bounding box center [850, 269] width 318 height 19
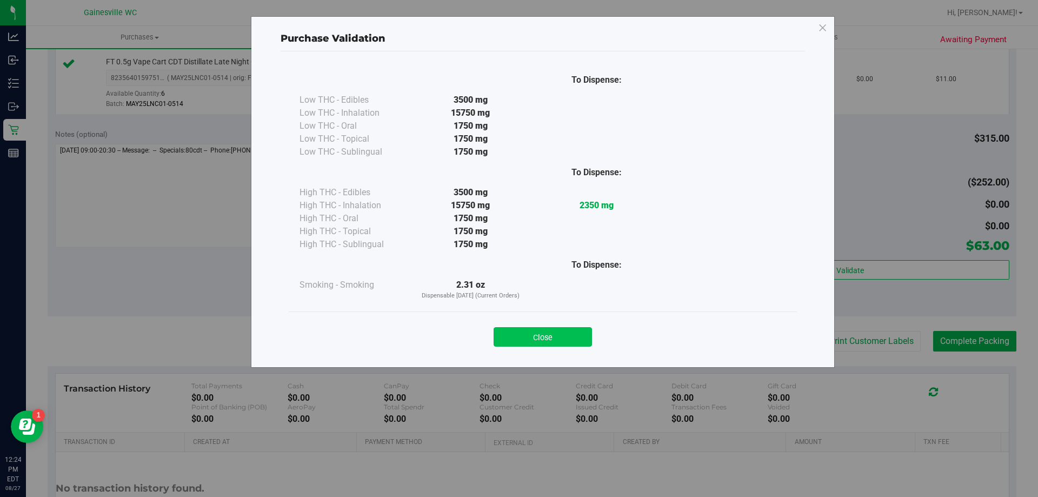
drag, startPoint x: 579, startPoint y: 321, endPoint x: 576, endPoint y: 333, distance: 12.2
click at [579, 322] on div "Close" at bounding box center [543, 333] width 492 height 27
click at [576, 333] on button "Close" at bounding box center [543, 336] width 98 height 19
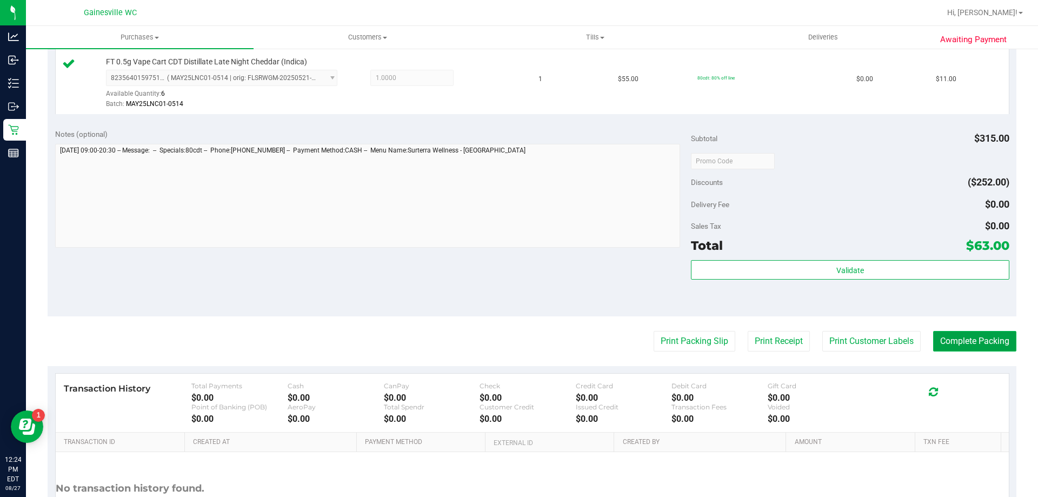
click at [942, 339] on button "Complete Packing" at bounding box center [975, 341] width 83 height 21
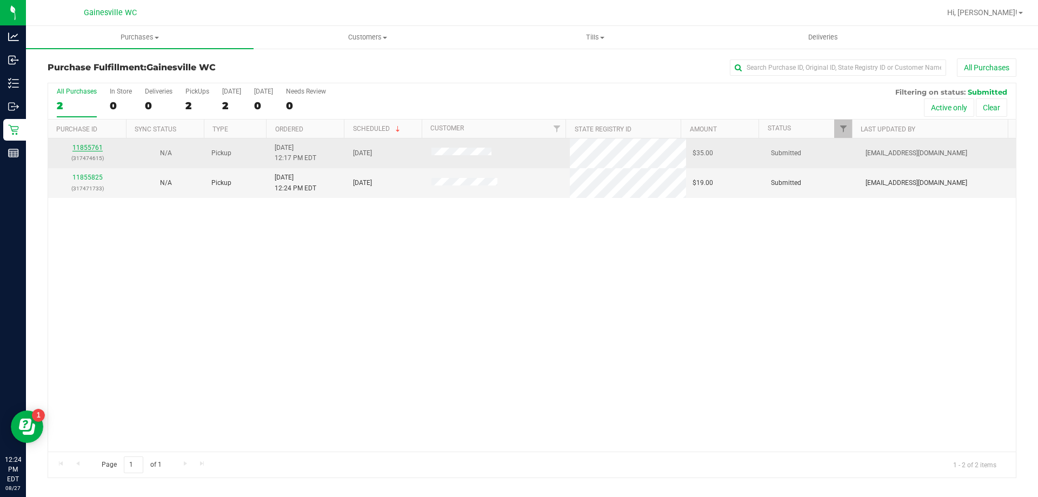
click at [77, 148] on link "11855761" at bounding box center [87, 148] width 30 height 8
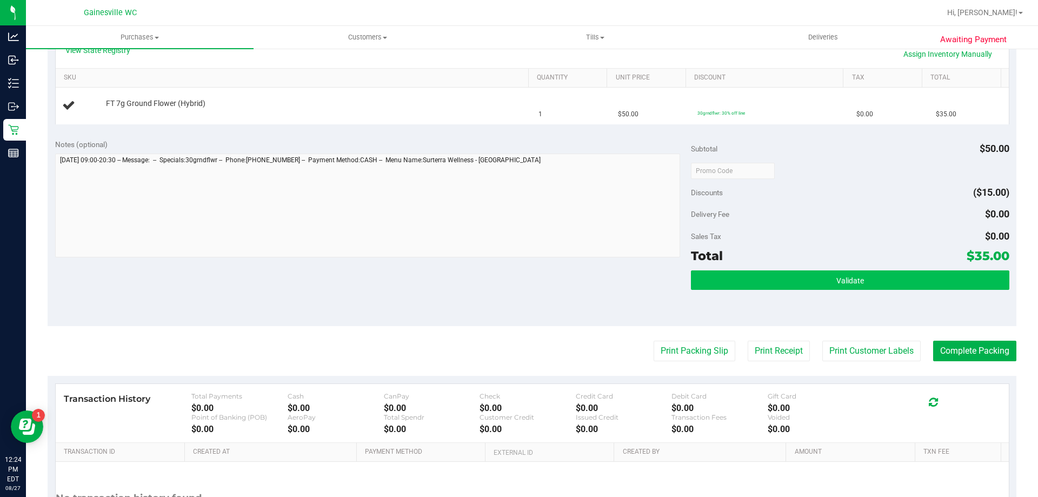
scroll to position [270, 0]
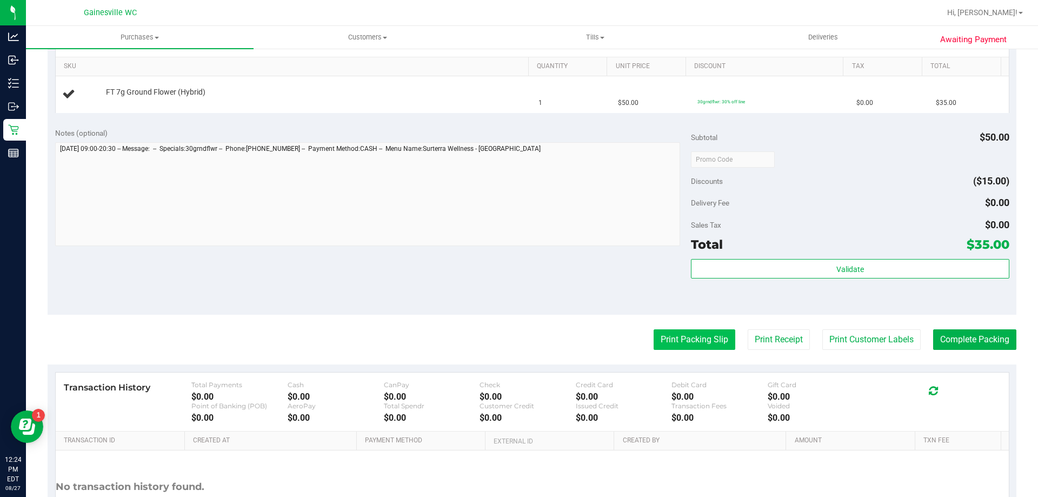
click at [682, 335] on button "Print Packing Slip" at bounding box center [695, 339] width 82 height 21
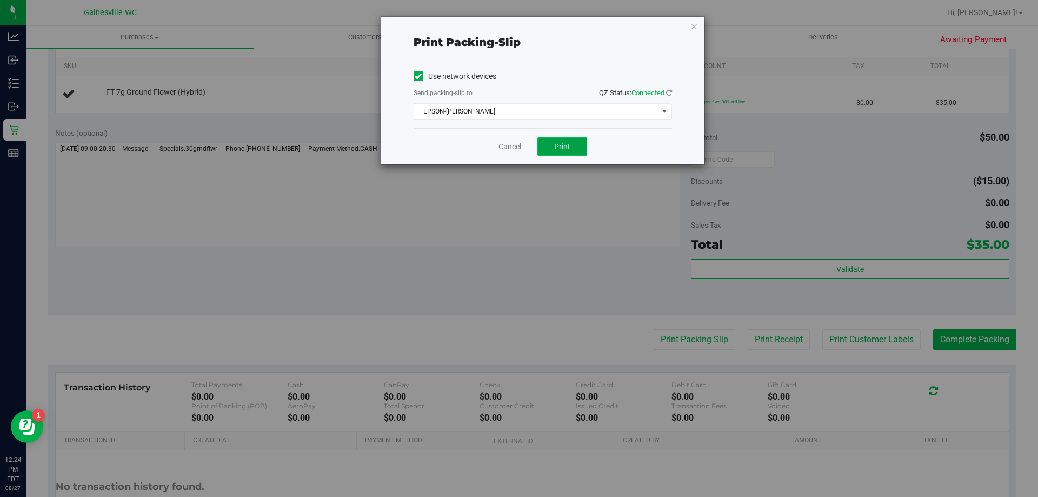
click at [566, 142] on span "Print" at bounding box center [562, 146] width 16 height 9
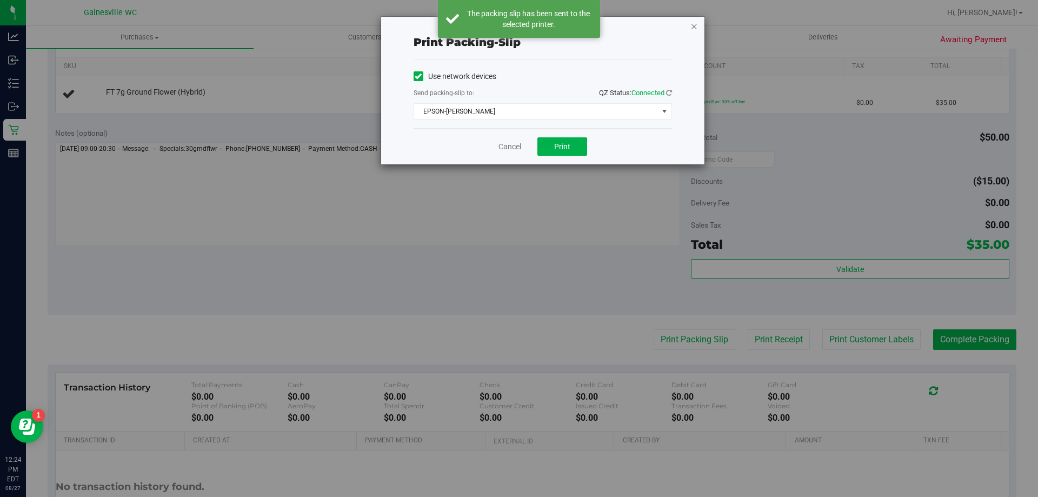
click at [693, 27] on icon "button" at bounding box center [695, 25] width 8 height 13
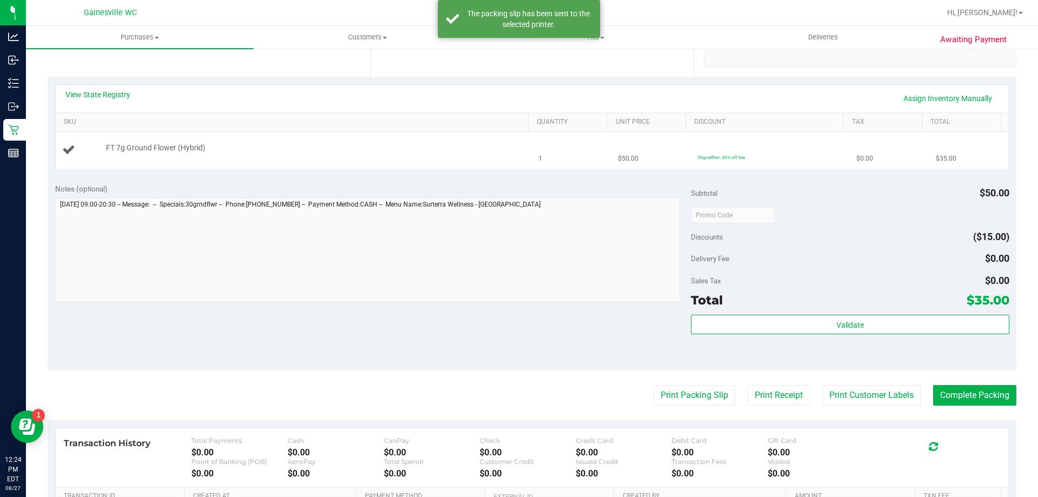
scroll to position [54, 0]
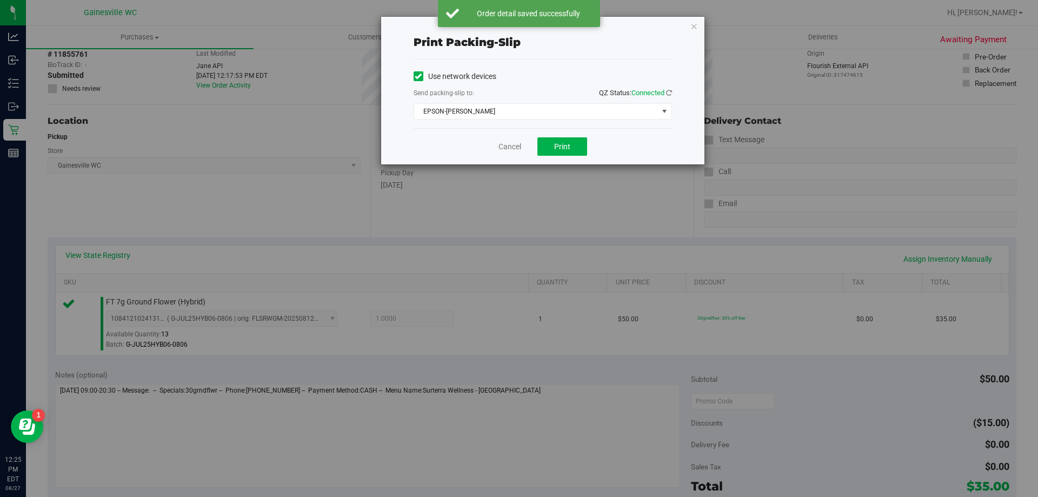
drag, startPoint x: 504, startPoint y: 159, endPoint x: 504, endPoint y: 153, distance: 6.5
click at [504, 157] on div "Cancel Print" at bounding box center [543, 146] width 259 height 36
click at [504, 150] on link "Cancel" at bounding box center [510, 146] width 23 height 11
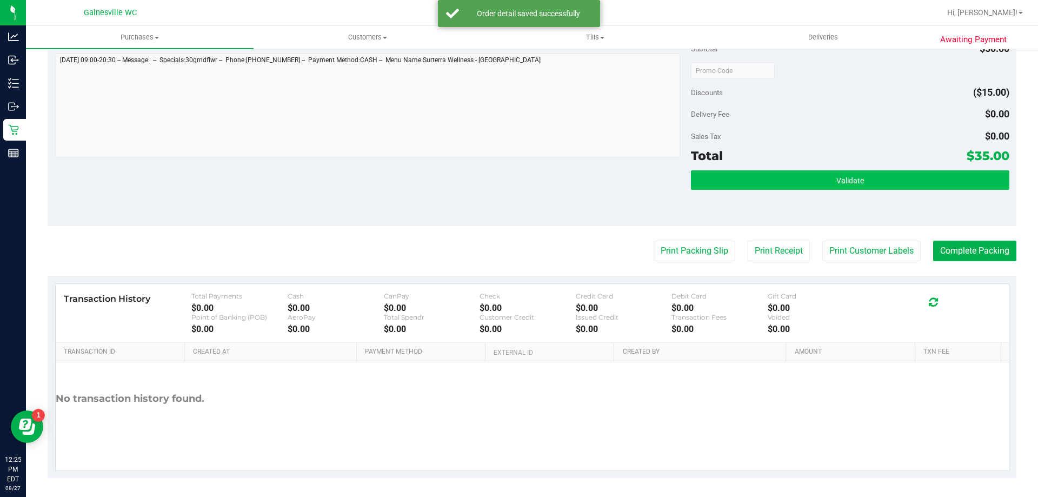
scroll to position [387, 0]
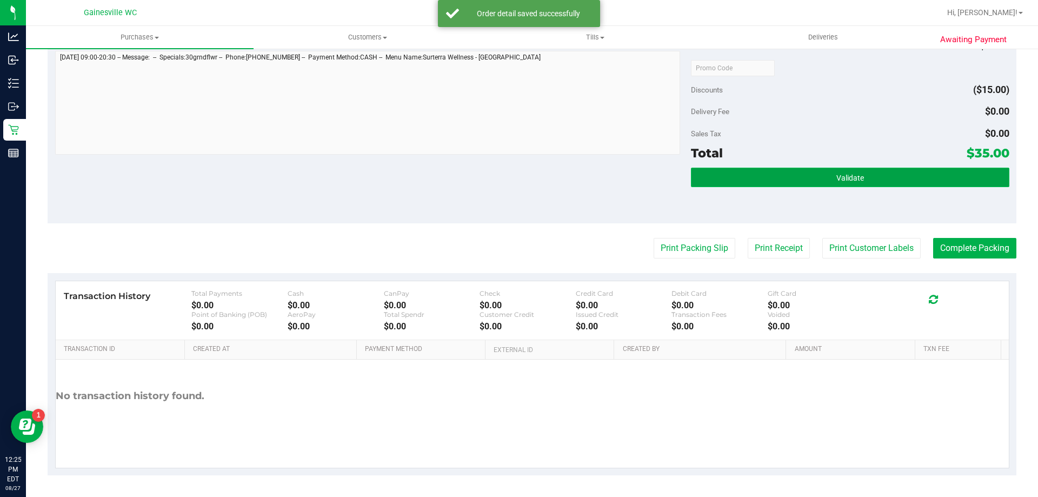
click at [846, 180] on span "Validate" at bounding box center [851, 178] width 28 height 9
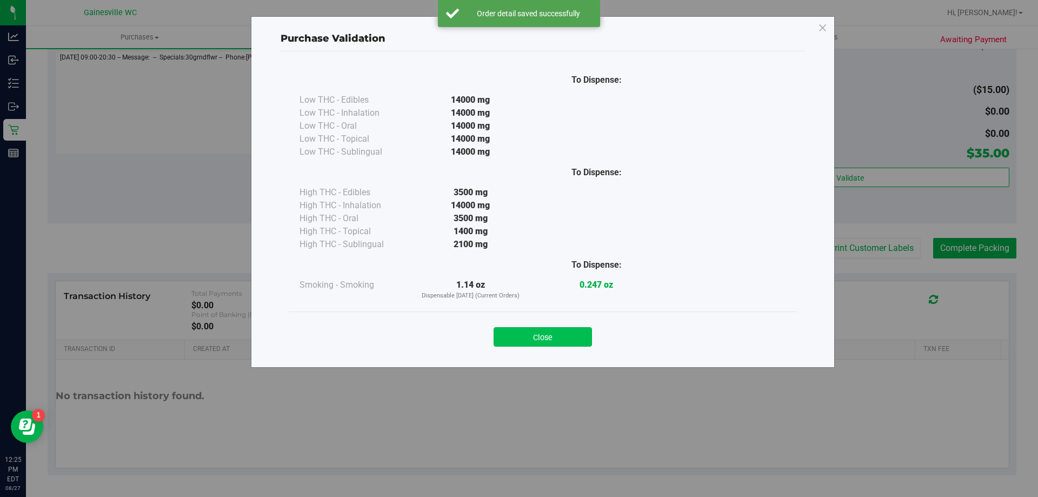
click at [571, 334] on button "Close" at bounding box center [543, 336] width 98 height 19
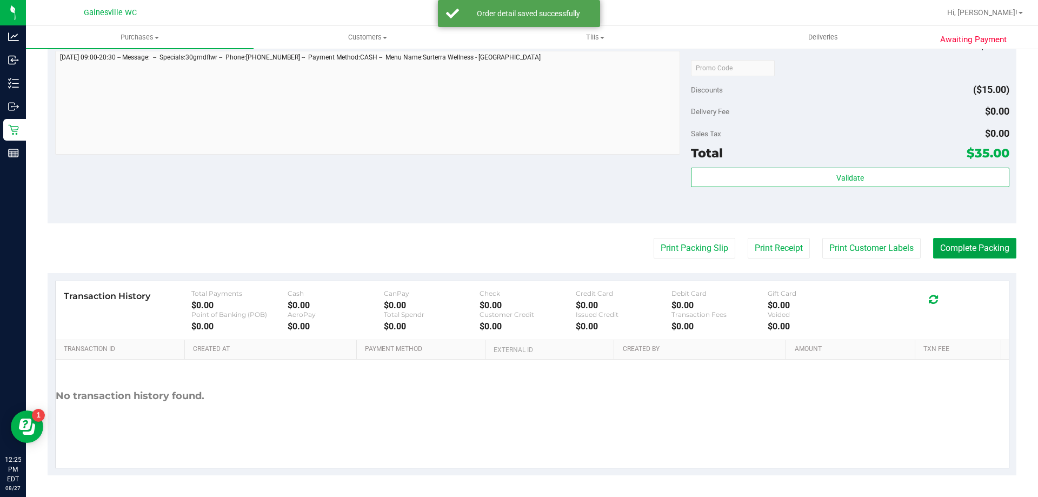
click at [963, 244] on button "Complete Packing" at bounding box center [975, 248] width 83 height 21
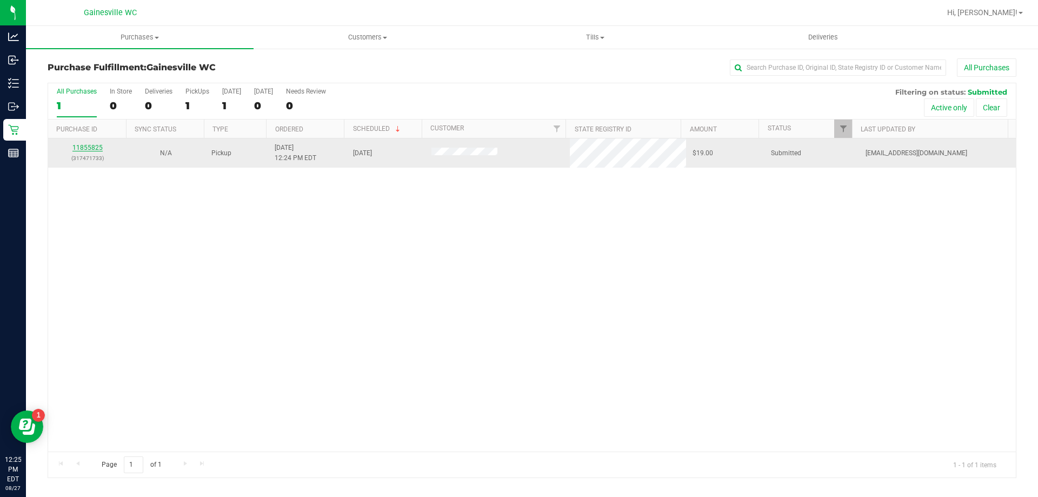
click at [87, 147] on link "11855825" at bounding box center [87, 148] width 30 height 8
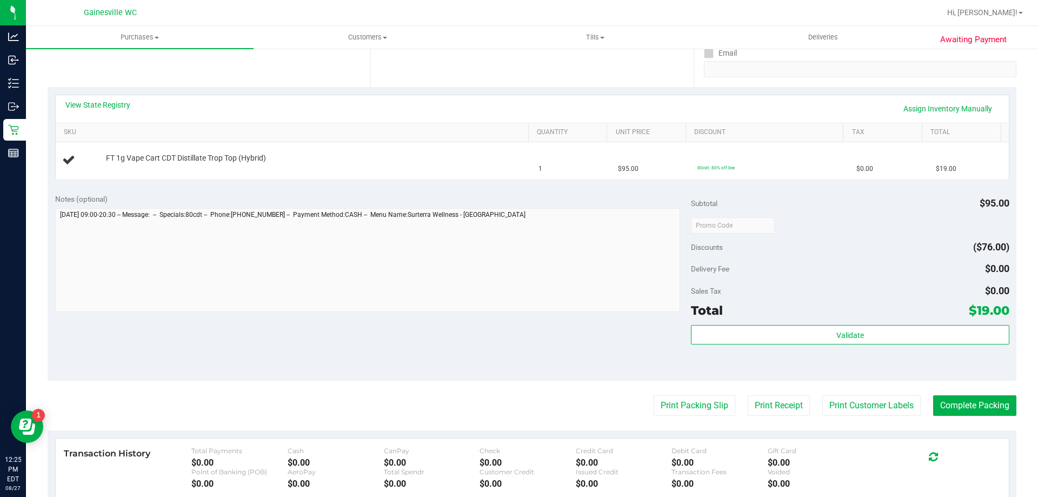
scroll to position [216, 0]
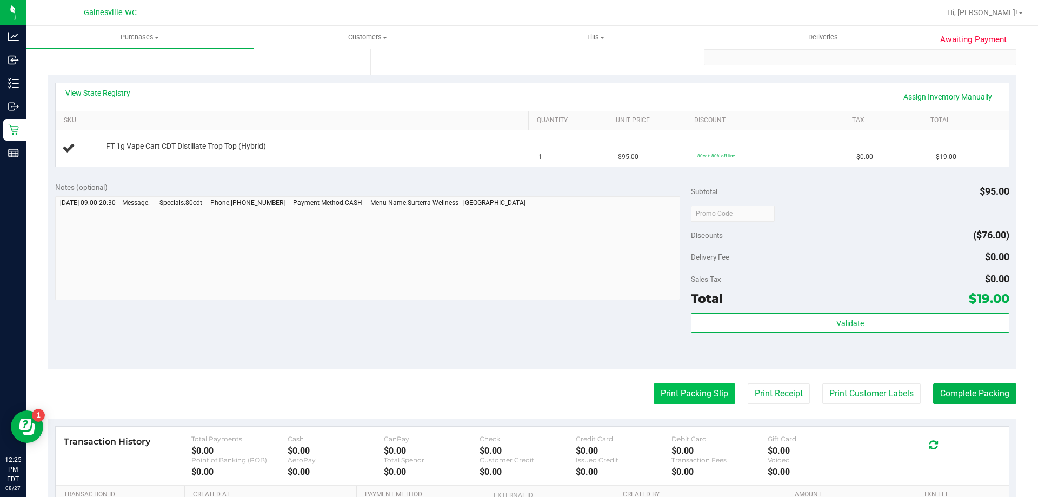
click at [695, 392] on button "Print Packing Slip" at bounding box center [695, 393] width 82 height 21
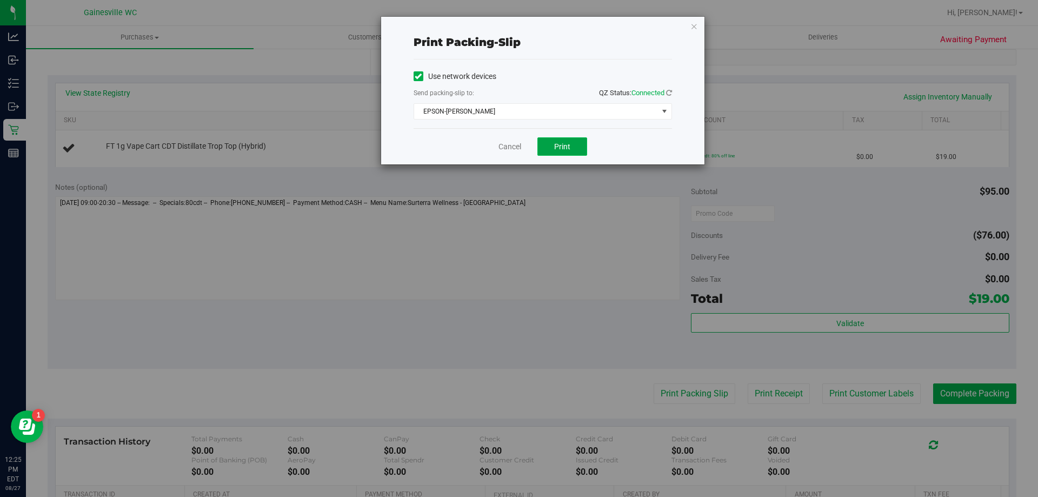
click at [564, 143] on span "Print" at bounding box center [562, 146] width 16 height 9
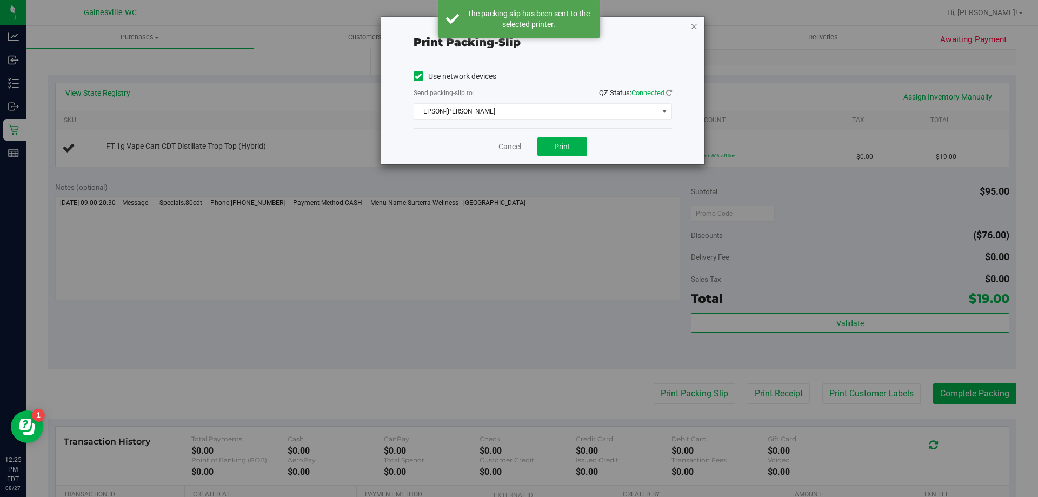
click at [694, 24] on icon "button" at bounding box center [695, 25] width 8 height 13
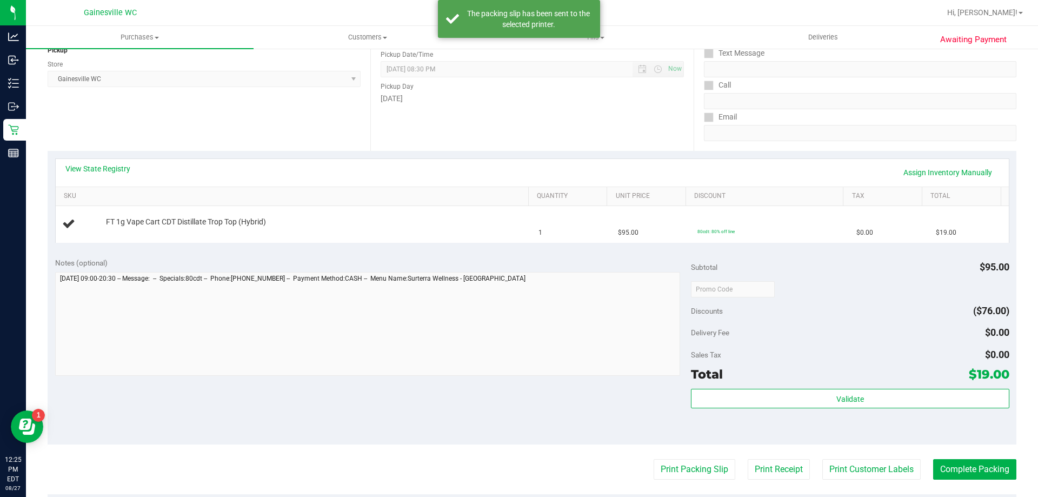
scroll to position [0, 0]
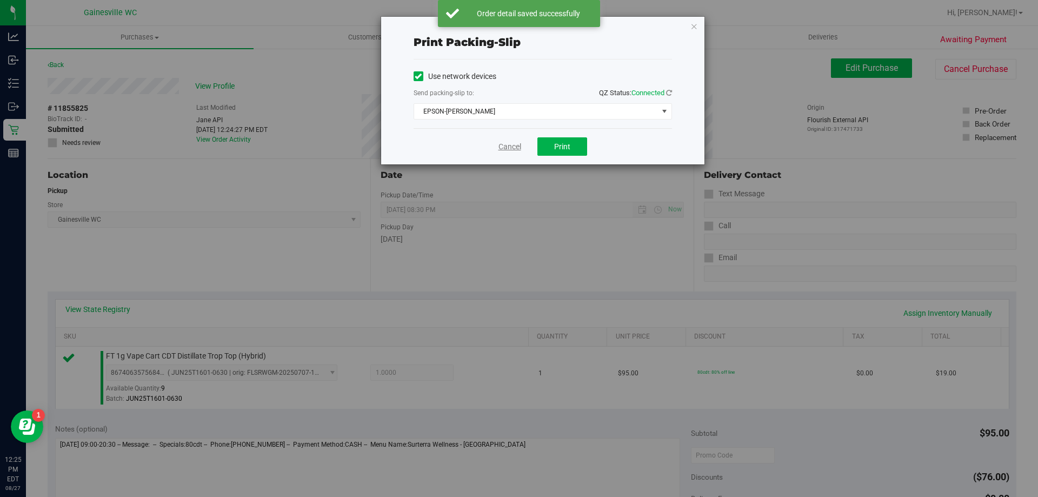
drag, startPoint x: 516, startPoint y: 154, endPoint x: 514, endPoint y: 149, distance: 5.8
click at [515, 154] on div "Cancel Print" at bounding box center [543, 146] width 259 height 36
click at [514, 149] on link "Cancel" at bounding box center [510, 146] width 23 height 11
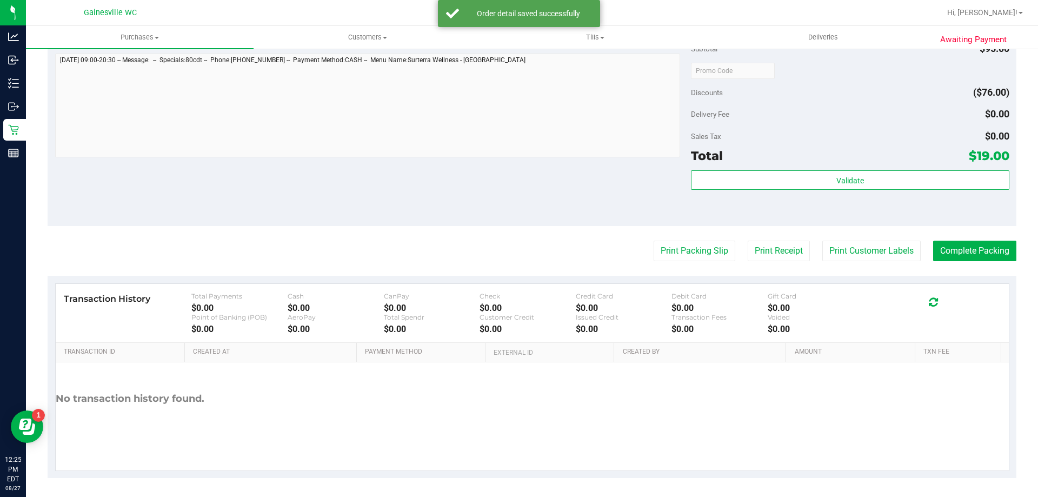
scroll to position [387, 0]
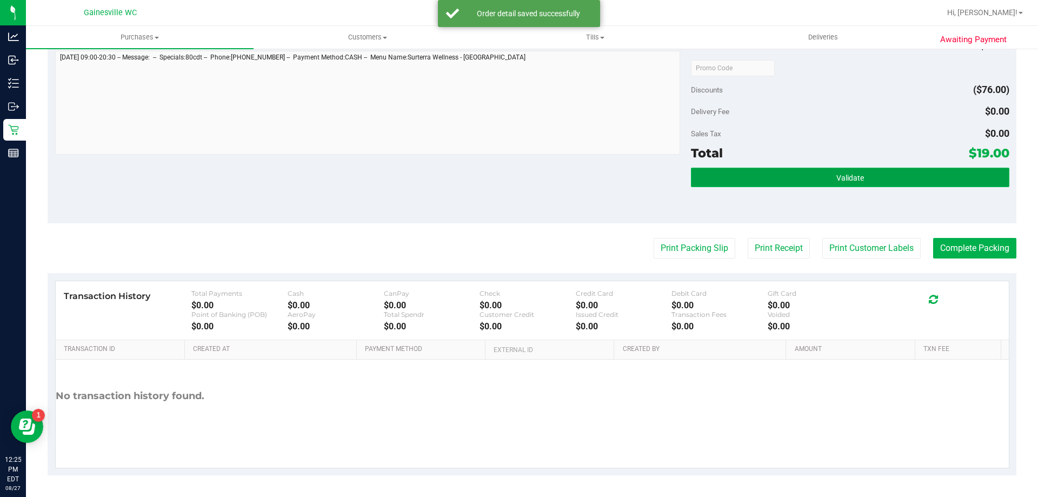
click at [771, 183] on button "Validate" at bounding box center [850, 177] width 318 height 19
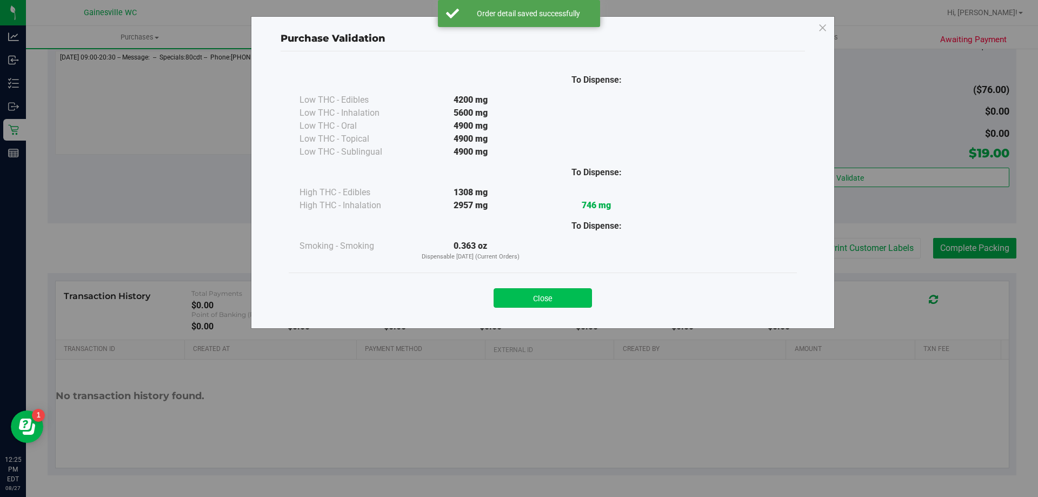
click at [540, 288] on button "Close" at bounding box center [543, 297] width 98 height 19
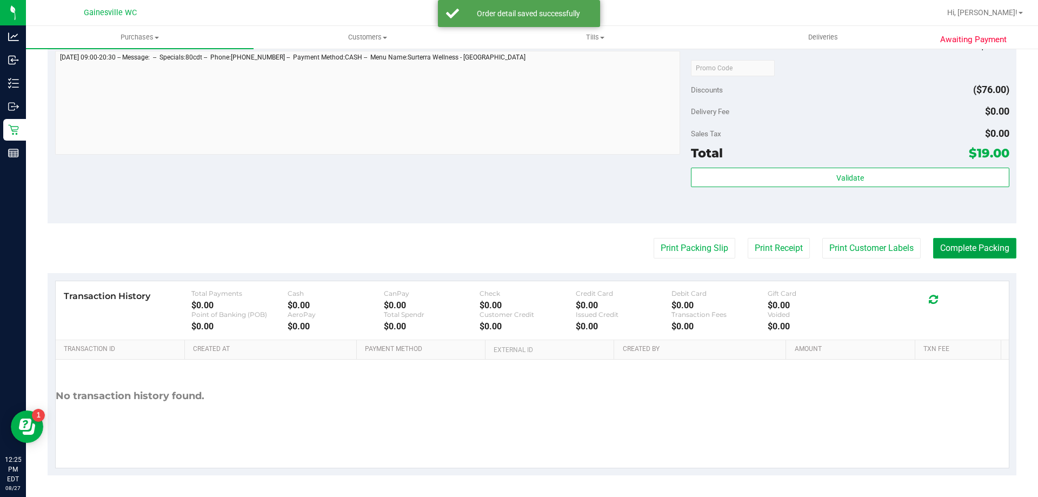
click at [935, 246] on button "Complete Packing" at bounding box center [975, 248] width 83 height 21
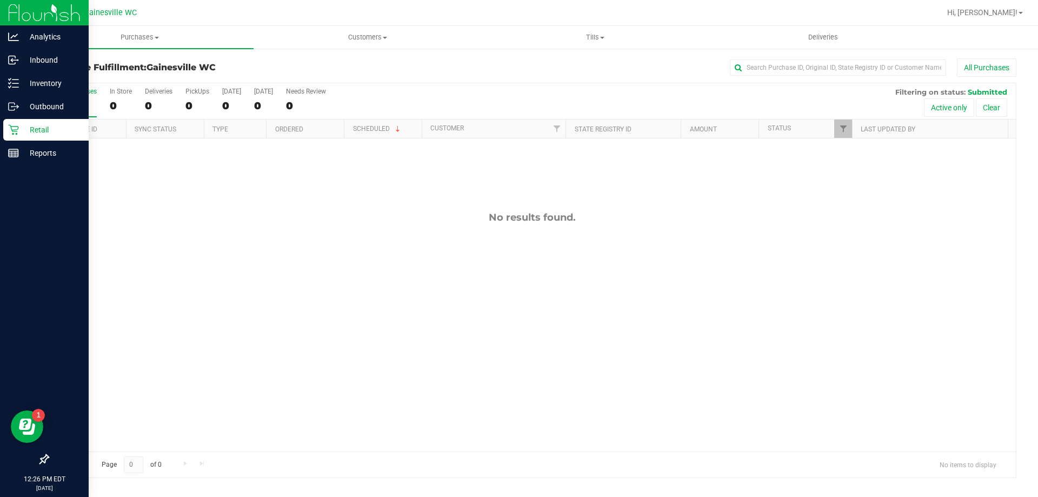
click at [16, 120] on div "Retail" at bounding box center [45, 130] width 85 height 22
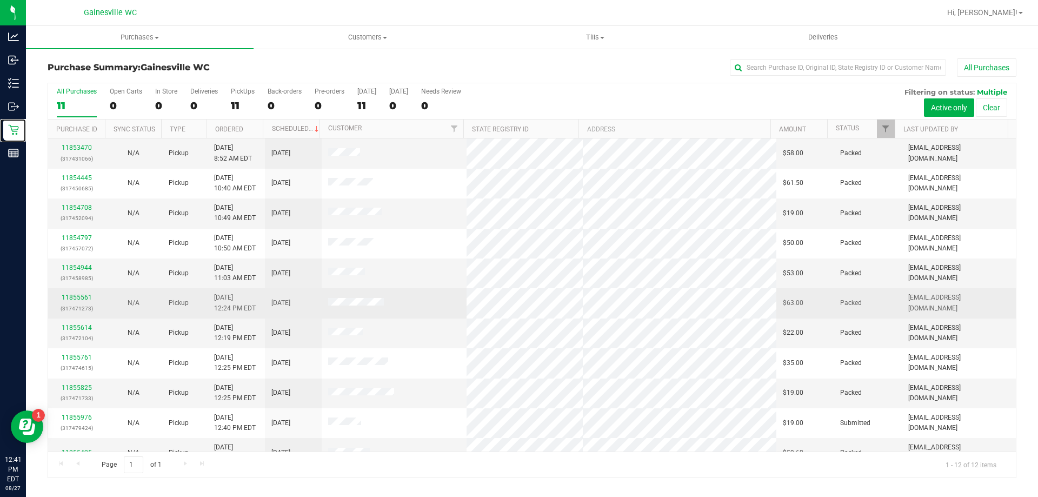
scroll to position [46, 0]
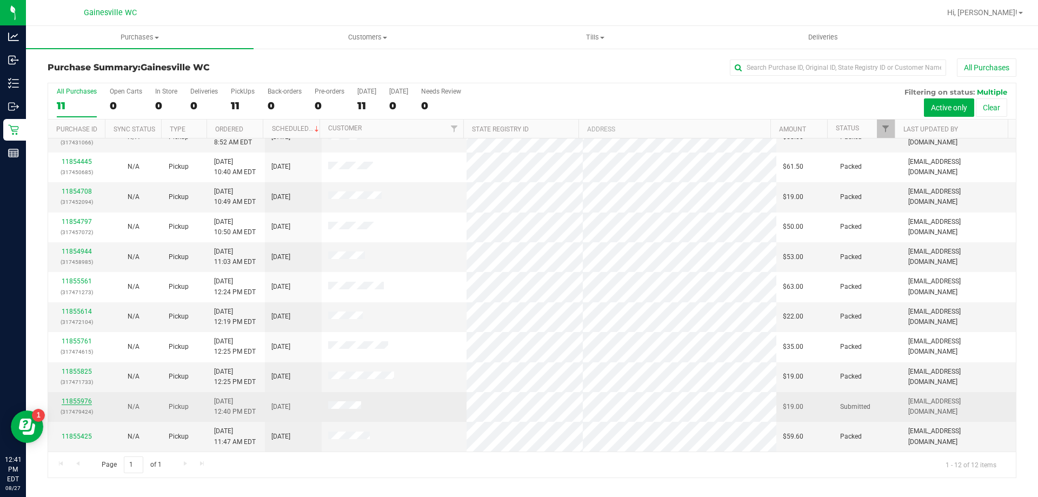
click at [81, 400] on link "11855976" at bounding box center [77, 402] width 30 height 8
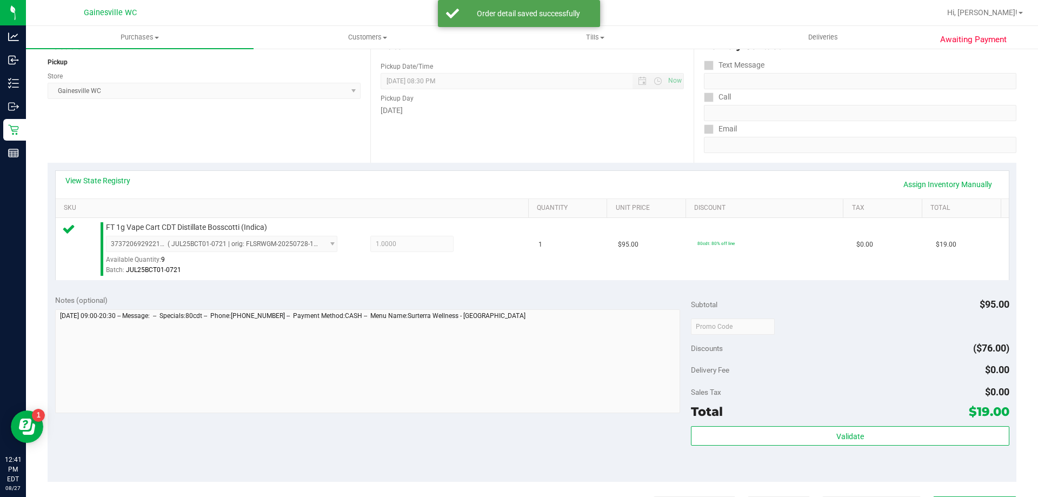
scroll to position [379, 0]
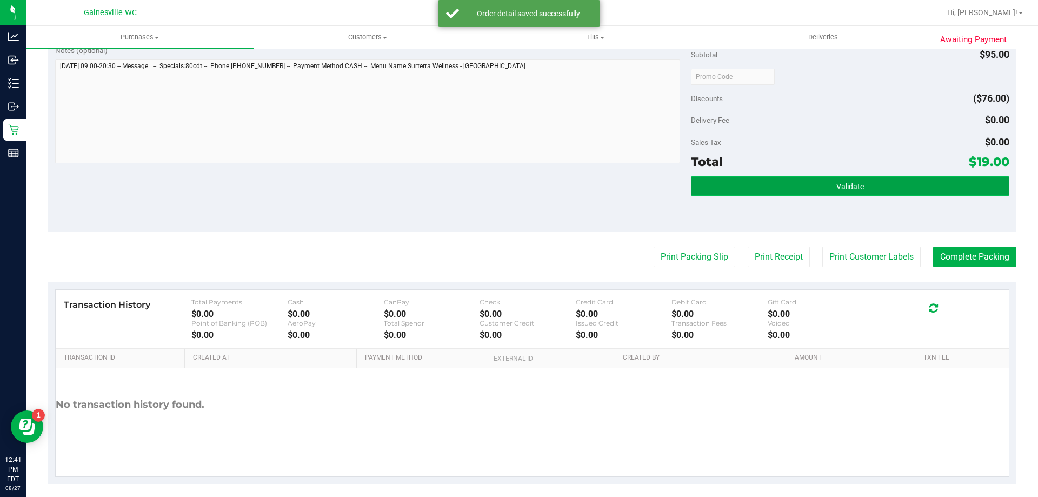
click at [834, 196] on button "Validate" at bounding box center [850, 185] width 318 height 19
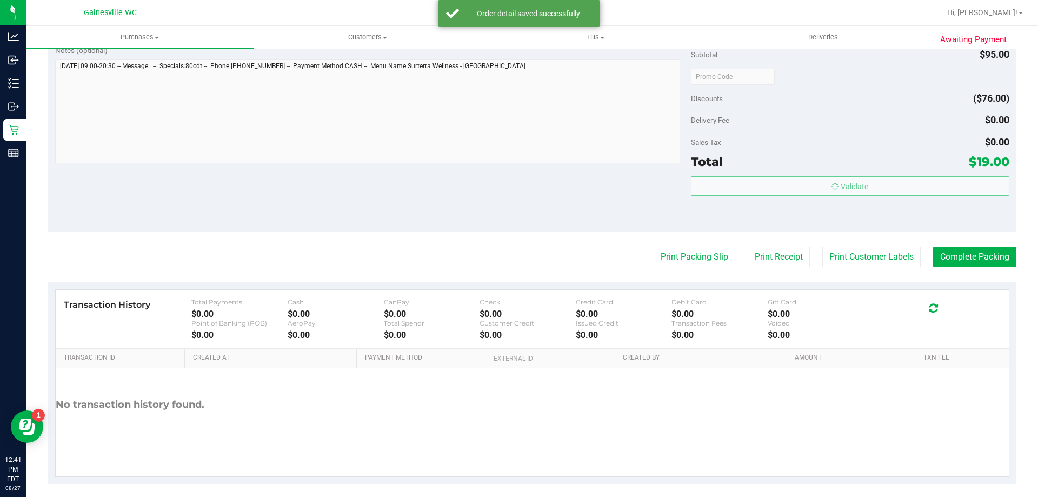
click at [837, 187] on body "Analytics Inbound Inventory Outbound Retail Reports 12:41 PM EDT [DATE] 08/27 G…" at bounding box center [519, 248] width 1038 height 497
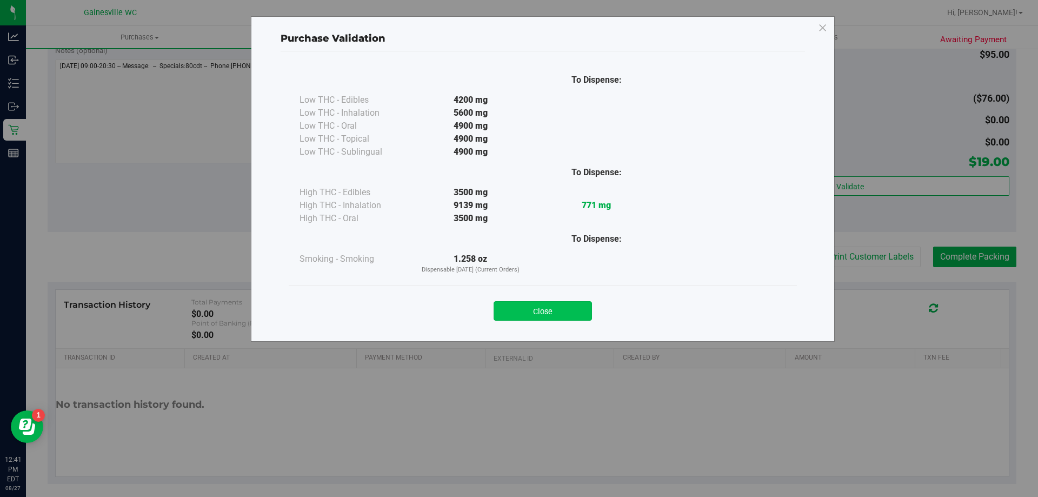
click at [576, 307] on button "Close" at bounding box center [543, 310] width 98 height 19
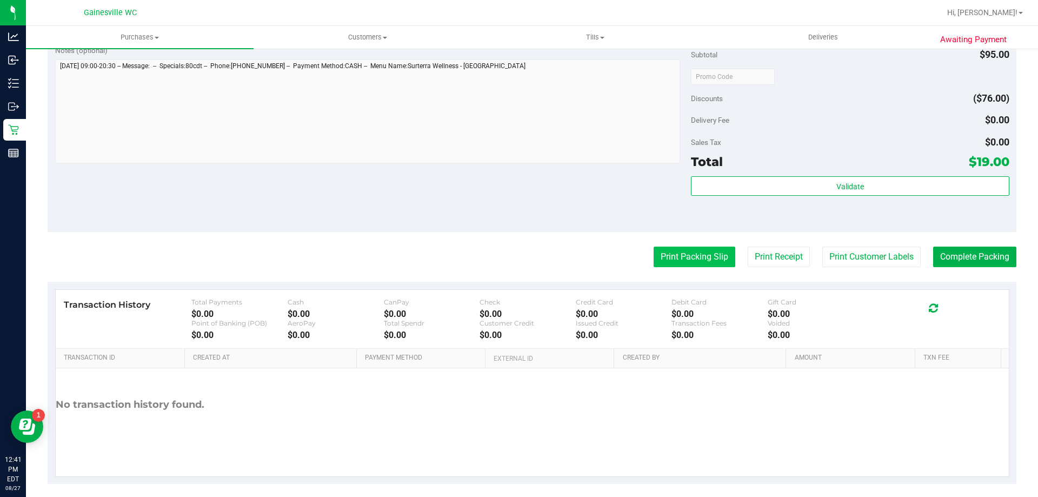
click at [657, 262] on button "Print Packing Slip" at bounding box center [695, 257] width 82 height 21
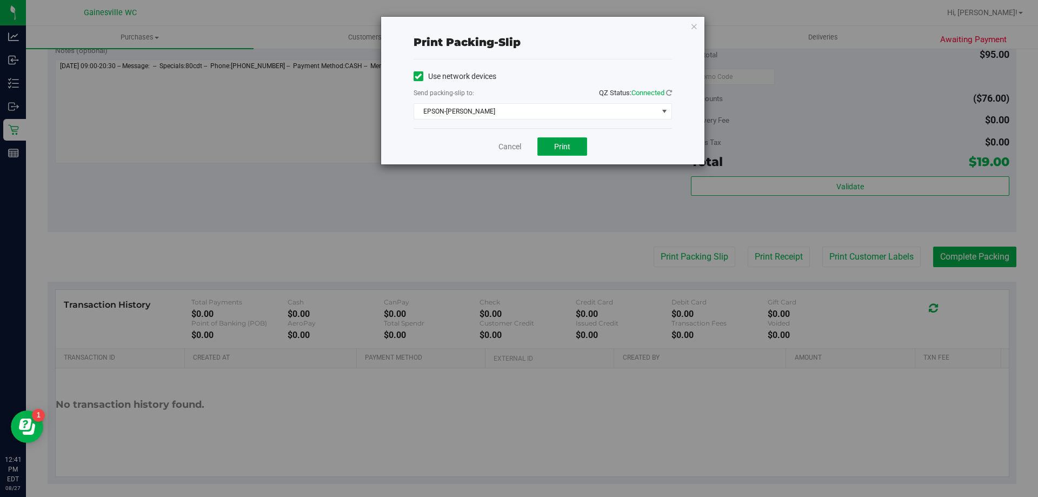
click at [564, 149] on span "Print" at bounding box center [562, 146] width 16 height 9
click at [510, 138] on div "Cancel Print" at bounding box center [543, 146] width 259 height 36
click at [510, 144] on link "Cancel" at bounding box center [510, 146] width 23 height 11
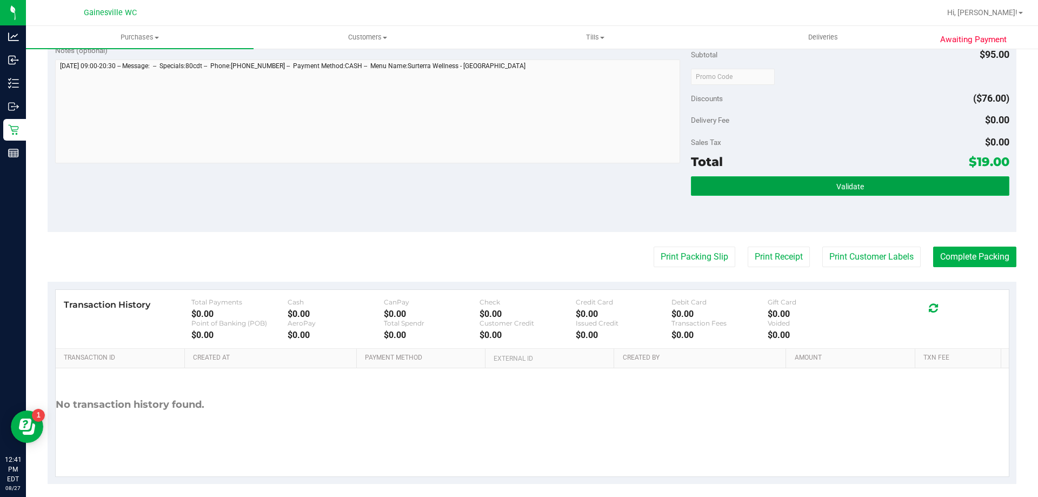
click at [855, 176] on button "Validate" at bounding box center [850, 185] width 318 height 19
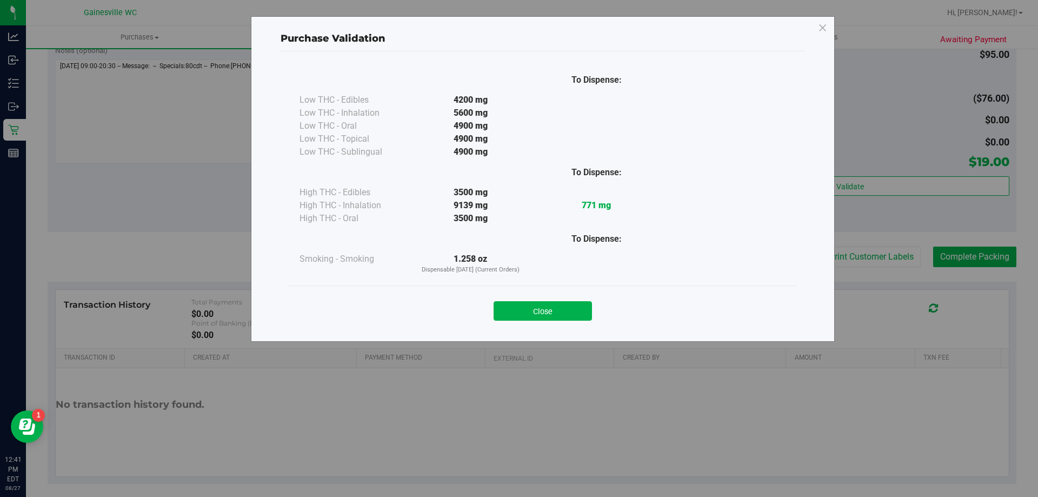
click at [585, 306] on button "Close" at bounding box center [543, 310] width 98 height 19
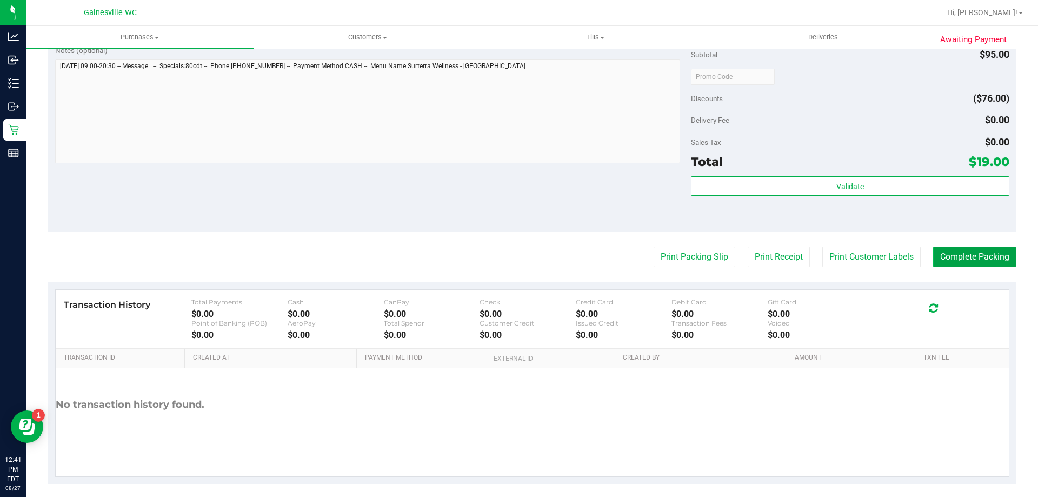
click at [974, 263] on button "Complete Packing" at bounding box center [975, 257] width 83 height 21
